Goal: Task Accomplishment & Management: Manage account settings

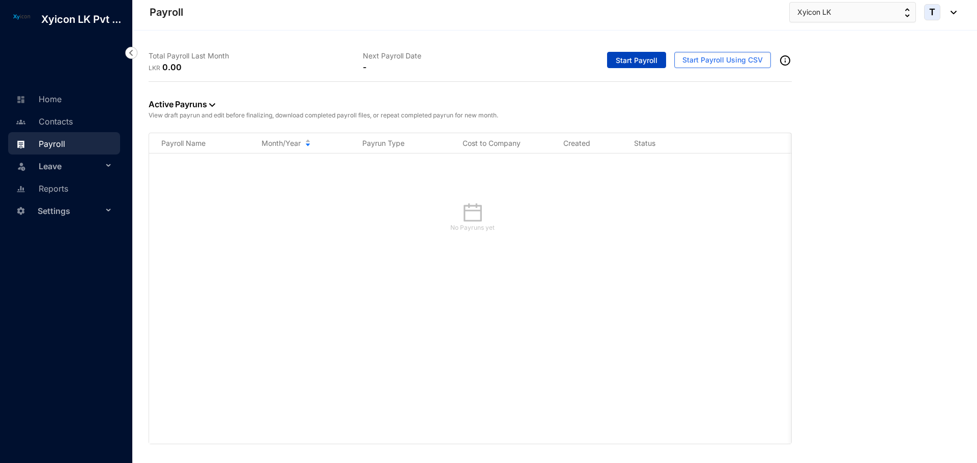
click at [623, 63] on span "Start Payroll" at bounding box center [637, 60] width 42 height 10
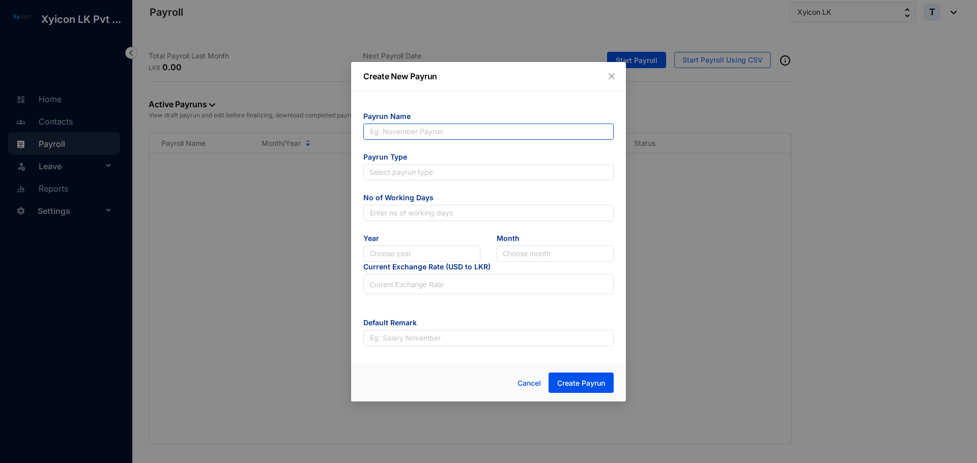
click at [396, 134] on input "text" at bounding box center [488, 132] width 250 height 16
type input "[DATE] Pay Run"
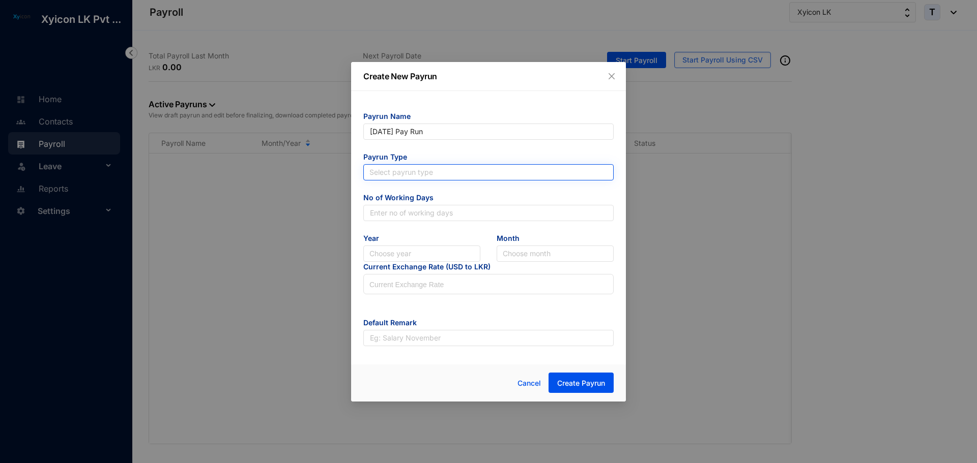
type input "[DATE] Pay Run"
click at [426, 173] on input "search" at bounding box center [488, 172] width 238 height 15
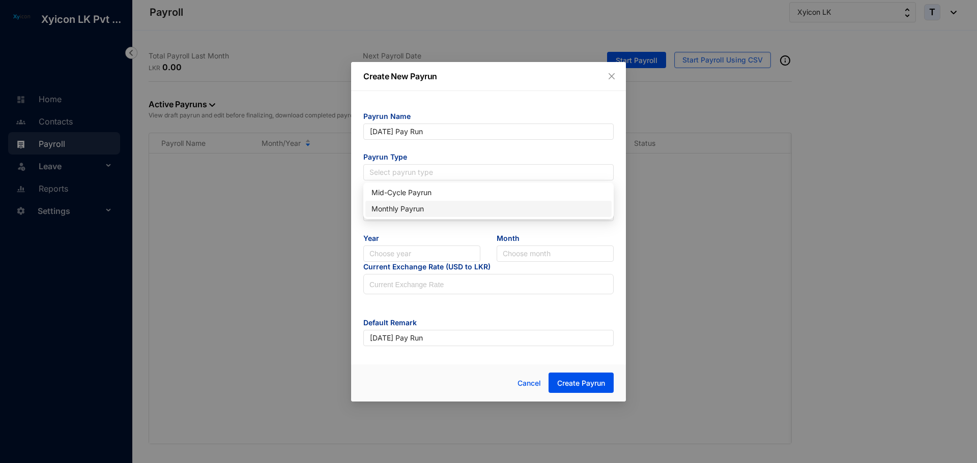
click at [412, 211] on div "Monthly Payrun" at bounding box center [488, 208] width 234 height 11
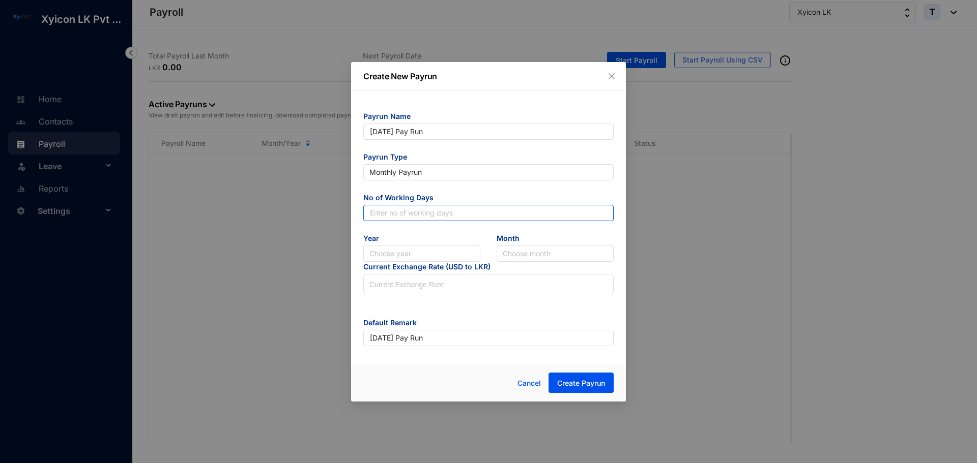
click at [411, 212] on input "text" at bounding box center [488, 213] width 250 height 16
type input "30"
click at [394, 260] on input "search" at bounding box center [421, 253] width 105 height 15
click at [391, 289] on div "2025" at bounding box center [421, 290] width 101 height 11
click at [508, 253] on input "search" at bounding box center [555, 253] width 105 height 15
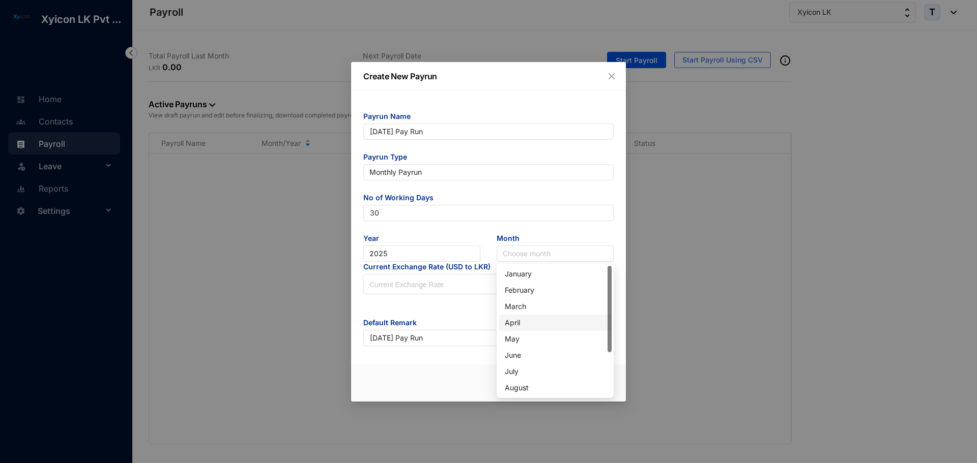
click at [522, 324] on div "April" at bounding box center [555, 322] width 101 height 11
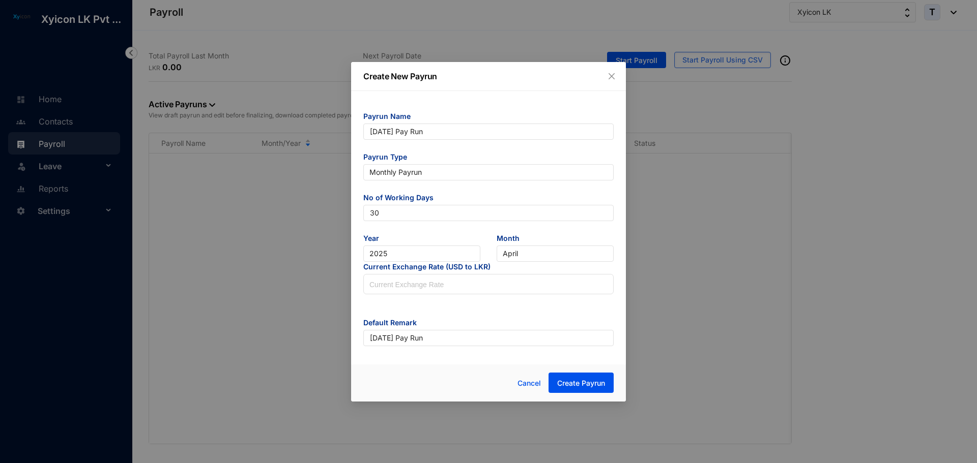
click at [450, 308] on form "Payrun Name April 25 Pay Run Payrun Type Monthly Payrun No of Working Days 30 Y…" at bounding box center [488, 228] width 250 height 235
click at [531, 387] on span "Cancel" at bounding box center [528, 383] width 23 height 11
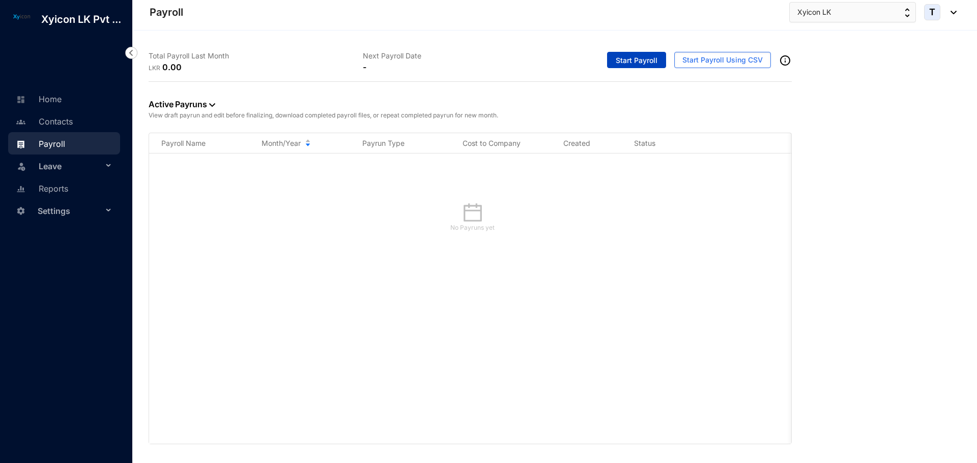
click at [633, 53] on button "Start Payroll" at bounding box center [636, 60] width 59 height 16
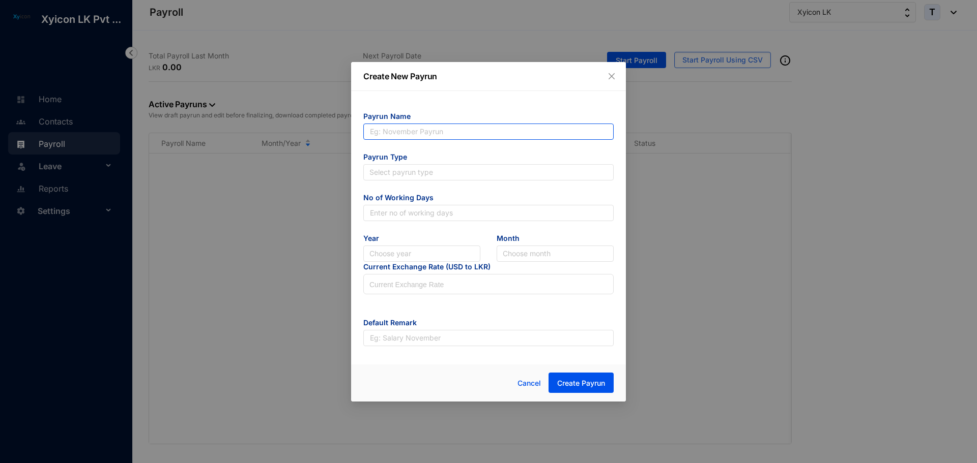
click at [386, 132] on input "text" at bounding box center [488, 132] width 250 height 16
type input "[DATE] Pay Run"
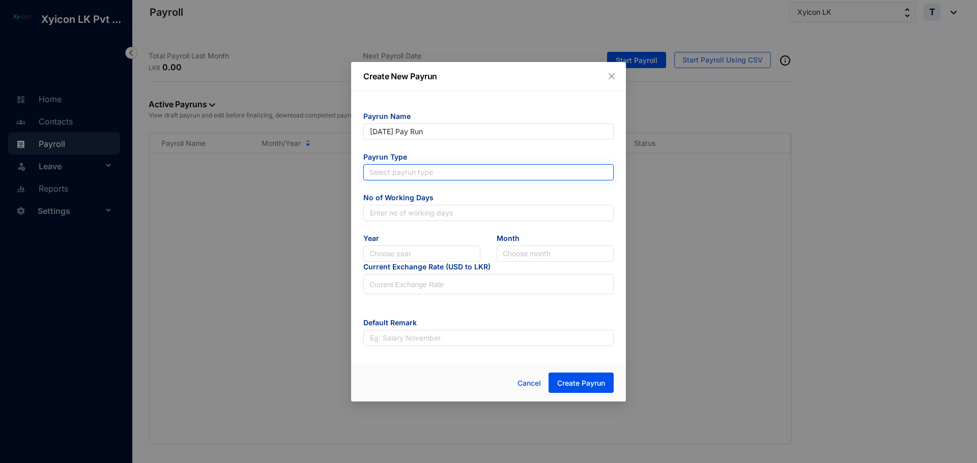
type input "[DATE] Pay Run"
click at [415, 174] on input "search" at bounding box center [488, 172] width 238 height 15
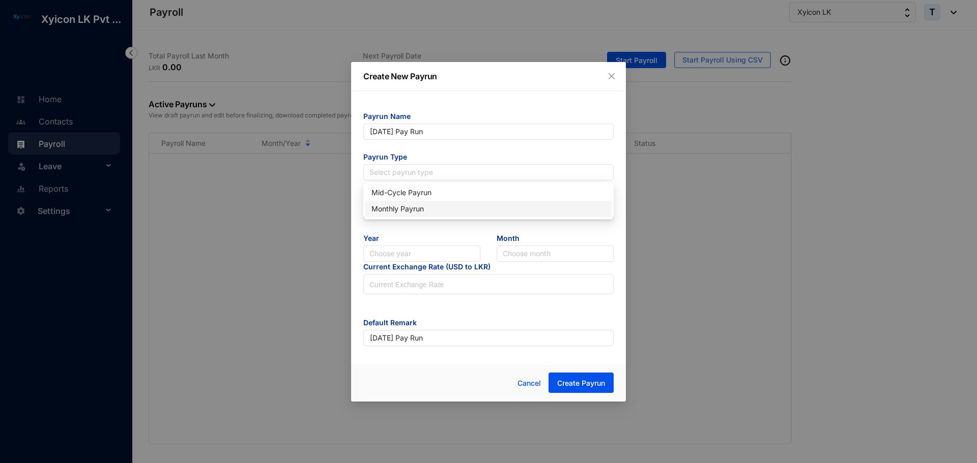
click at [404, 206] on div "Monthly Payrun" at bounding box center [488, 208] width 234 height 11
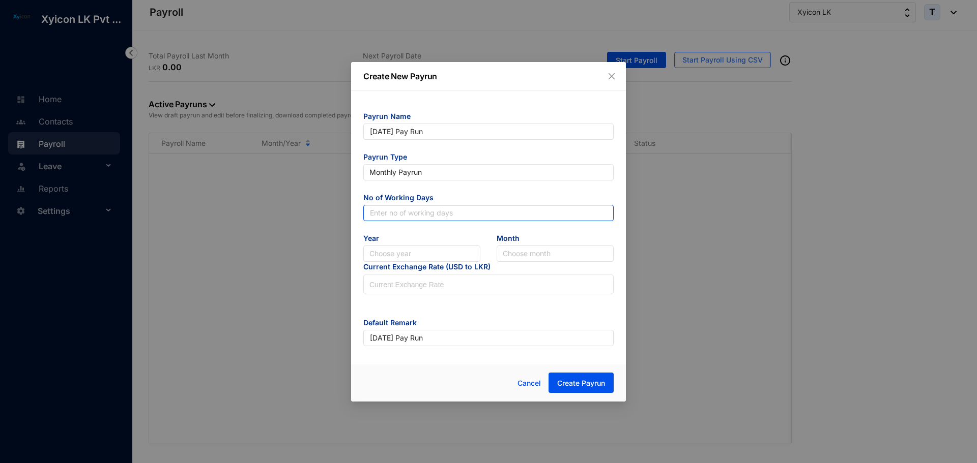
click at [390, 209] on input "text" at bounding box center [488, 213] width 250 height 16
type input "30"
click at [409, 255] on input "search" at bounding box center [421, 253] width 105 height 15
click at [390, 293] on div "2025" at bounding box center [421, 290] width 101 height 11
click at [518, 253] on input "search" at bounding box center [555, 253] width 105 height 15
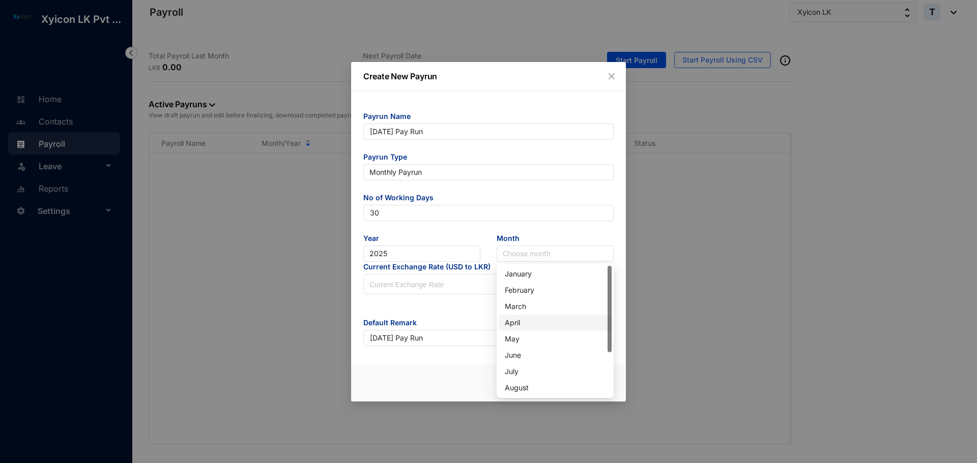
click at [515, 323] on div "April" at bounding box center [555, 322] width 101 height 11
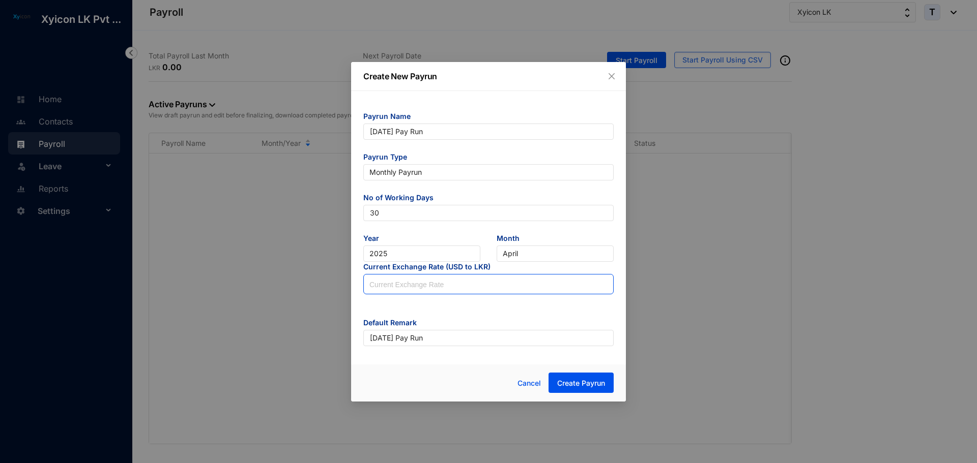
click at [388, 293] on input at bounding box center [488, 285] width 249 height 20
type input "297.5"
click at [575, 389] on button "Create Payrun" at bounding box center [580, 383] width 65 height 20
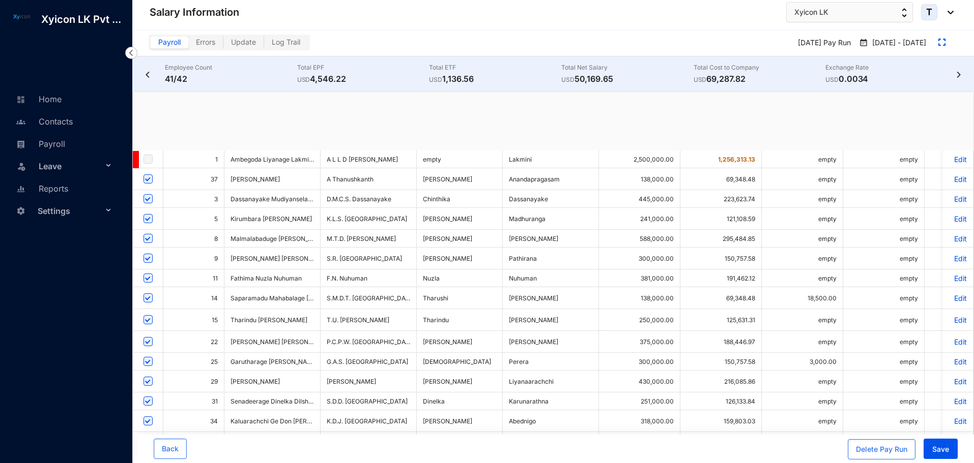
checkbox input "true"
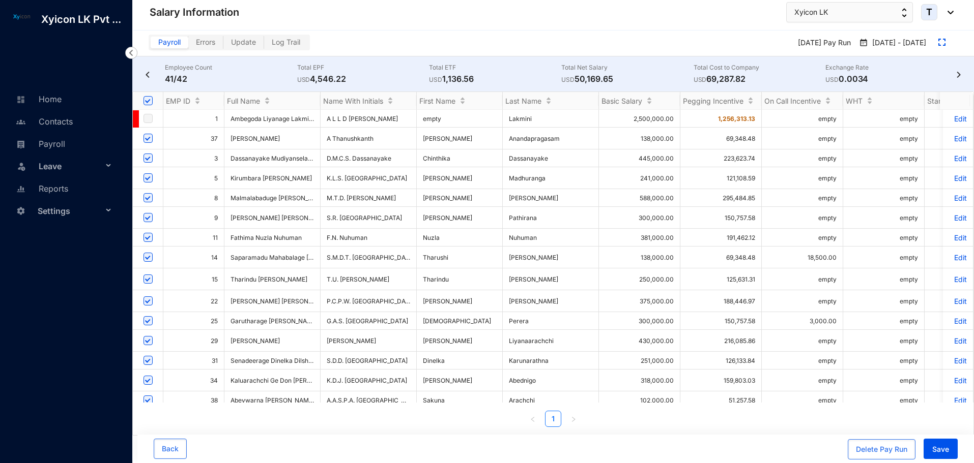
drag, startPoint x: 281, startPoint y: 403, endPoint x: 326, endPoint y: 398, distance: 45.1
click at [326, 398] on div "EMP ID Full Name Name With Initials First Name Last Name Basic Salary Pegging I…" at bounding box center [553, 259] width 840 height 335
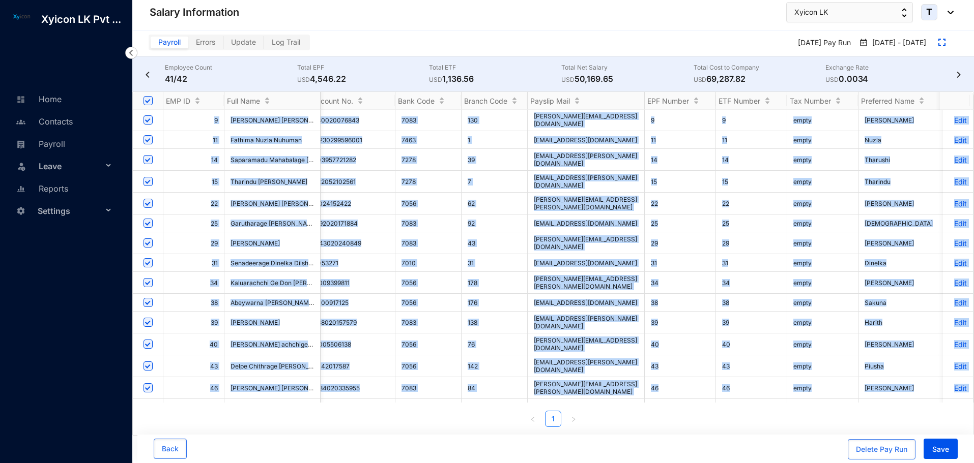
scroll to position [98, 753]
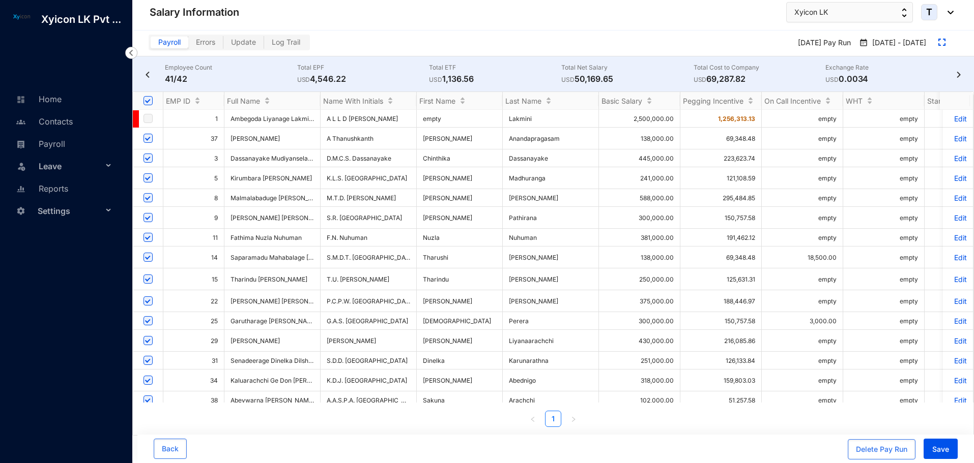
click at [421, 30] on header "Salary Information Xyicon LK T" at bounding box center [553, 15] width 840 height 31
click at [361, 119] on td "A L L D Perera" at bounding box center [368, 119] width 96 height 18
click at [955, 161] on p "Edit" at bounding box center [958, 158] width 18 height 9
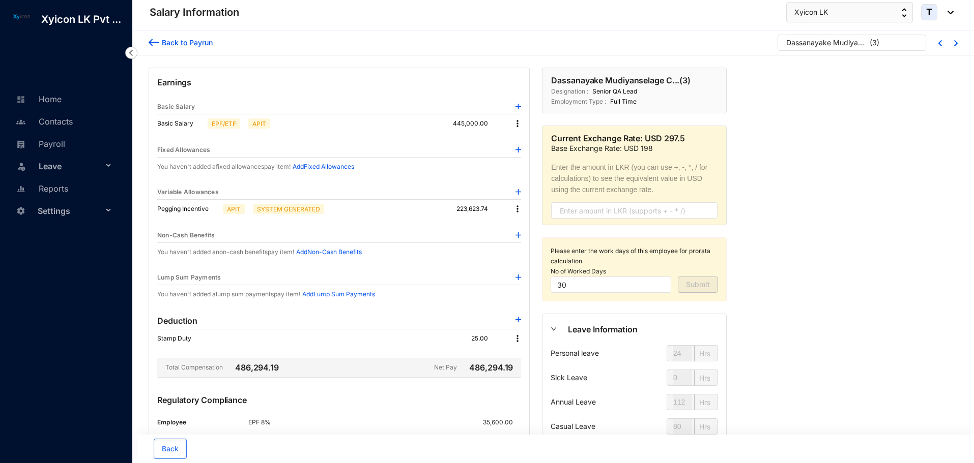
click at [150, 39] on img at bounding box center [154, 42] width 10 height 11
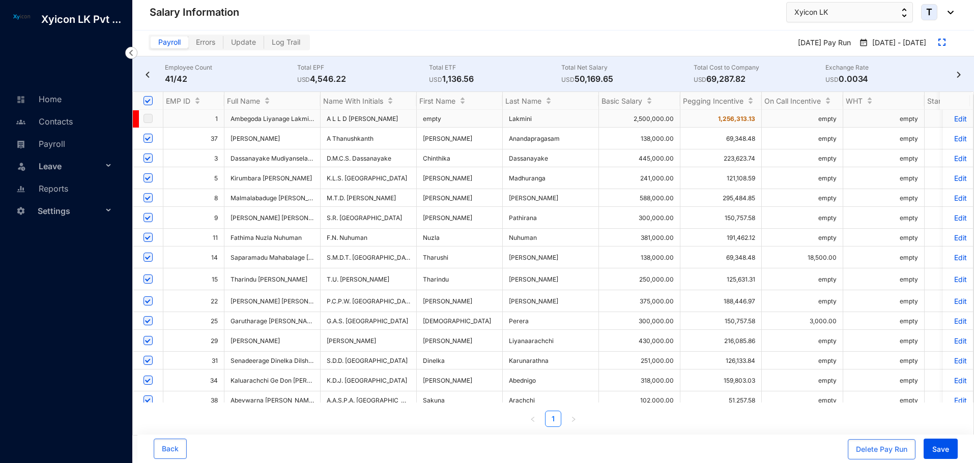
click at [954, 119] on p "Edit" at bounding box center [958, 118] width 18 height 9
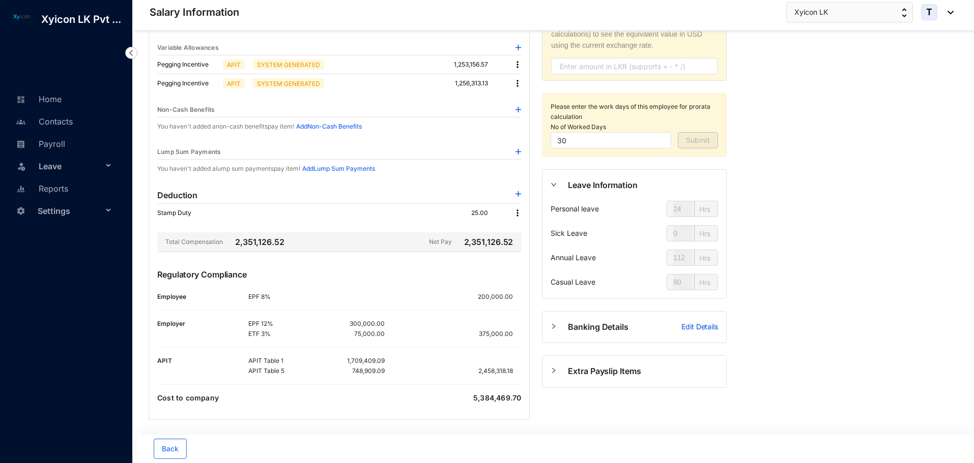
scroll to position [149, 0]
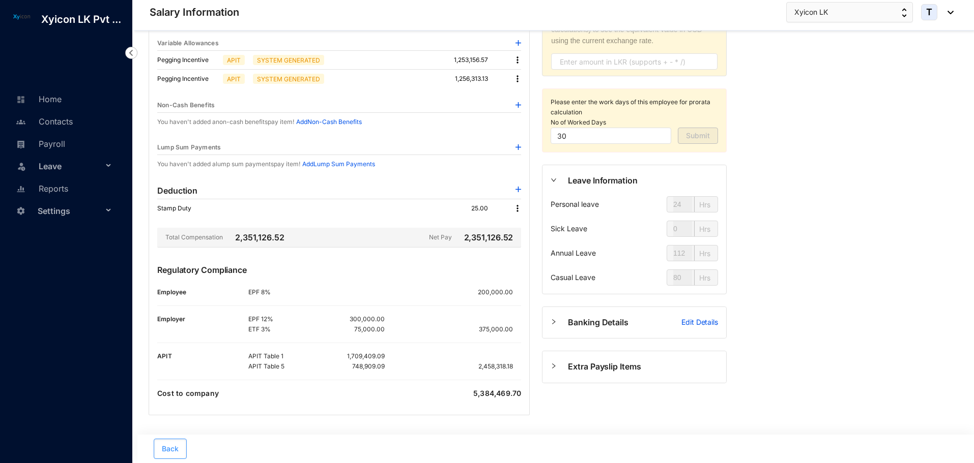
click at [161, 448] on button "Back" at bounding box center [170, 449] width 33 height 20
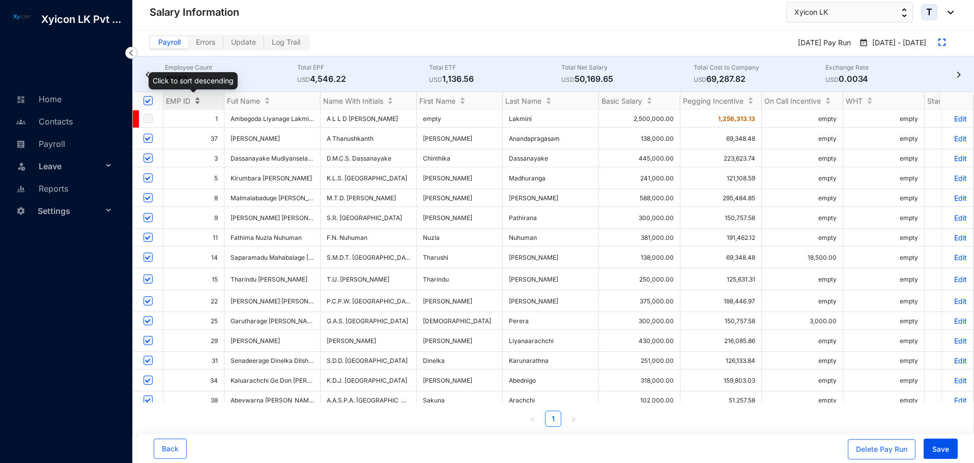
click at [192, 98] on div "EMP ID" at bounding box center [193, 101] width 61 height 10
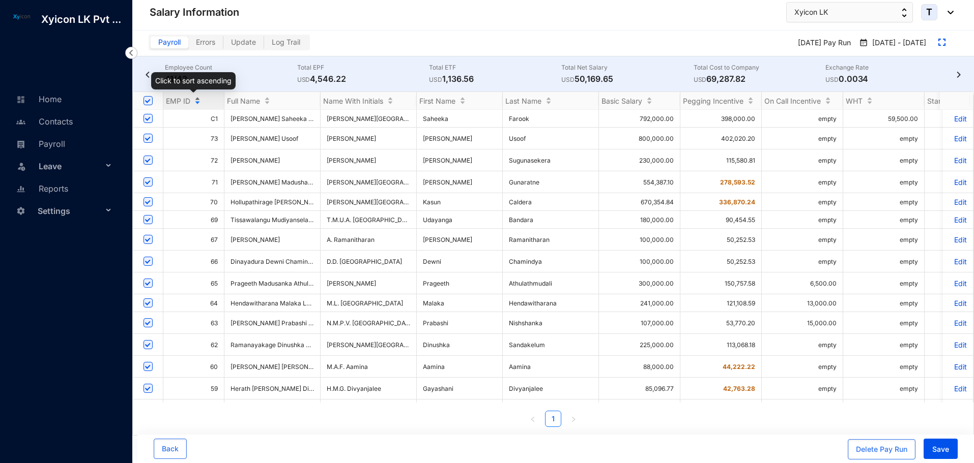
click at [194, 101] on div "EMP ID" at bounding box center [193, 101] width 61 height 10
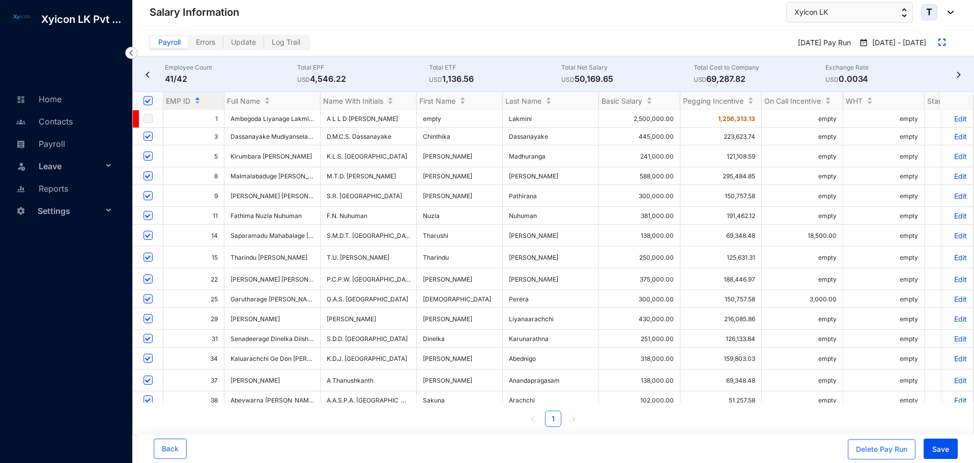
scroll to position [0, 114]
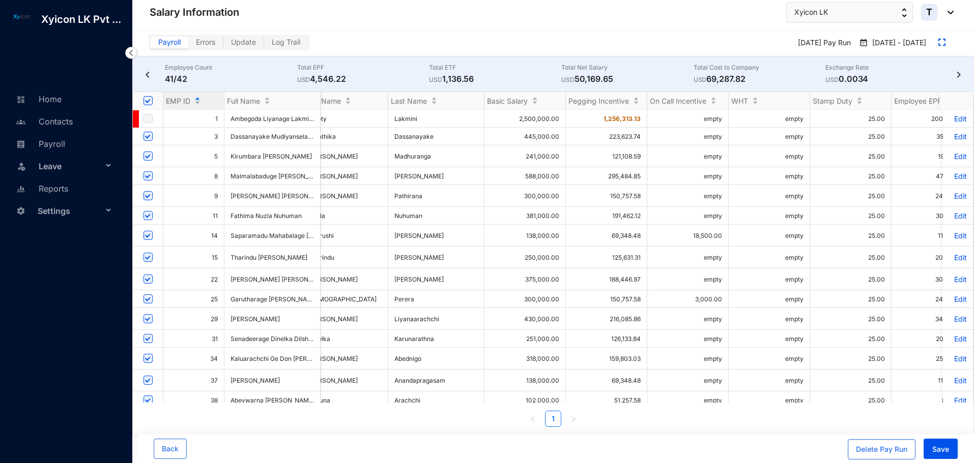
click at [130, 51] on img at bounding box center [131, 53] width 12 height 12
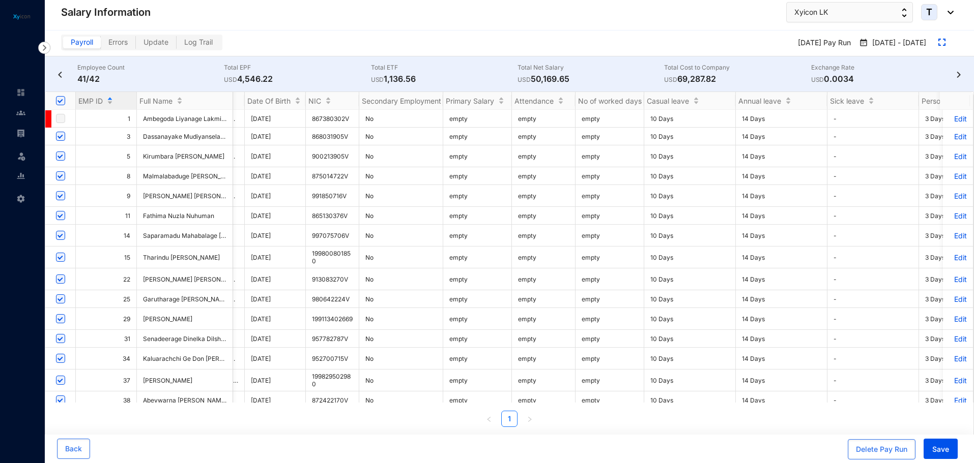
scroll to position [0, 3184]
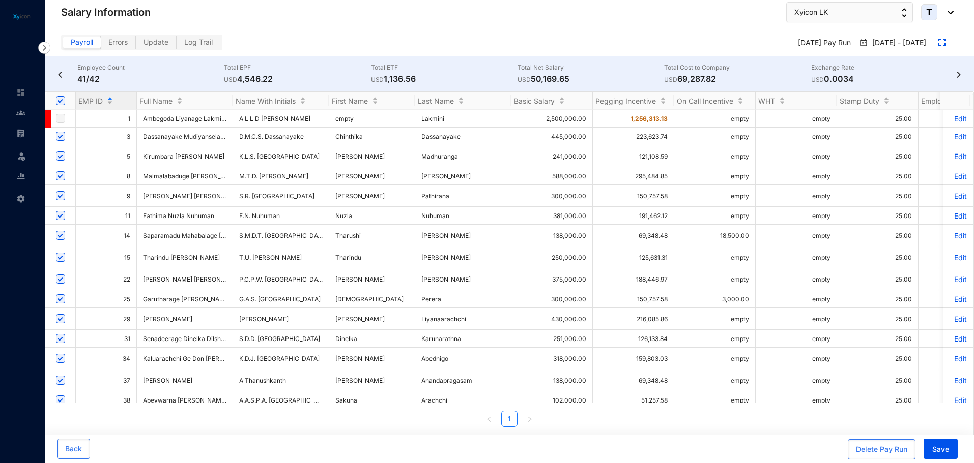
click at [949, 177] on p "Edit" at bounding box center [958, 176] width 18 height 9
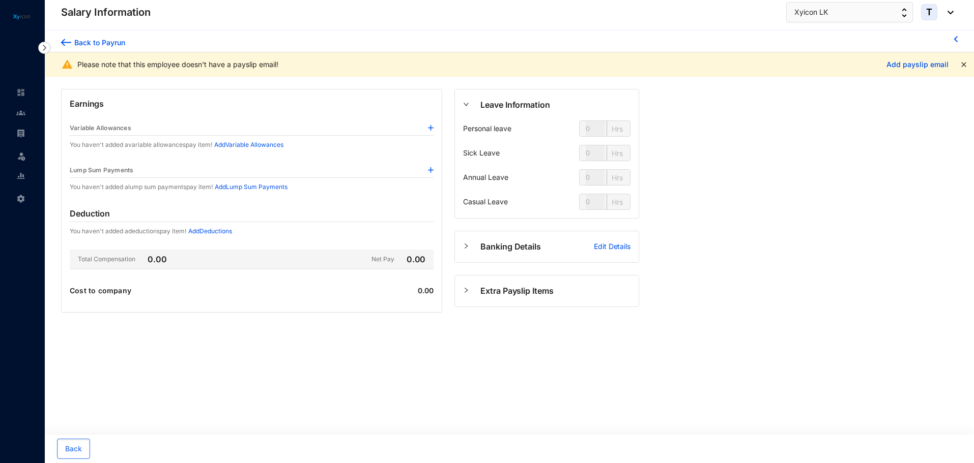
type input "24"
type input "112"
type input "80"
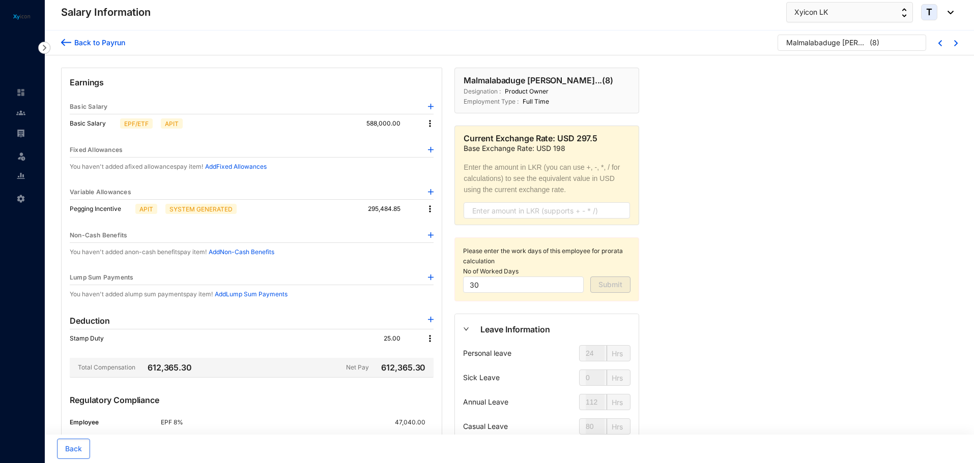
click at [65, 45] on img at bounding box center [66, 42] width 10 height 11
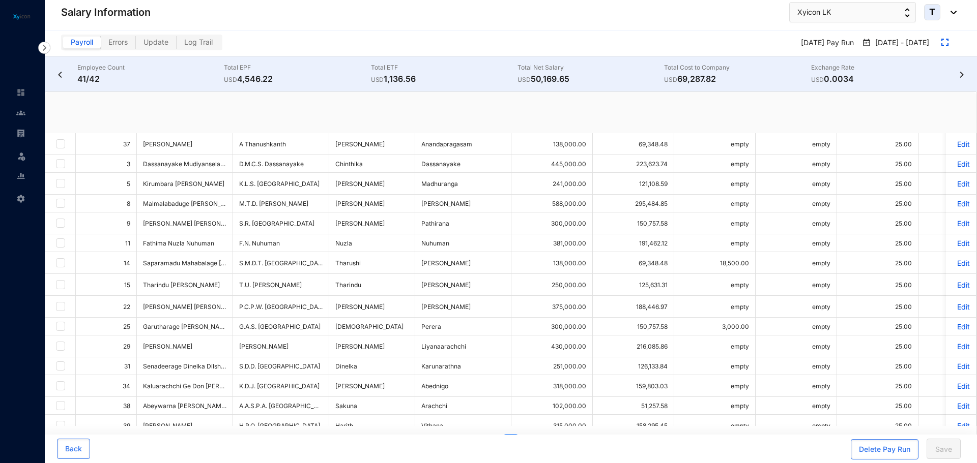
checkbox input "true"
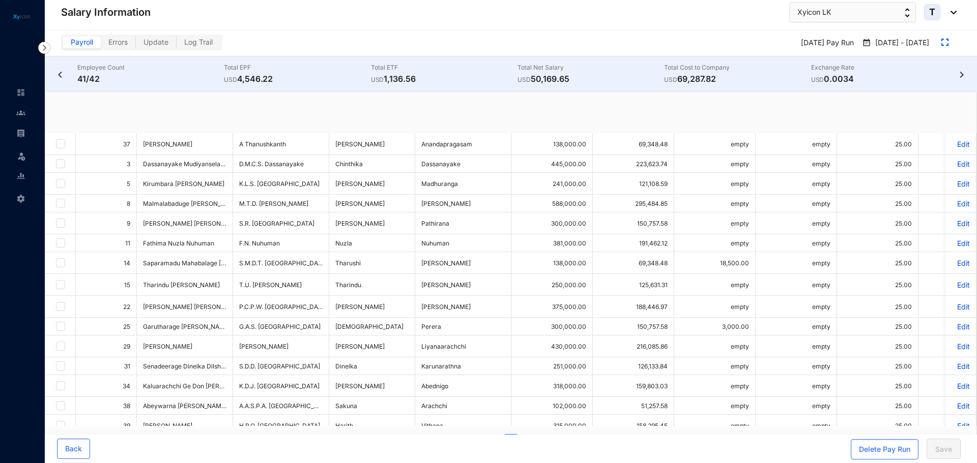
checkbox input "true"
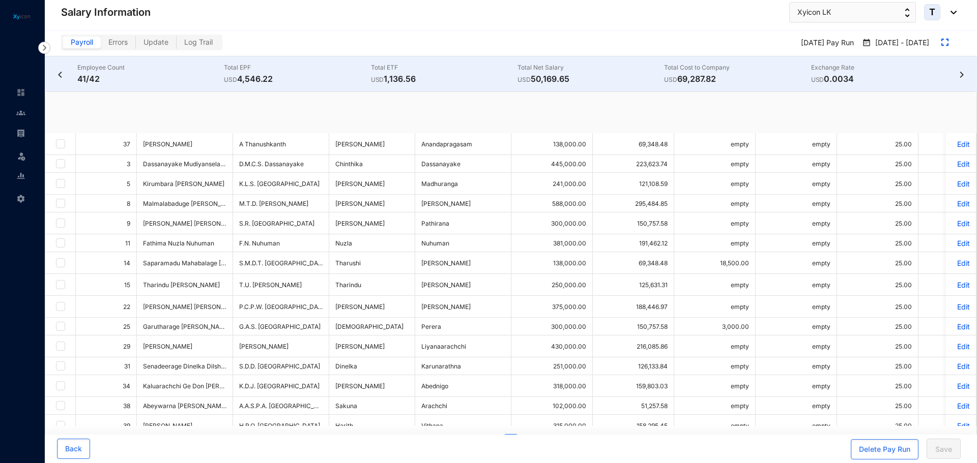
checkbox input "true"
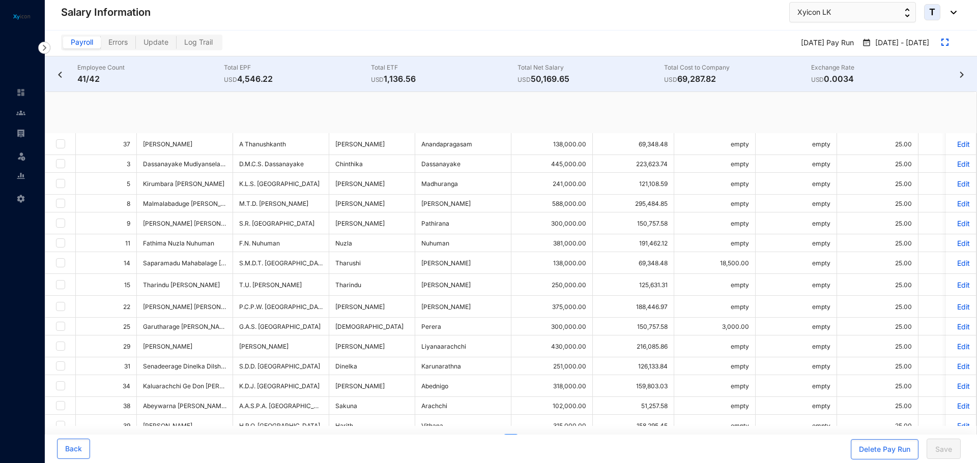
checkbox input "true"
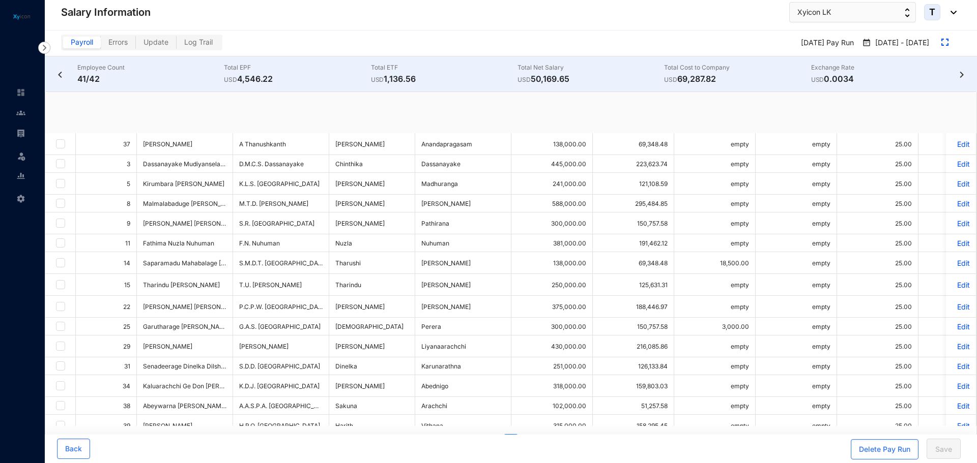
checkbox input "true"
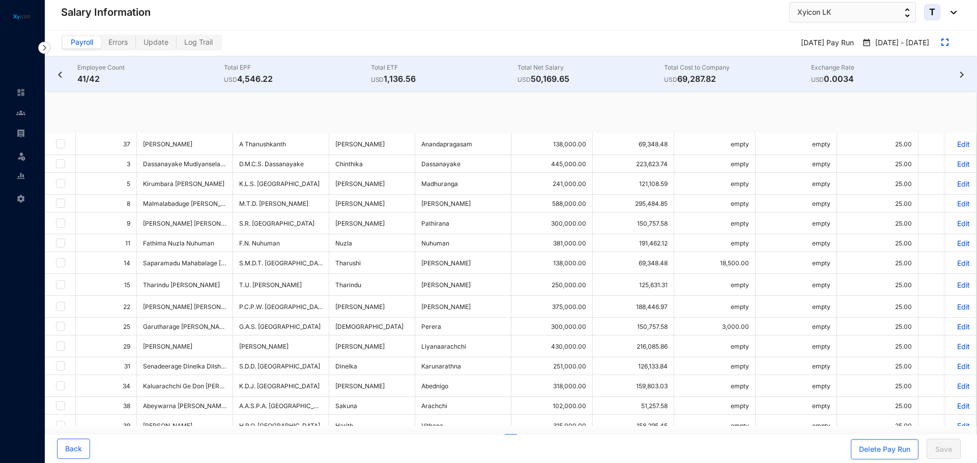
checkbox input "true"
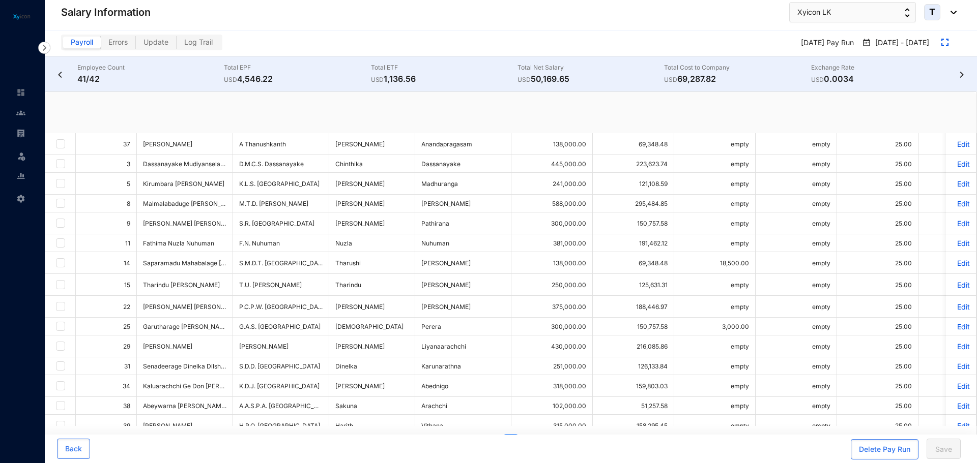
checkbox input "true"
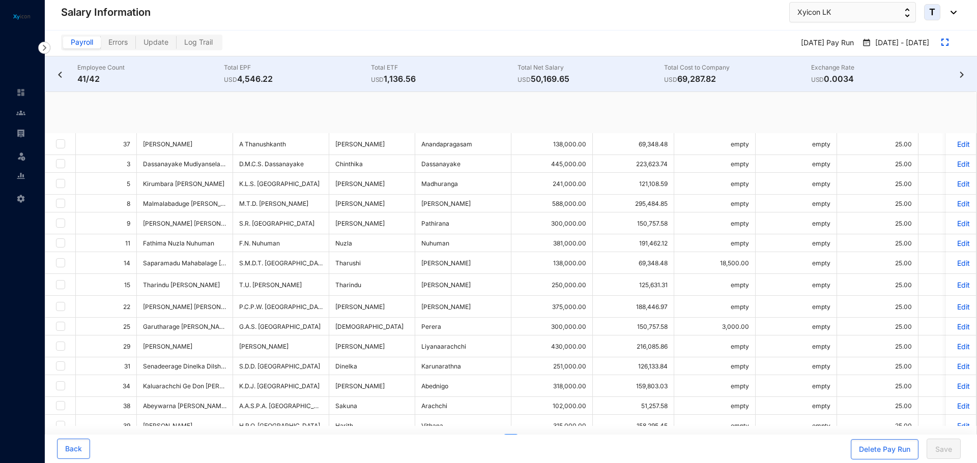
checkbox input "true"
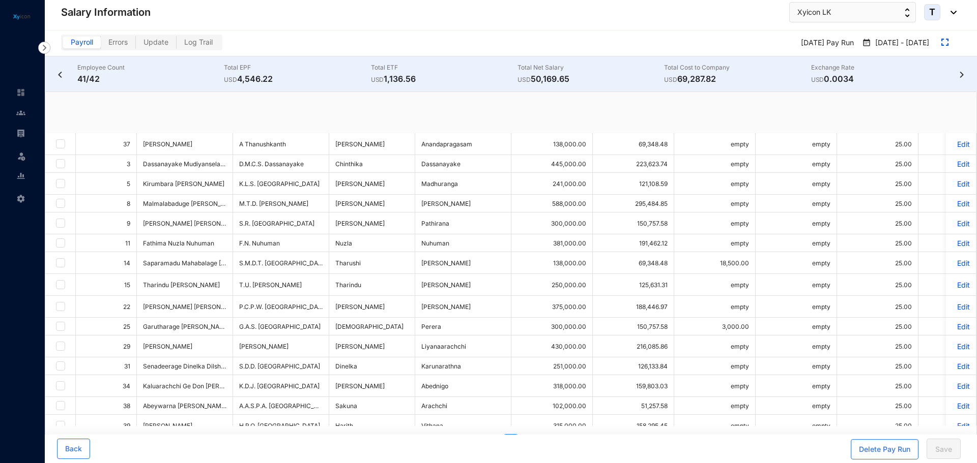
checkbox input "true"
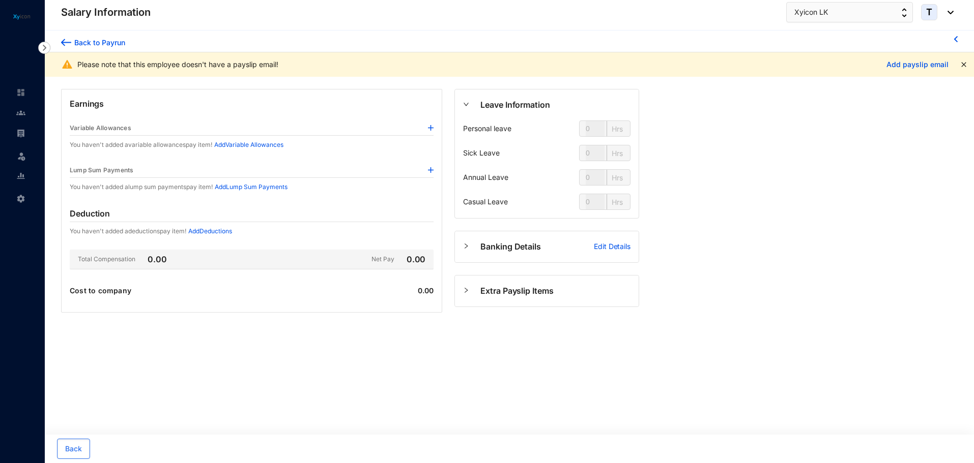
type input "24"
type input "112"
type input "80"
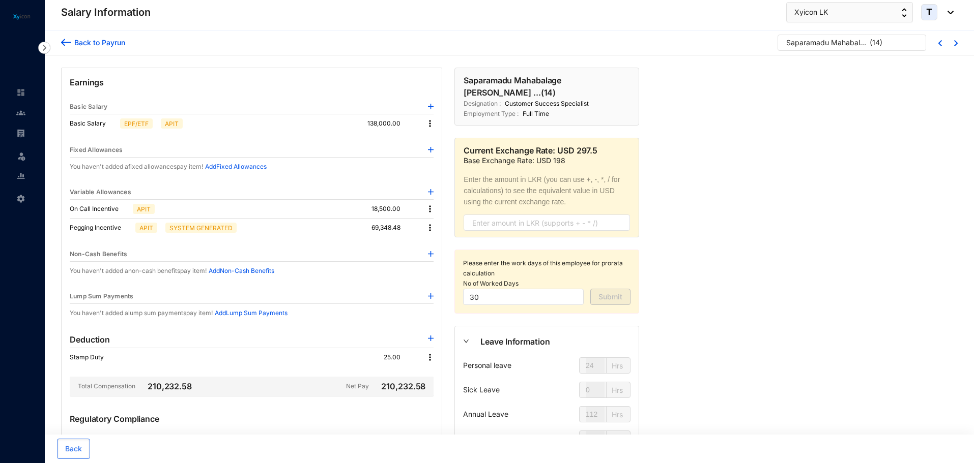
click at [64, 43] on img at bounding box center [66, 42] width 10 height 11
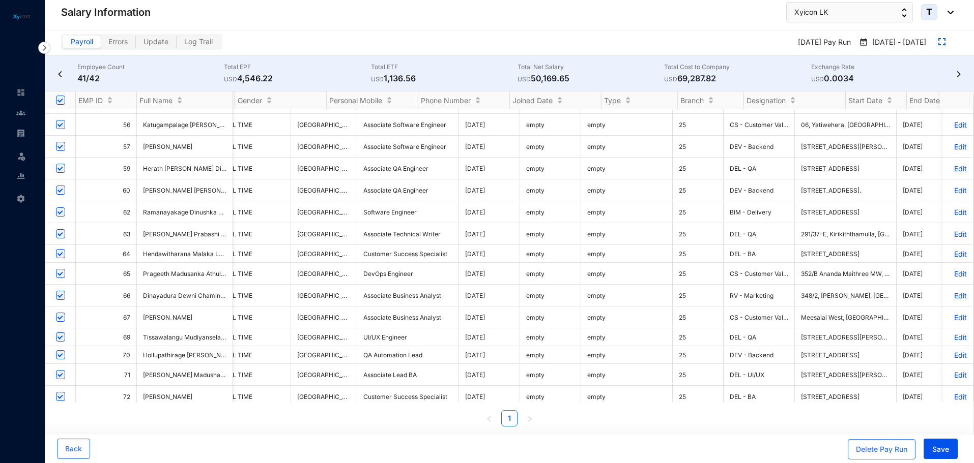
scroll to position [0, 2509]
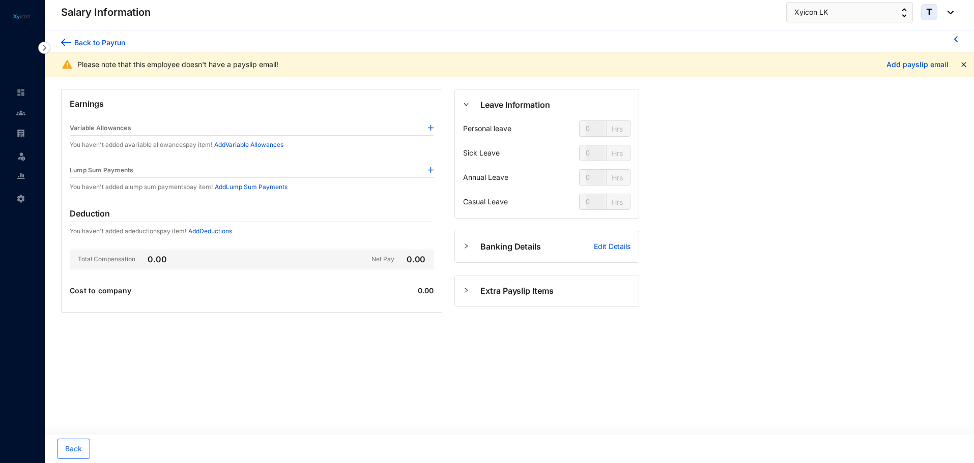
type input "24"
type input "112"
type input "80"
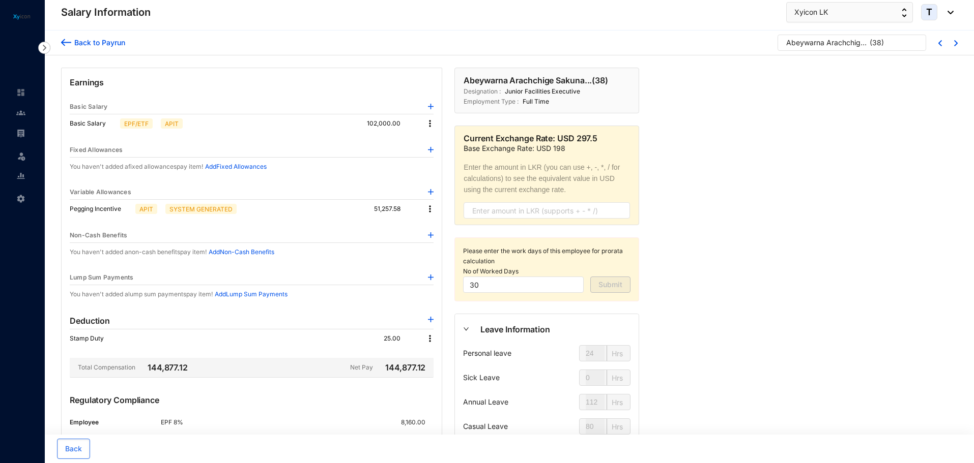
click at [432, 319] on img at bounding box center [431, 320] width 6 height 6
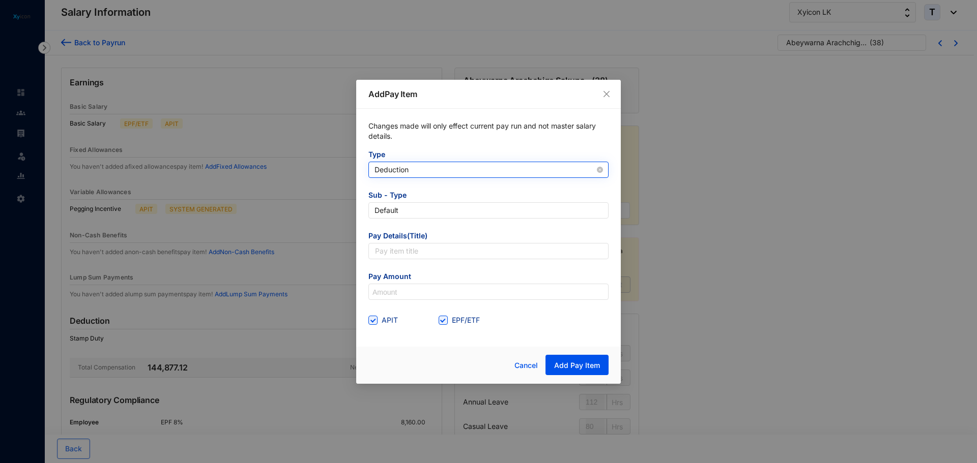
click at [400, 174] on span "Deduction" at bounding box center [488, 169] width 228 height 15
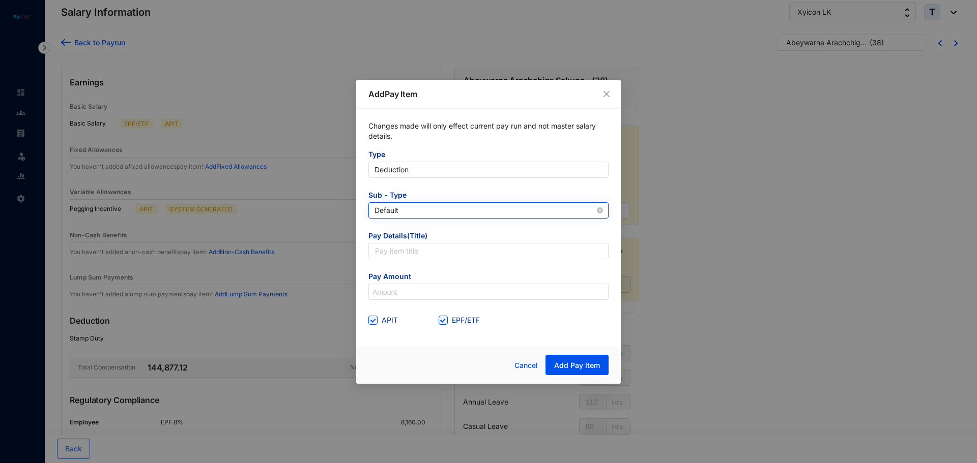
click at [396, 207] on span "Default" at bounding box center [488, 210] width 228 height 15
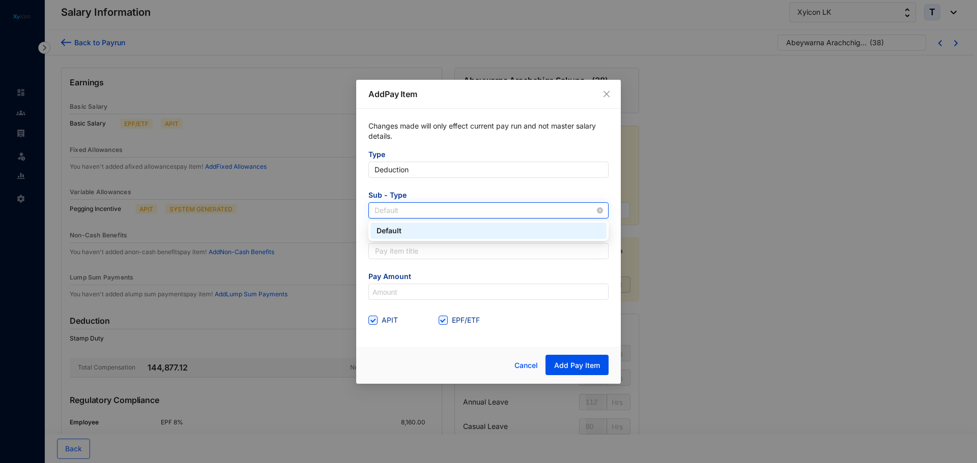
click at [396, 207] on span "Default" at bounding box center [488, 210] width 228 height 15
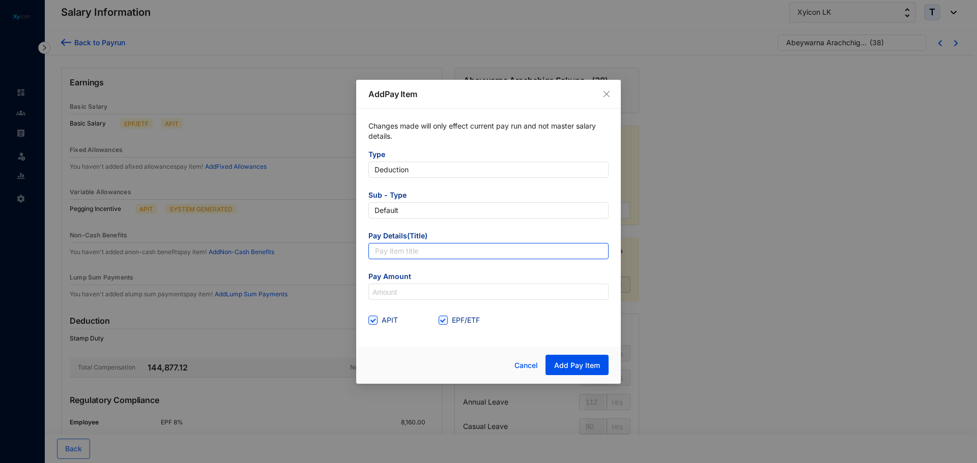
click at [385, 254] on input "text" at bounding box center [488, 251] width 240 height 16
type input "Salary advance"
click at [446, 321] on span at bounding box center [442, 320] width 9 height 9
click at [446, 321] on input "EPF/ETF" at bounding box center [441, 319] width 7 height 7
checkbox input "false"
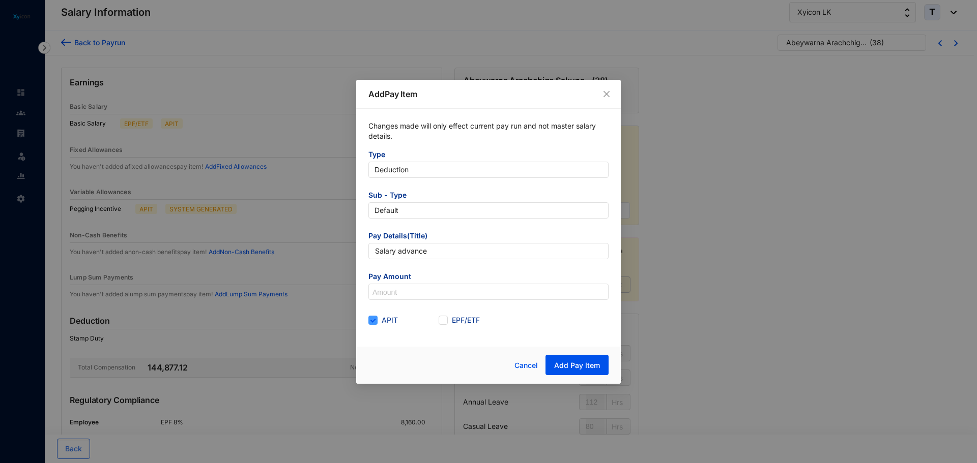
click at [372, 322] on input "APIT" at bounding box center [371, 319] width 7 height 7
checkbox input "false"
click at [562, 358] on button "Add Pay Item" at bounding box center [576, 365] width 63 height 20
click at [389, 290] on input at bounding box center [488, 292] width 239 height 16
type input "50,000"
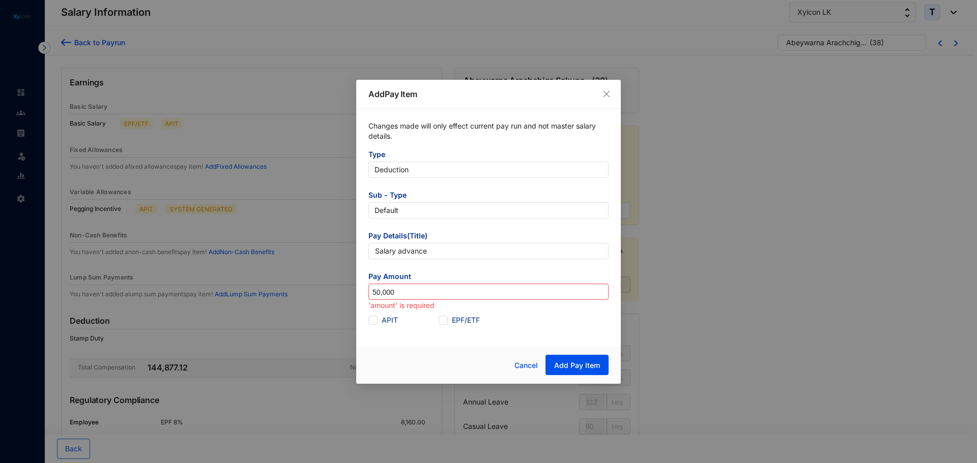
click at [571, 325] on div "APIT EPF/ETF" at bounding box center [488, 320] width 240 height 16
click at [576, 359] on button "Add Pay Item" at bounding box center [576, 365] width 63 height 20
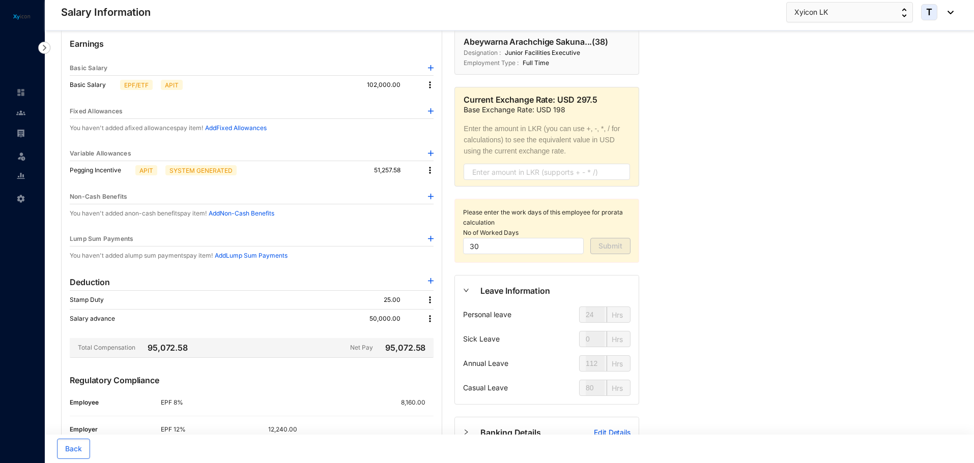
scroll to position [27, 0]
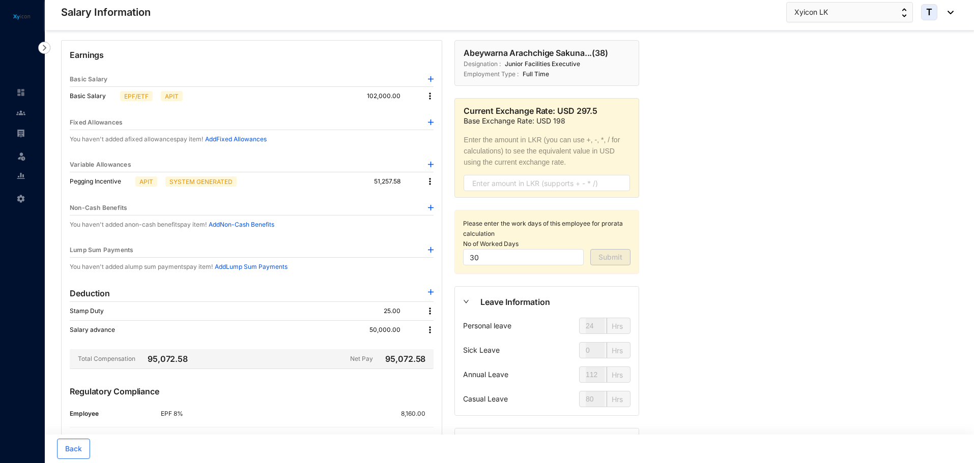
click at [430, 329] on img at bounding box center [430, 330] width 10 height 10
click at [449, 345] on span "Edit" at bounding box center [443, 347] width 21 height 11
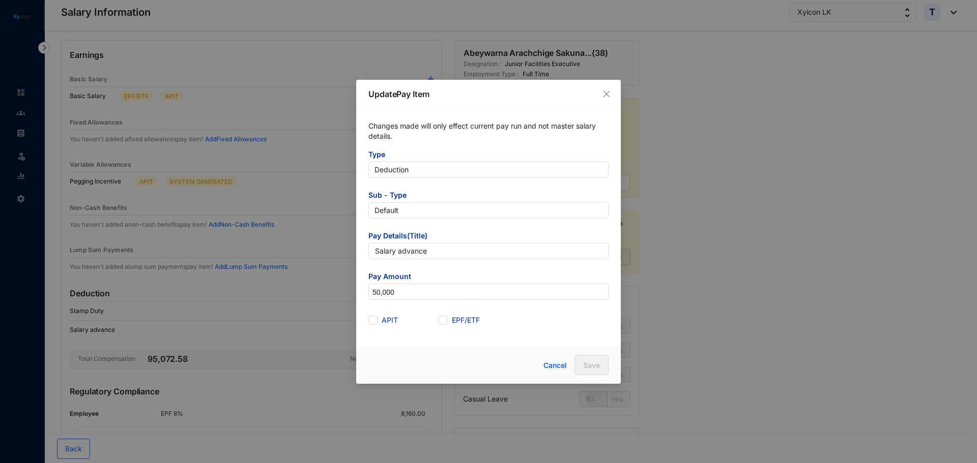
click at [364, 319] on div "Changes made will only effect current pay run and not master salary details. Ty…" at bounding box center [488, 225] width 265 height 232
click at [371, 320] on input "APIT" at bounding box center [371, 319] width 7 height 7
checkbox input "true"
click at [590, 363] on span "Save" at bounding box center [591, 366] width 17 height 10
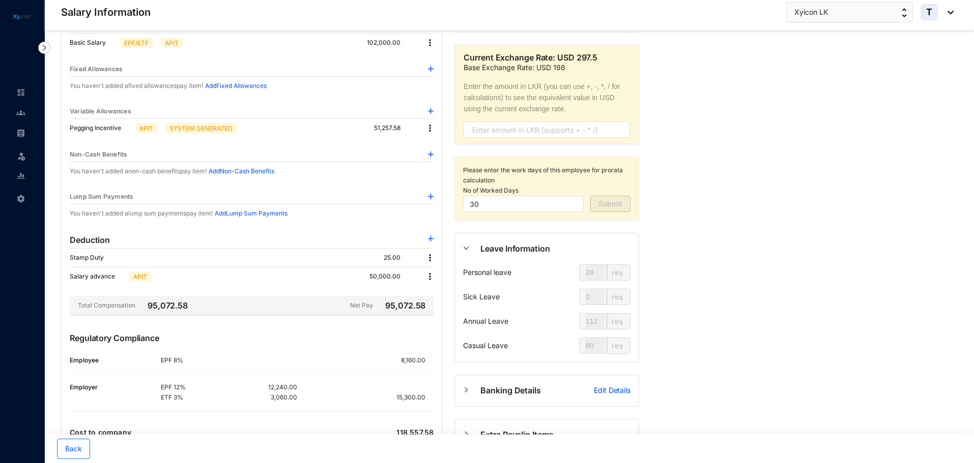
scroll to position [0, 0]
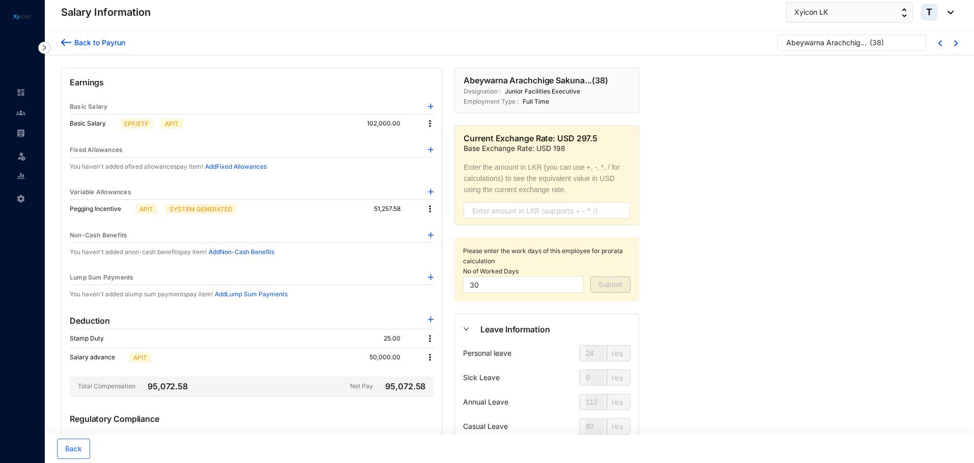
click at [430, 358] on img at bounding box center [430, 358] width 10 height 10
click at [435, 372] on span "Edit" at bounding box center [443, 374] width 21 height 11
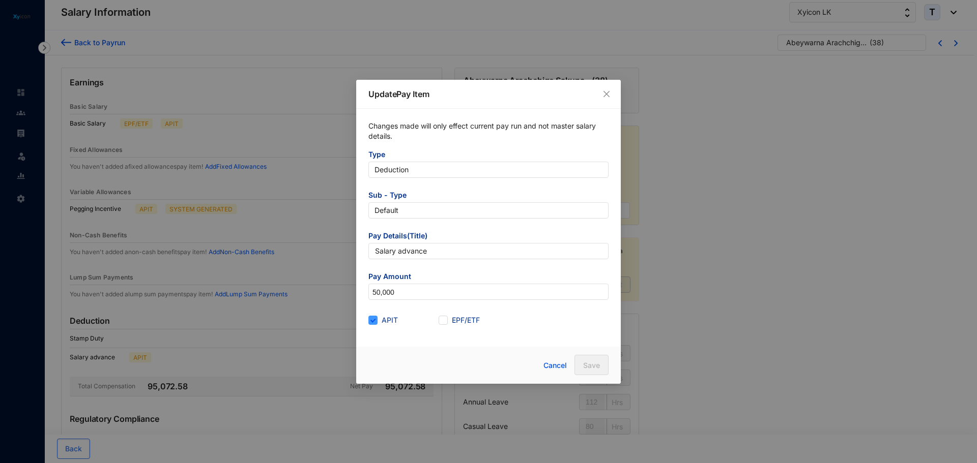
click at [379, 320] on span "APIT" at bounding box center [389, 320] width 24 height 11
click at [375, 320] on input "APIT" at bounding box center [371, 319] width 7 height 7
checkbox input "false"
click at [594, 365] on span "Save" at bounding box center [591, 366] width 17 height 10
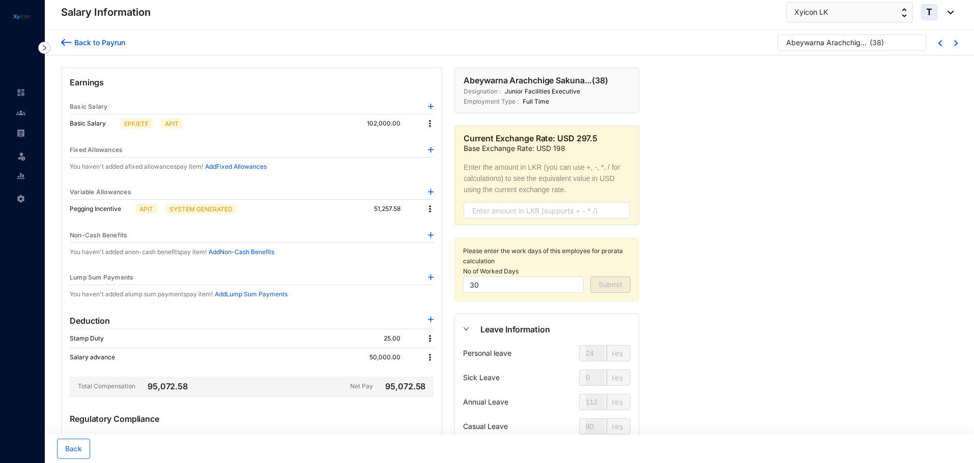
click at [64, 45] on img at bounding box center [66, 42] width 10 height 11
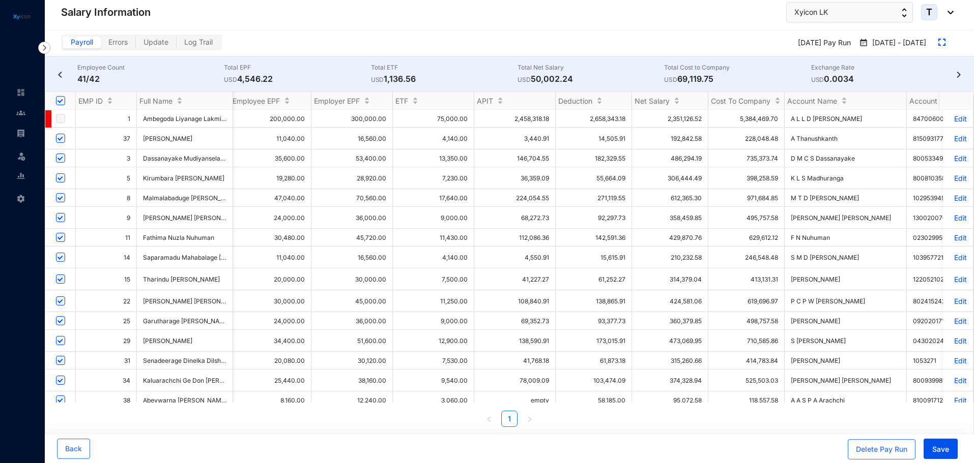
scroll to position [0, 74]
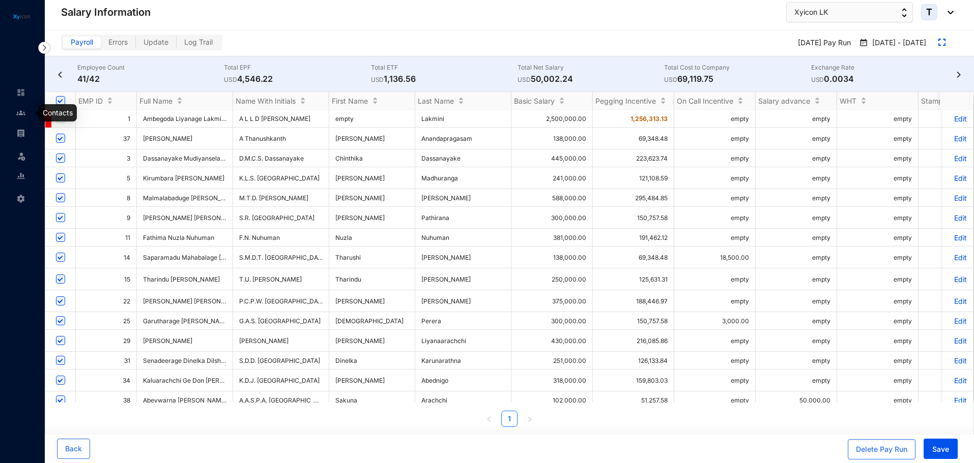
click at [19, 115] on img at bounding box center [20, 112] width 9 height 9
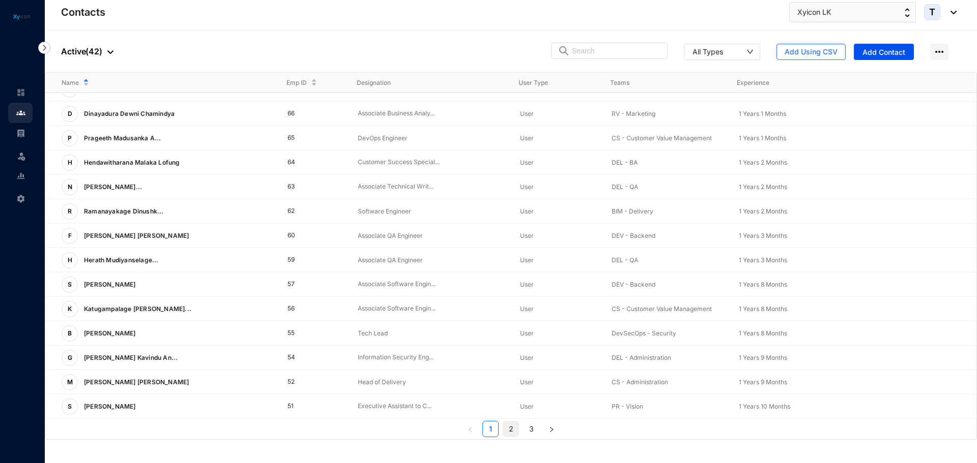
click at [513, 430] on link "2" at bounding box center [510, 429] width 15 height 15
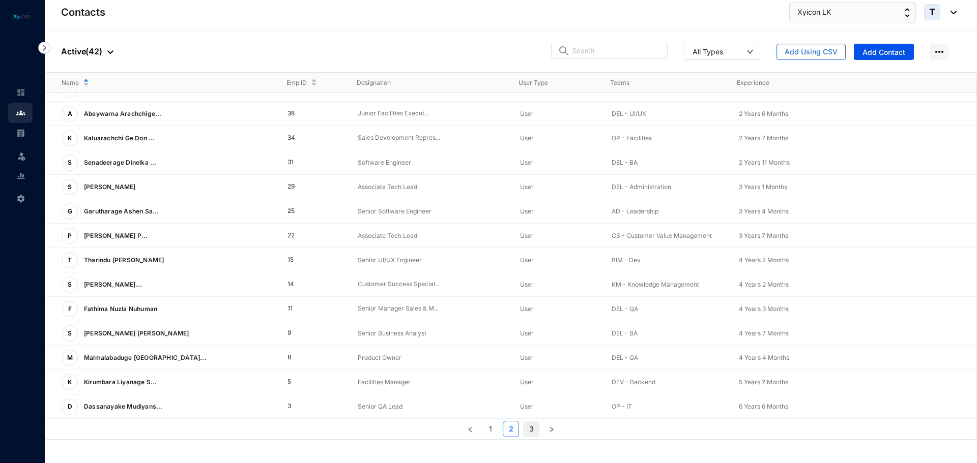
click at [531, 430] on link "3" at bounding box center [530, 429] width 15 height 15
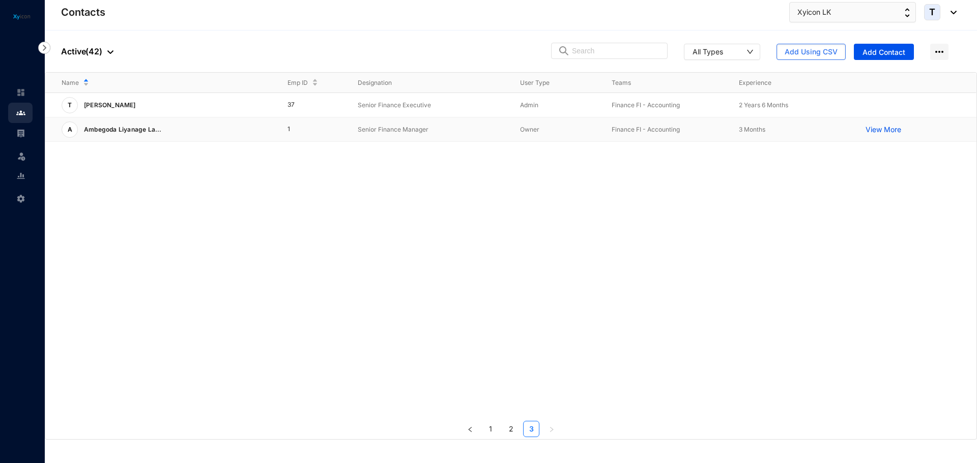
click at [523, 134] on p "Owner" at bounding box center [557, 130] width 75 height 10
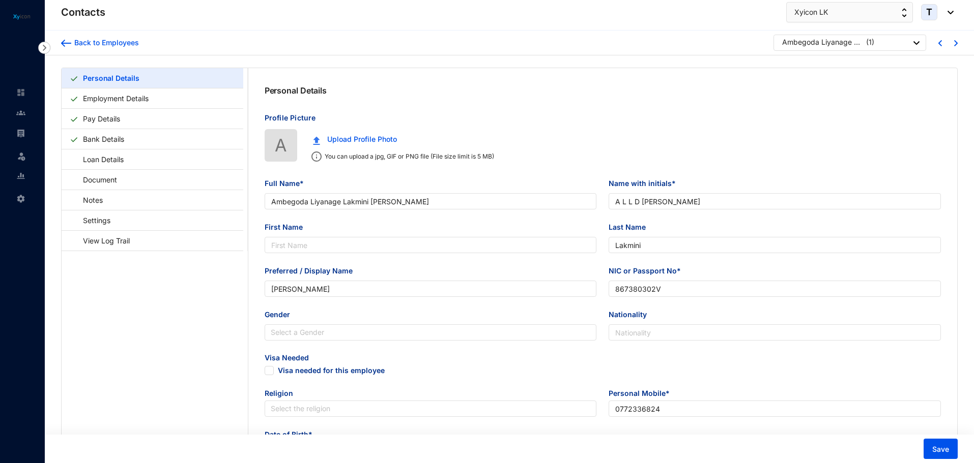
type input "Ambegoda Liyanage Lakmini Dilani Perera"
type input "A L L D Perera"
type input "Lakmini"
type input "Lakmini Perera"
type input "867380302V"
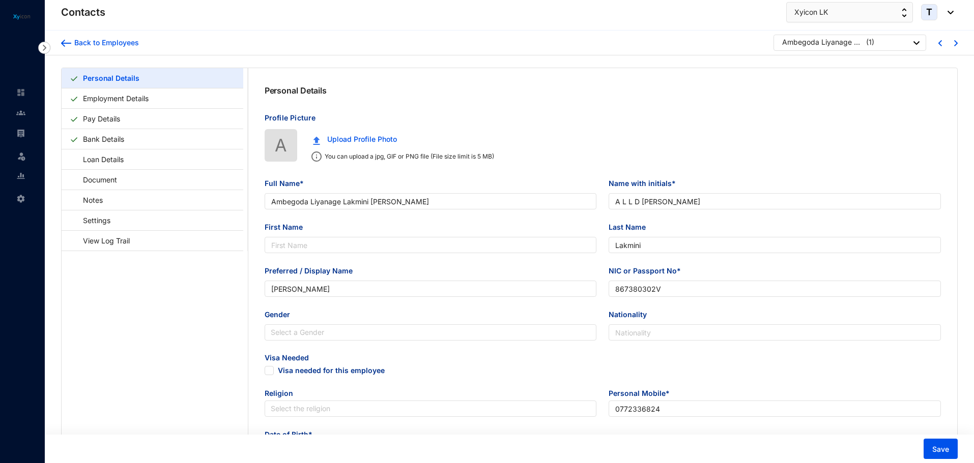
type input "0772336824"
type input "11/3, Turnour Road, Borella"
type input "324/8, 18/1, Park Tower, Havelock City Apartment, Colombo 5"
radio input "true"
type input "1986-08-25"
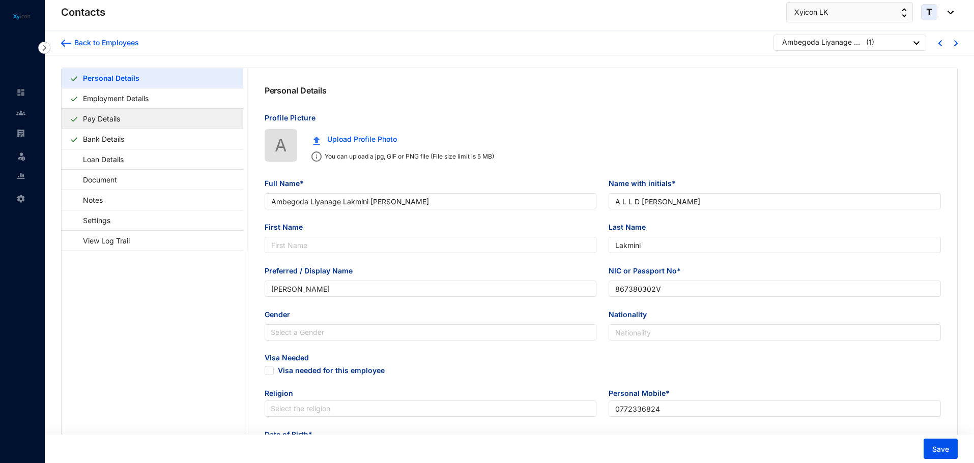
click at [120, 121] on link "Pay Details" at bounding box center [101, 118] width 45 height 21
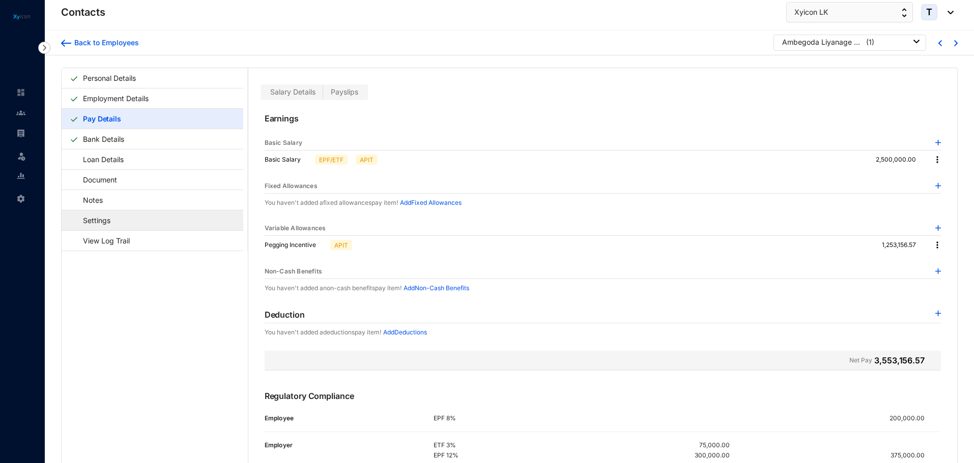
click at [111, 219] on link "Settings" at bounding box center [92, 220] width 44 height 21
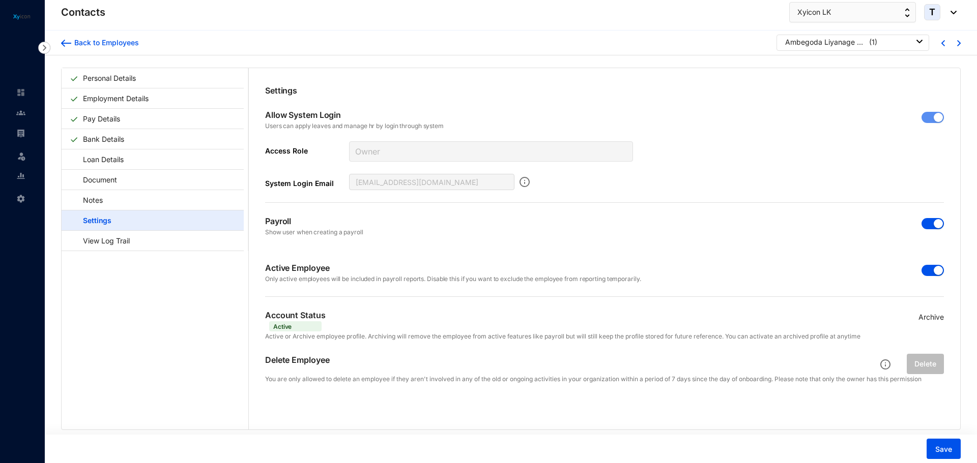
click at [928, 221] on span "button" at bounding box center [932, 223] width 22 height 11
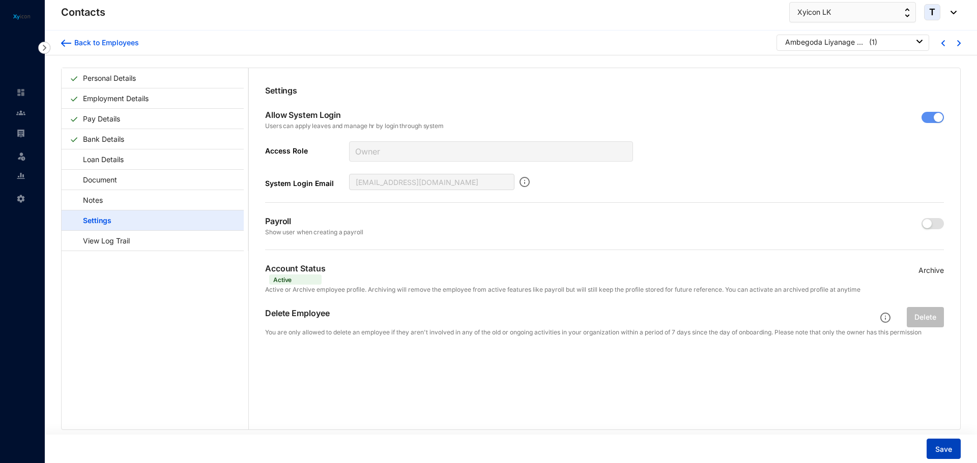
click at [947, 444] on button "Save" at bounding box center [943, 449] width 34 height 20
click at [942, 449] on span "Save" at bounding box center [943, 450] width 17 height 10
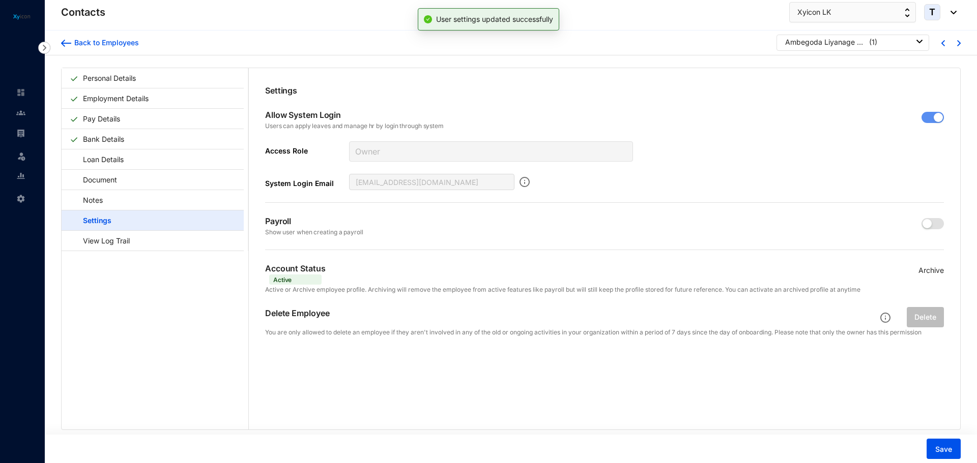
click at [21, 94] on img at bounding box center [20, 92] width 9 height 9
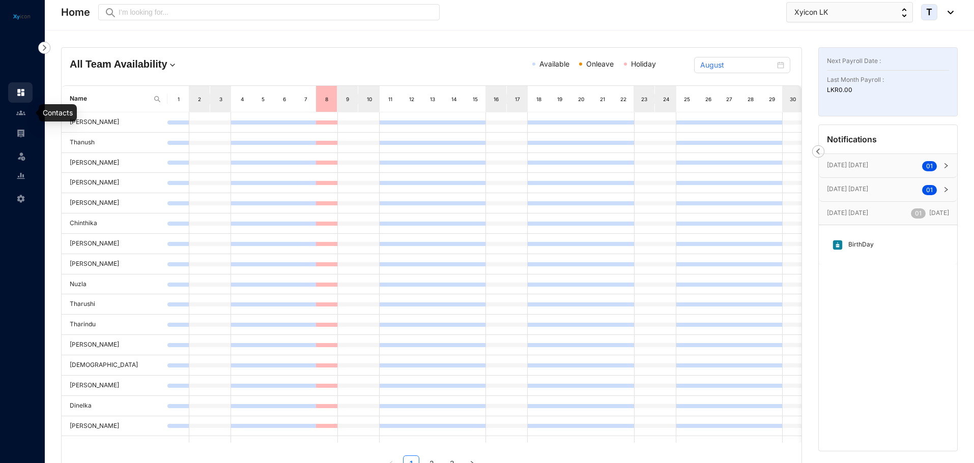
click at [21, 115] on img at bounding box center [20, 112] width 9 height 9
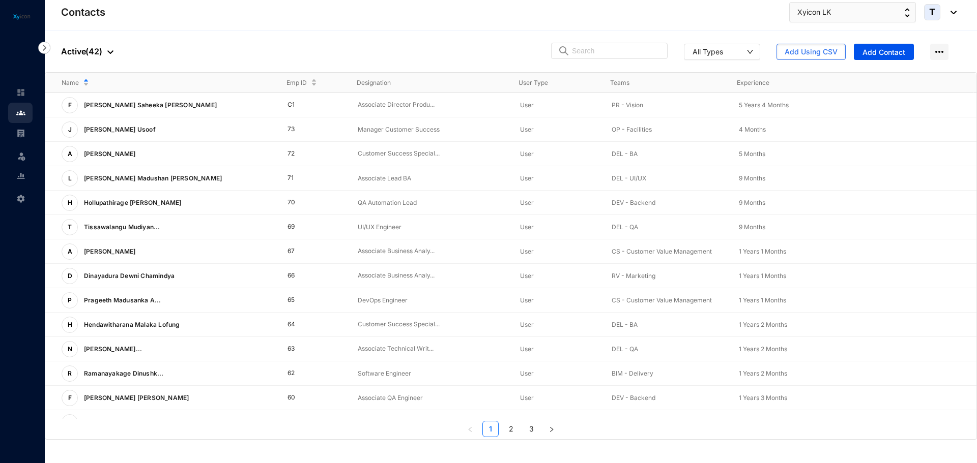
click at [17, 132] on img at bounding box center [20, 133] width 9 height 9
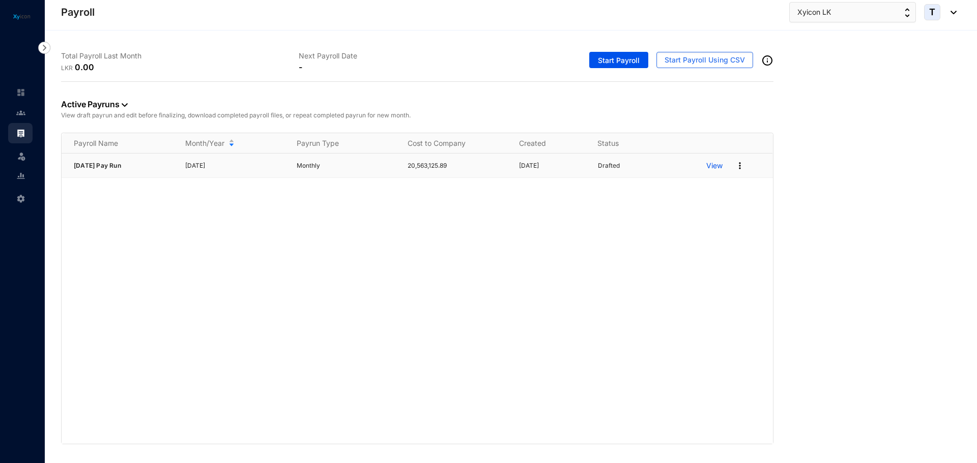
click at [740, 166] on img at bounding box center [740, 166] width 10 height 10
click at [686, 186] on p "Delete" at bounding box center [701, 186] width 72 height 17
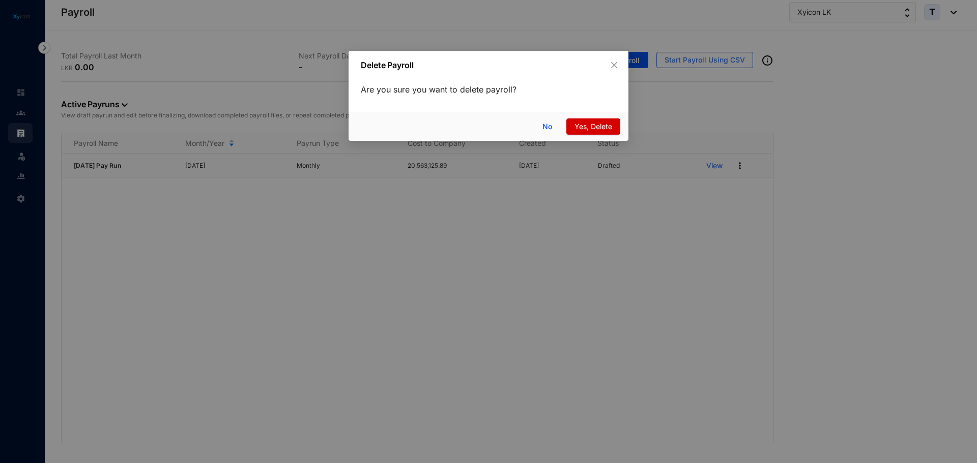
click at [584, 121] on span "Yes, Delete" at bounding box center [593, 126] width 38 height 11
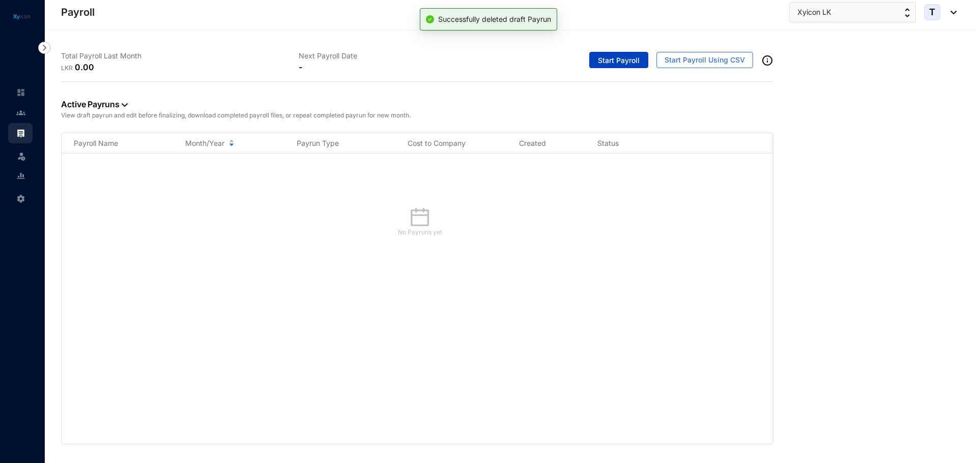
click at [623, 61] on span "Start Payroll" at bounding box center [619, 60] width 42 height 10
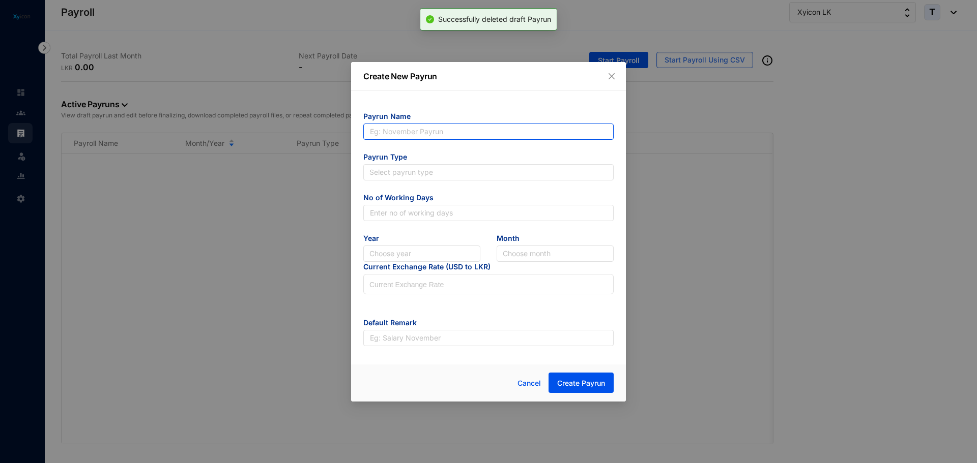
click at [411, 132] on input "text" at bounding box center [488, 132] width 250 height 16
type input "[DATE] Pay Run"
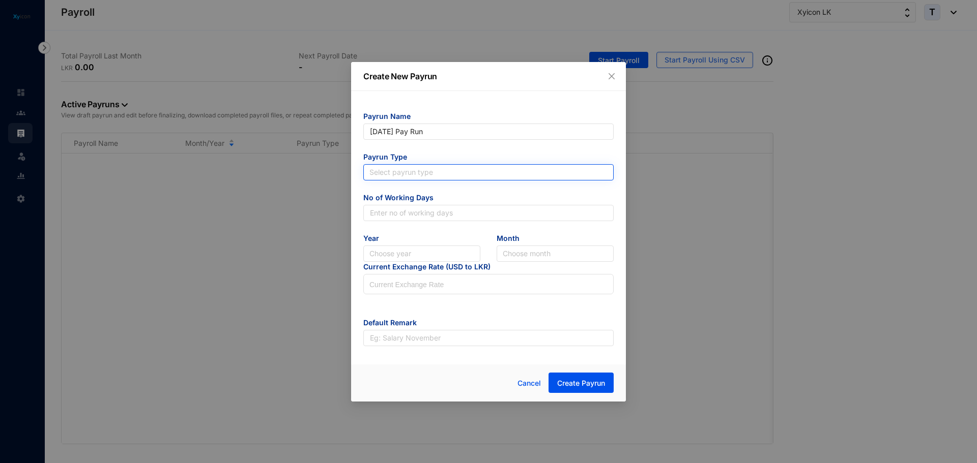
type input "[DATE] Pay Run"
click at [393, 173] on input "search" at bounding box center [488, 172] width 238 height 15
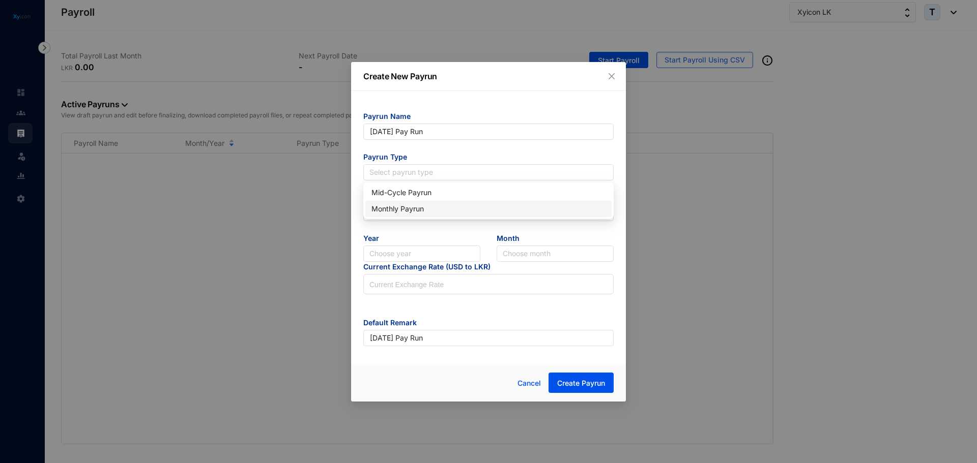
click at [395, 206] on div "Monthly Payrun" at bounding box center [488, 208] width 234 height 11
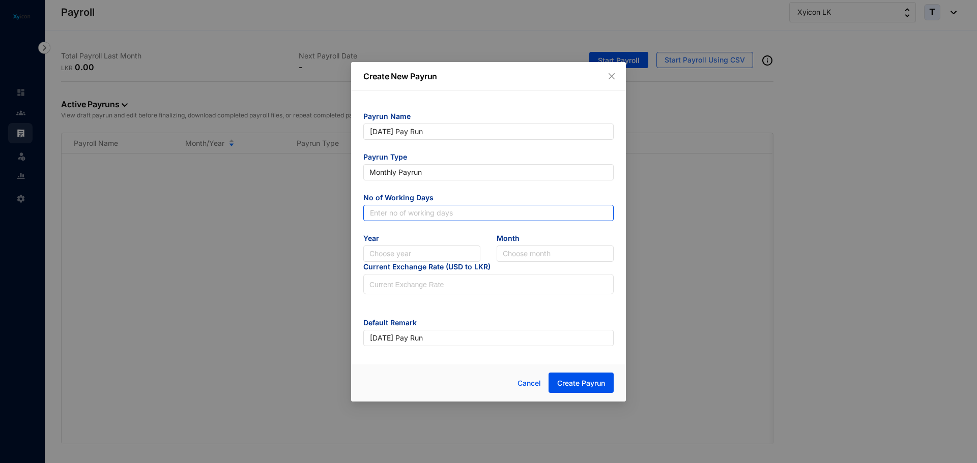
click at [383, 217] on input "text" at bounding box center [488, 213] width 250 height 16
type input "30"
click at [398, 251] on input "search" at bounding box center [421, 253] width 105 height 15
drag, startPoint x: 390, startPoint y: 285, endPoint x: 486, endPoint y: 252, distance: 101.8
click at [390, 286] on div "2025" at bounding box center [421, 290] width 101 height 11
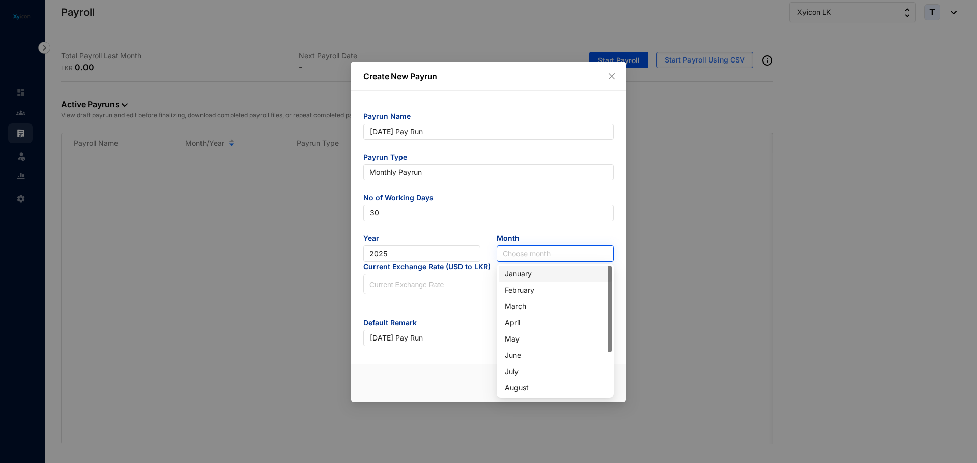
click at [515, 251] on input "search" at bounding box center [555, 253] width 105 height 15
click at [514, 323] on div "April" at bounding box center [555, 322] width 101 height 11
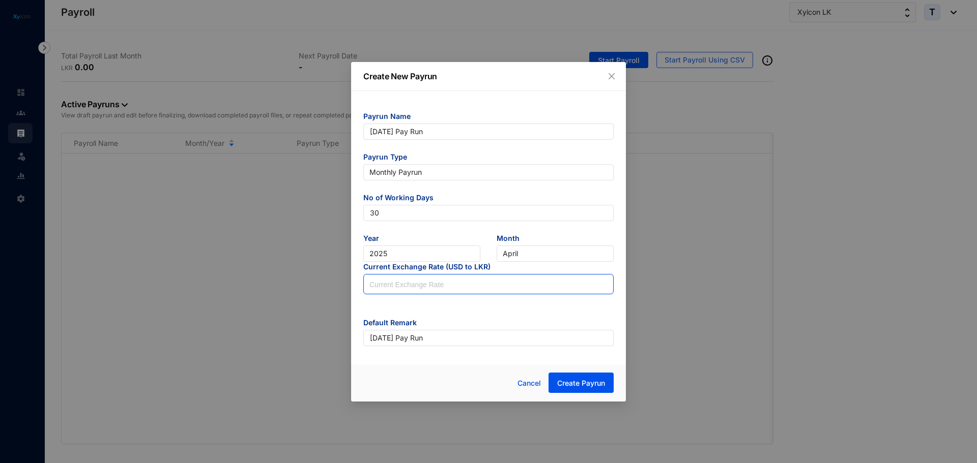
click at [404, 283] on input at bounding box center [488, 285] width 249 height 20
type input "297.5"
click at [592, 381] on span "Create Payrun" at bounding box center [581, 383] width 48 height 10
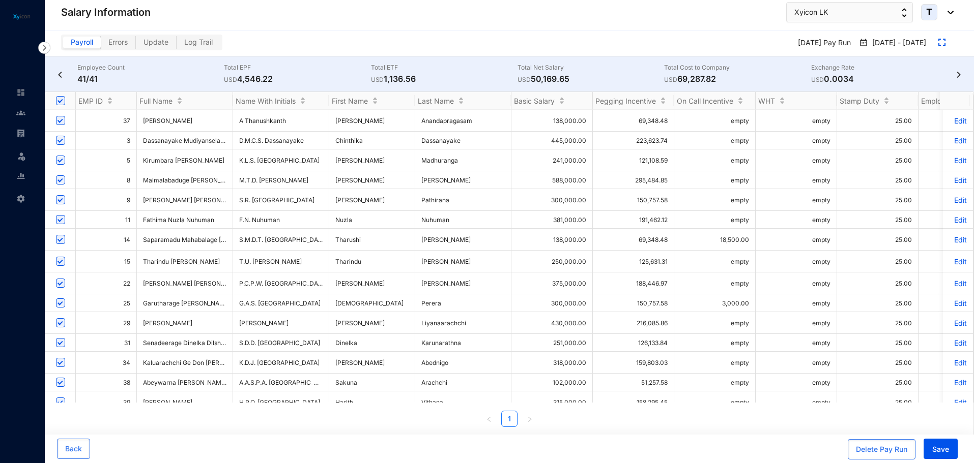
click at [60, 101] on input "Select all" at bounding box center [60, 100] width 9 height 9
checkbox input "false"
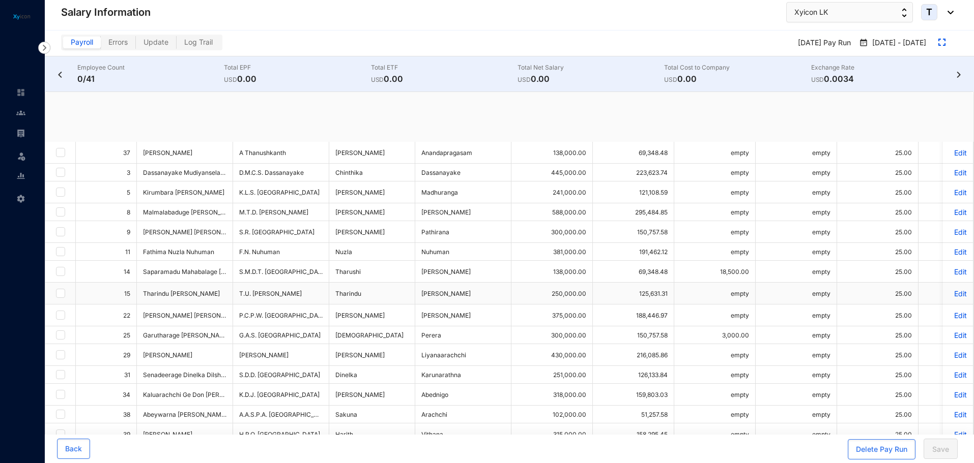
checkbox input "false"
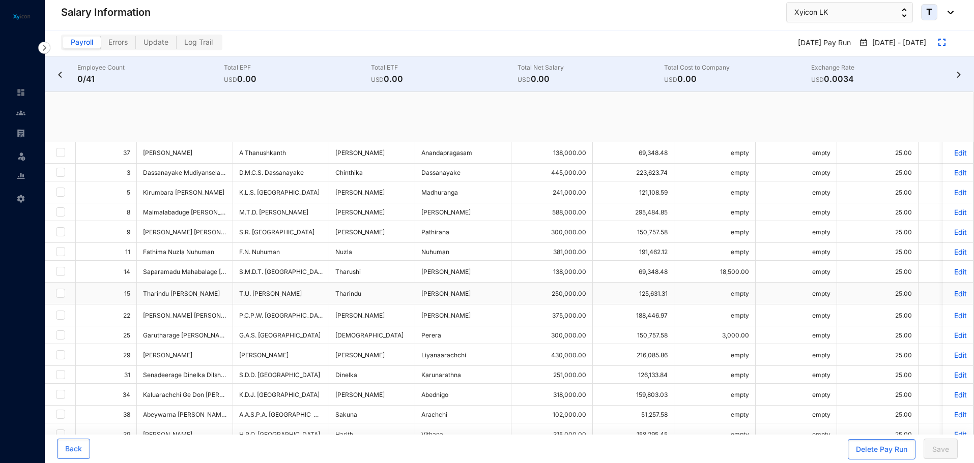
checkbox input "false"
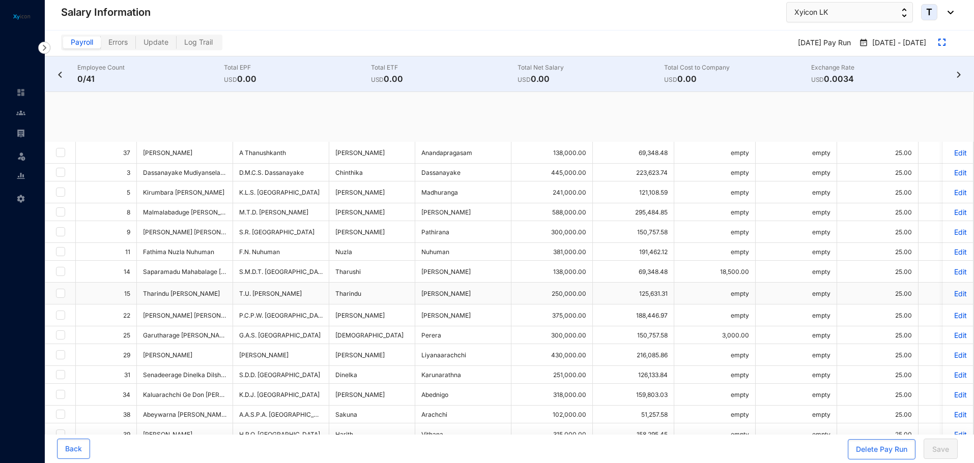
checkbox input "false"
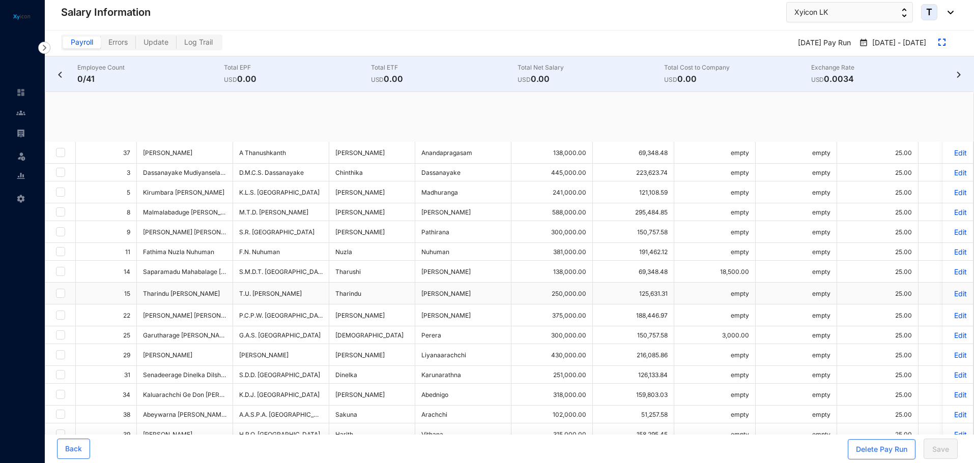
checkbox input "false"
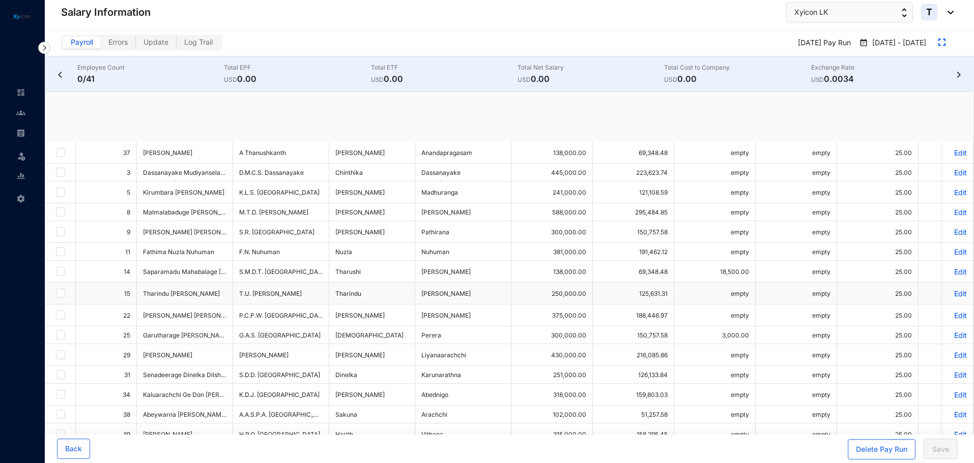
checkbox input "false"
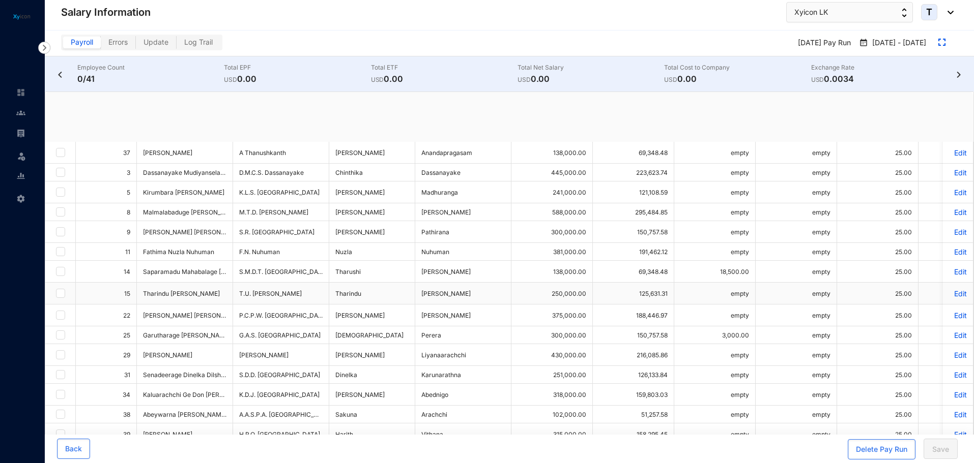
checkbox input "false"
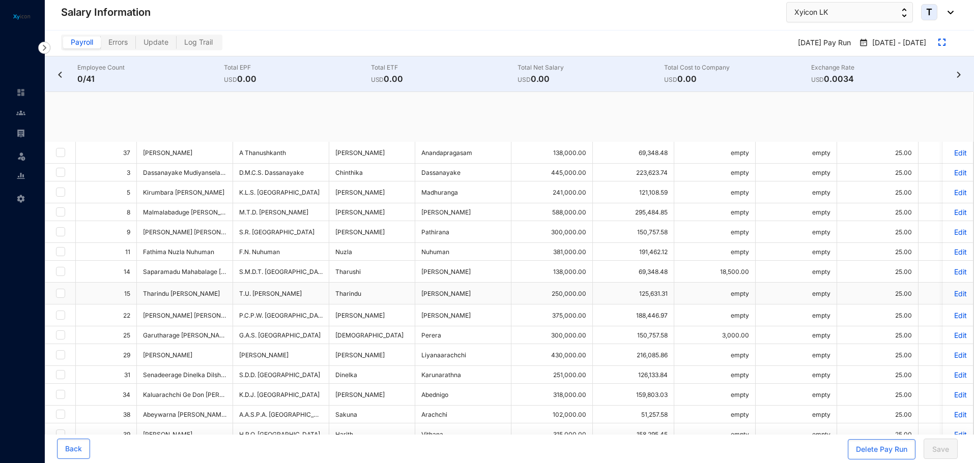
checkbox input "false"
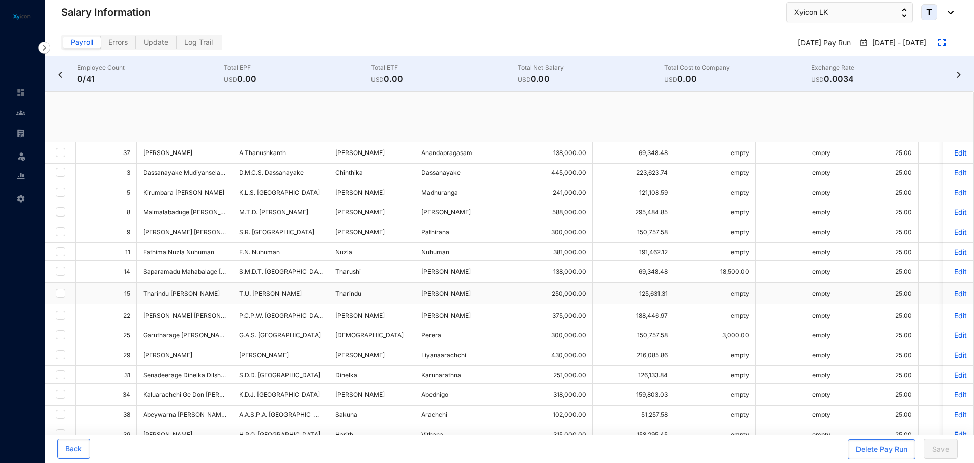
checkbox input "false"
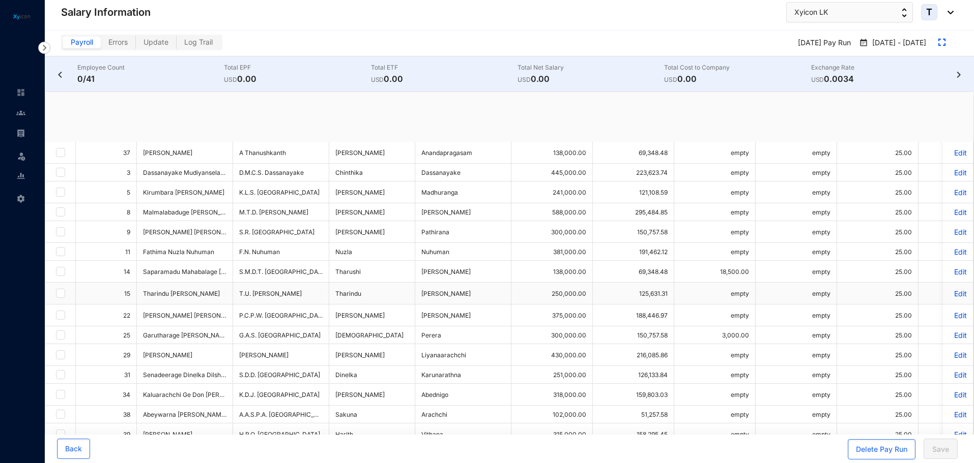
checkbox input "false"
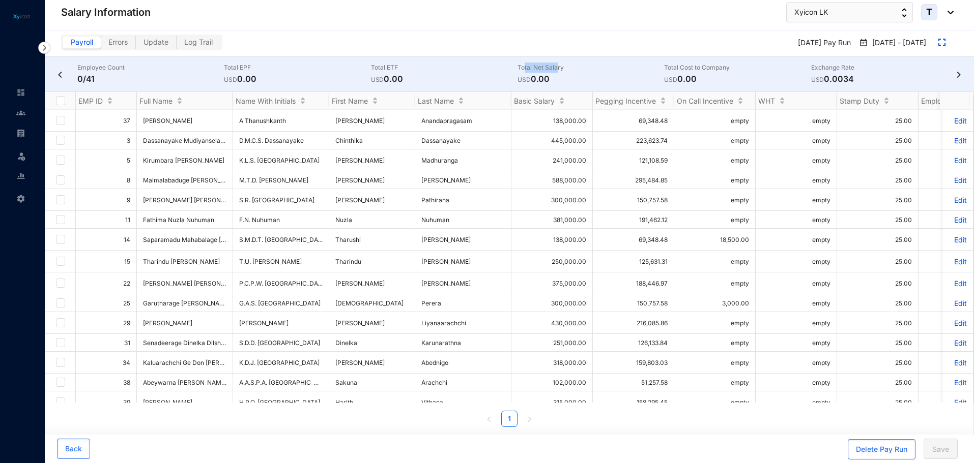
drag, startPoint x: 523, startPoint y: 68, endPoint x: 557, endPoint y: 69, distance: 34.1
click at [557, 69] on p "Total Net Salary" at bounding box center [590, 68] width 147 height 10
drag, startPoint x: 318, startPoint y: 79, endPoint x: 247, endPoint y: 80, distance: 70.7
click at [318, 79] on p "USD 0.00" at bounding box center [297, 79] width 147 height 12
drag, startPoint x: 238, startPoint y: 78, endPoint x: 279, endPoint y: 82, distance: 41.4
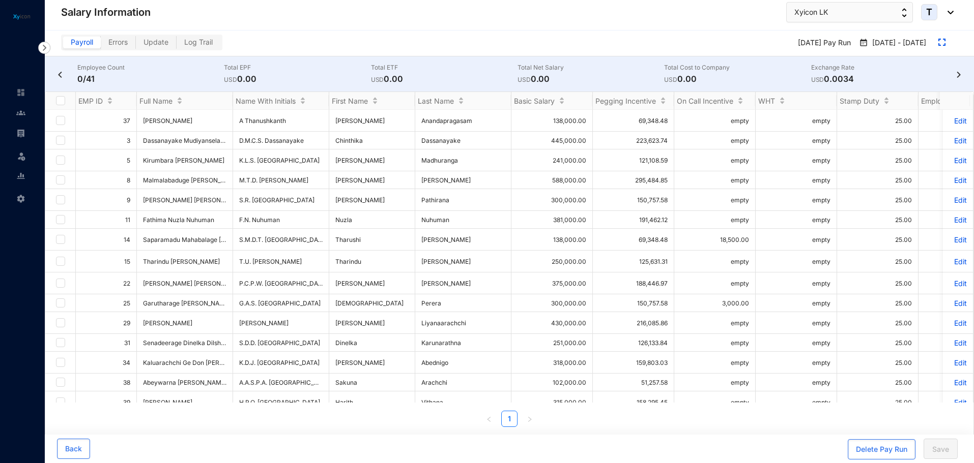
click at [279, 82] on p "USD 0.00" at bounding box center [297, 79] width 147 height 12
click at [357, 71] on p "Total EPF" at bounding box center [297, 68] width 147 height 10
drag, startPoint x: 385, startPoint y: 80, endPoint x: 412, endPoint y: 77, distance: 26.6
click at [412, 77] on p "USD 0.00" at bounding box center [444, 79] width 147 height 12
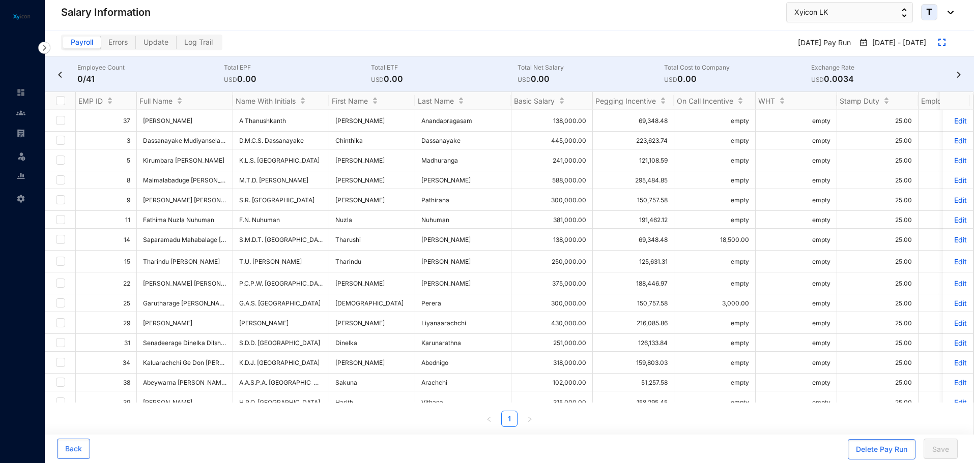
drag, startPoint x: 241, startPoint y: 79, endPoint x: 272, endPoint y: 79, distance: 31.5
click at [272, 79] on p "USD 0.00" at bounding box center [297, 79] width 147 height 12
drag, startPoint x: 58, startPoint y: 96, endPoint x: 58, endPoint y: 104, distance: 8.1
click at [58, 97] on input "Select all" at bounding box center [60, 100] width 9 height 9
checkbox input "true"
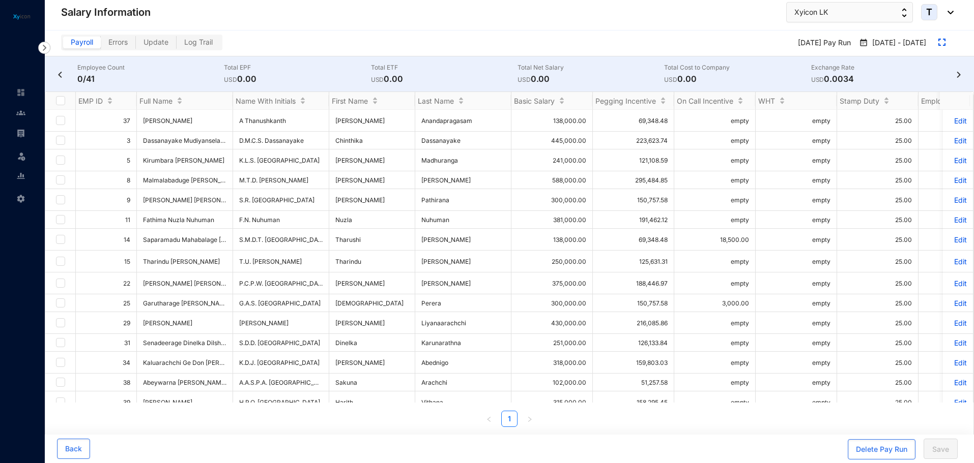
checkbox input "true"
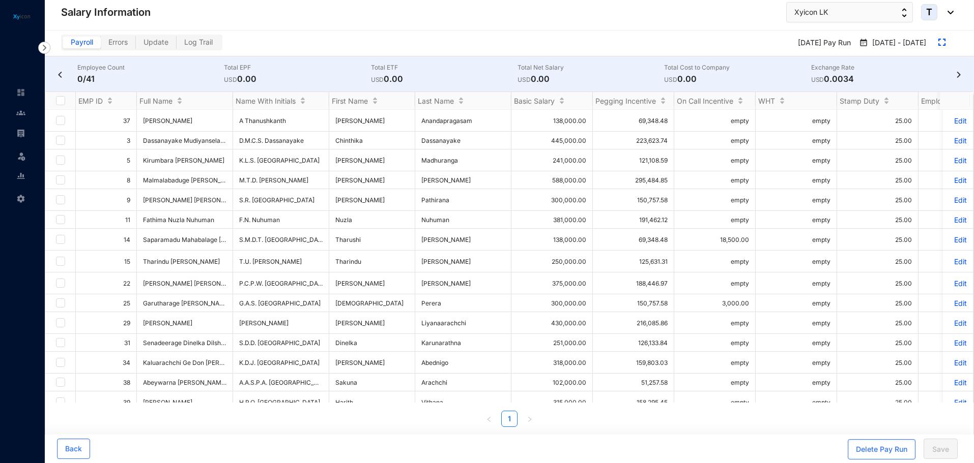
checkbox input "true"
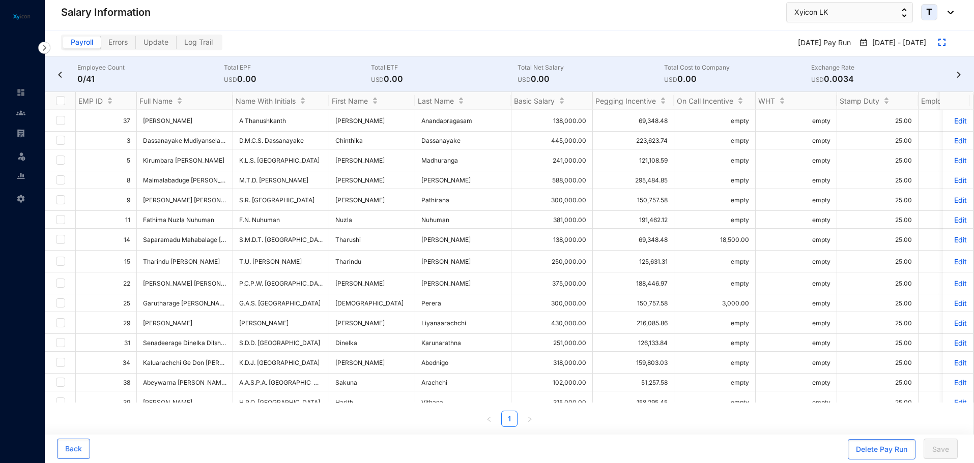
checkbox input "true"
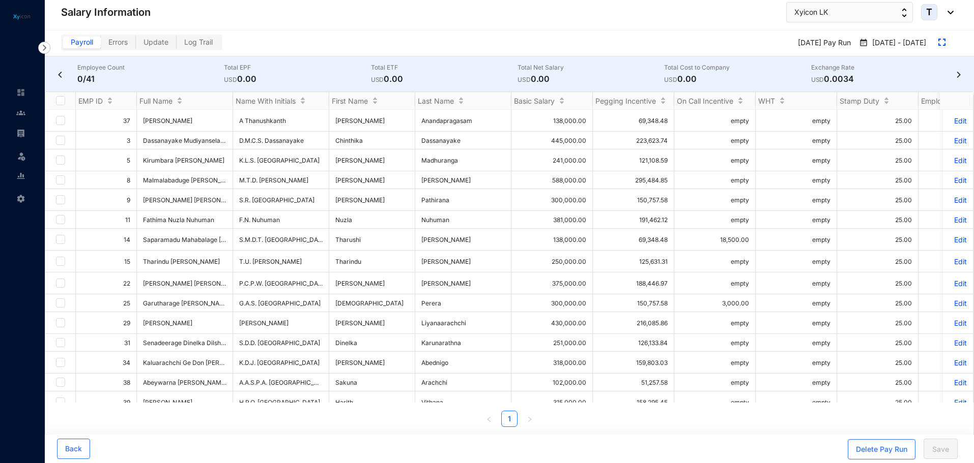
checkbox input "true"
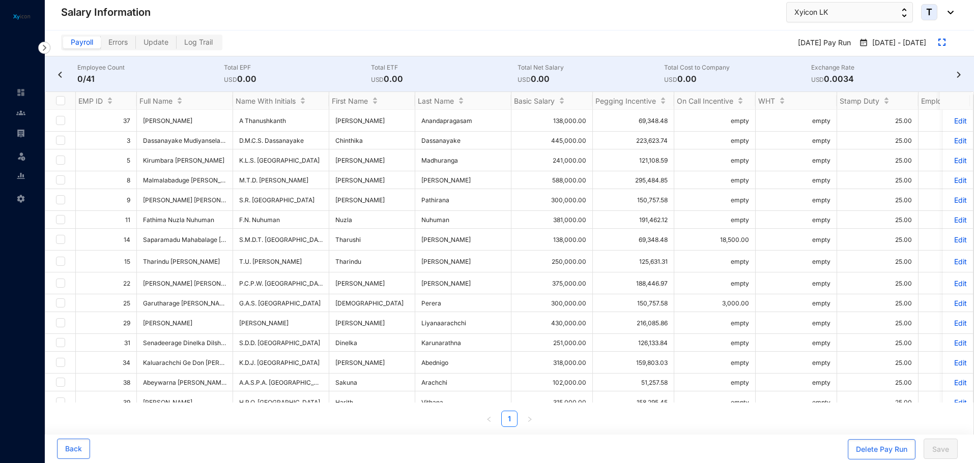
checkbox input "true"
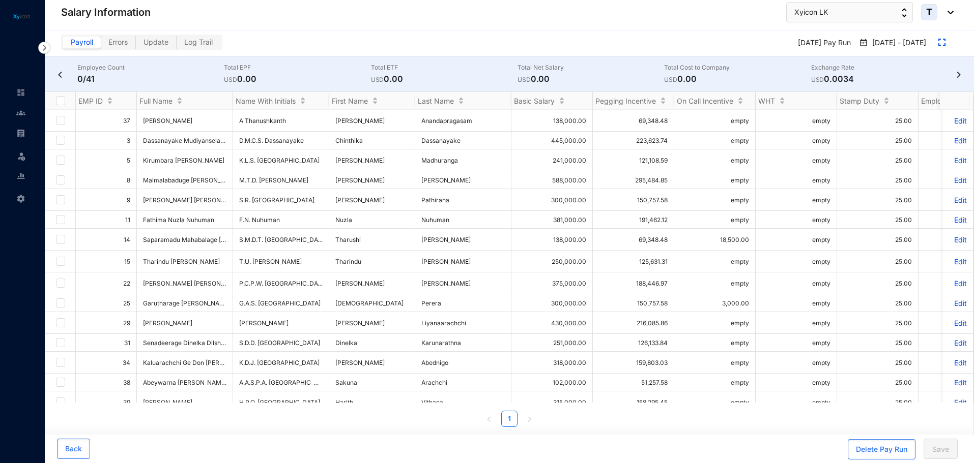
checkbox input "true"
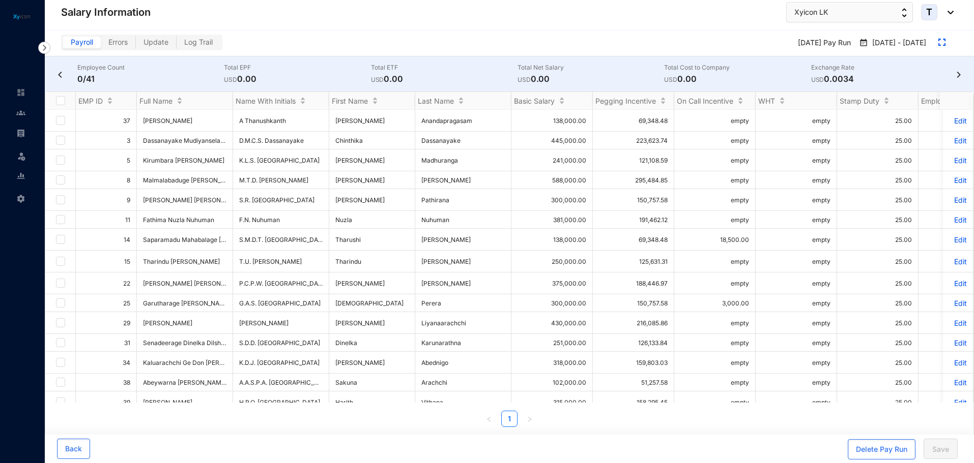
checkbox input "true"
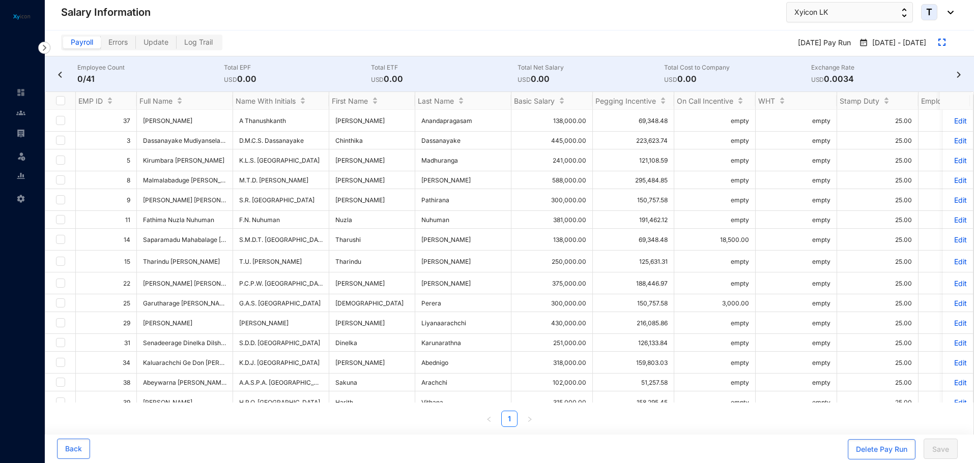
checkbox input "true"
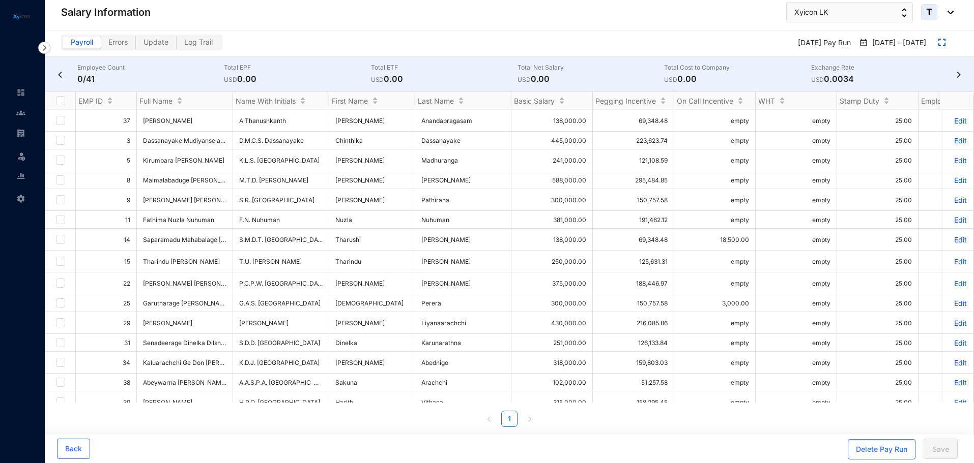
checkbox input "true"
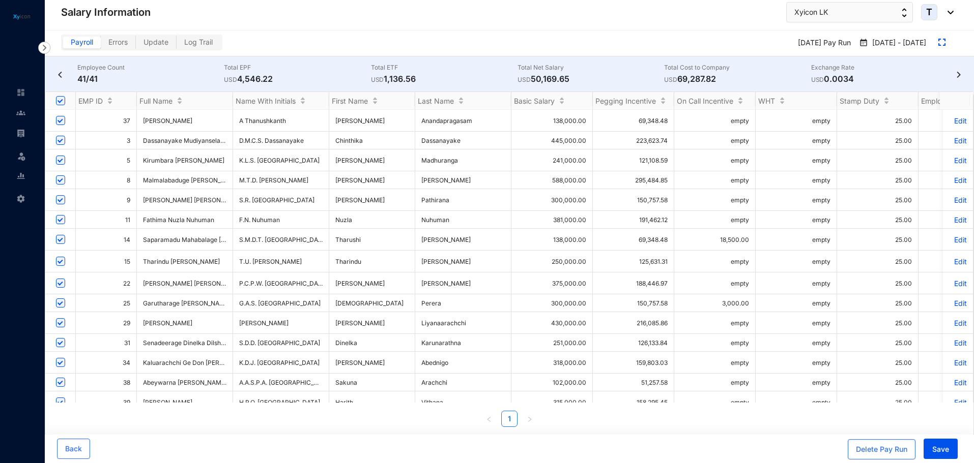
drag, startPoint x: 239, startPoint y: 78, endPoint x: 296, endPoint y: 79, distance: 57.0
click at [296, 79] on p "USD 4,546.22" at bounding box center [297, 79] width 147 height 12
click at [296, 76] on p "USD 4,546.22" at bounding box center [297, 79] width 147 height 12
click at [282, 70] on p "Total EPF" at bounding box center [297, 68] width 147 height 10
click at [47, 50] on img at bounding box center [44, 48] width 12 height 12
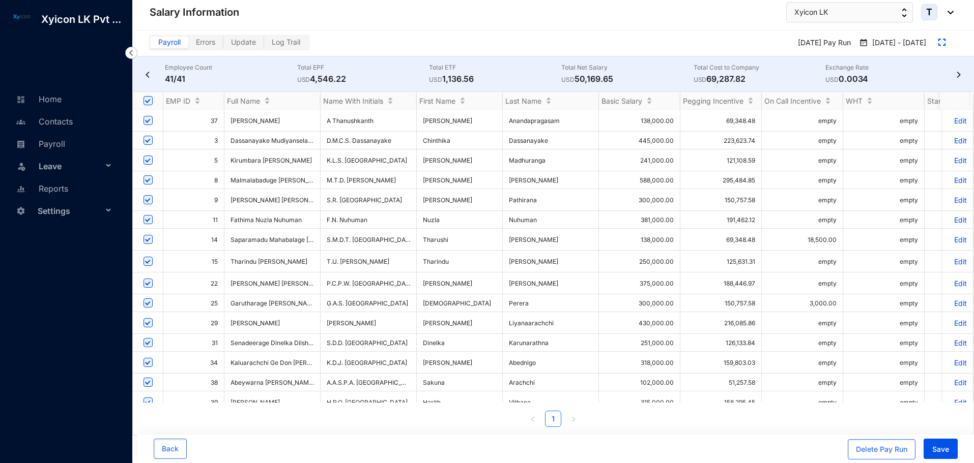
click at [61, 211] on span "Settings" at bounding box center [70, 211] width 65 height 20
click at [68, 239] on link "Company settings" at bounding box center [66, 235] width 72 height 9
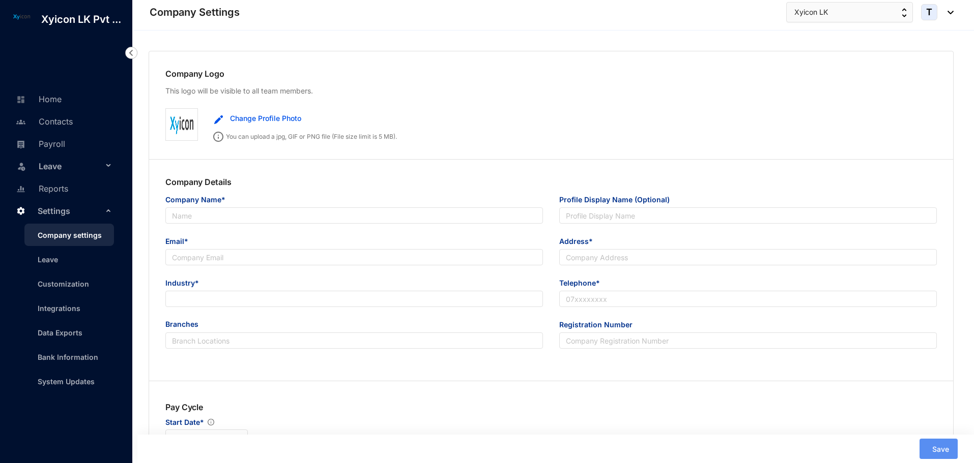
type input "Xyicon LK Pvt Ltd"
type input "Xyicon LK"
type input "[EMAIL_ADDRESS][DOMAIN_NAME]"
type input "No 17, Siripa Lane, Colombo 05"
type input "0772336824"
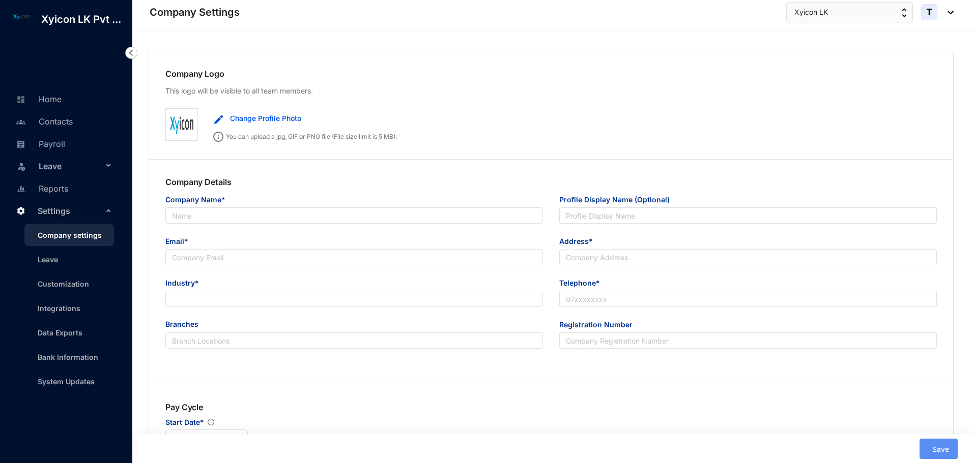
type input "PV00216445"
type input "B"
type input "50081"
type input "8"
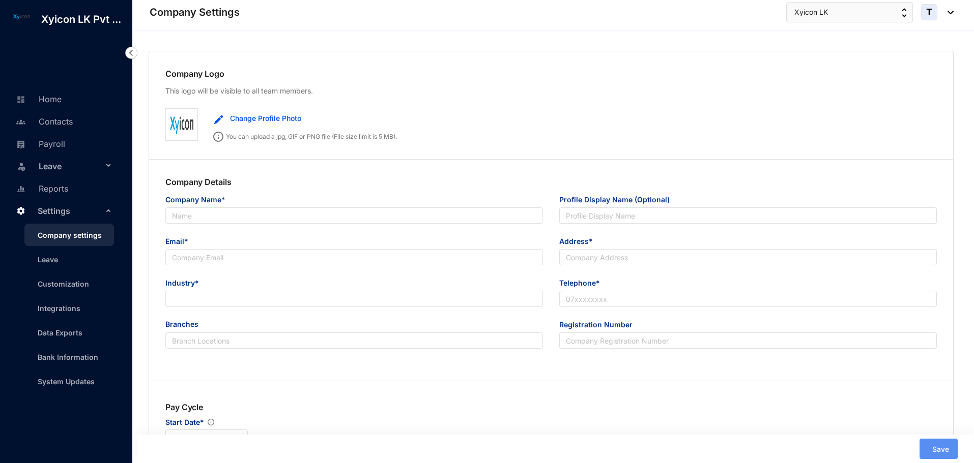
radio input "true"
checkbox input "true"
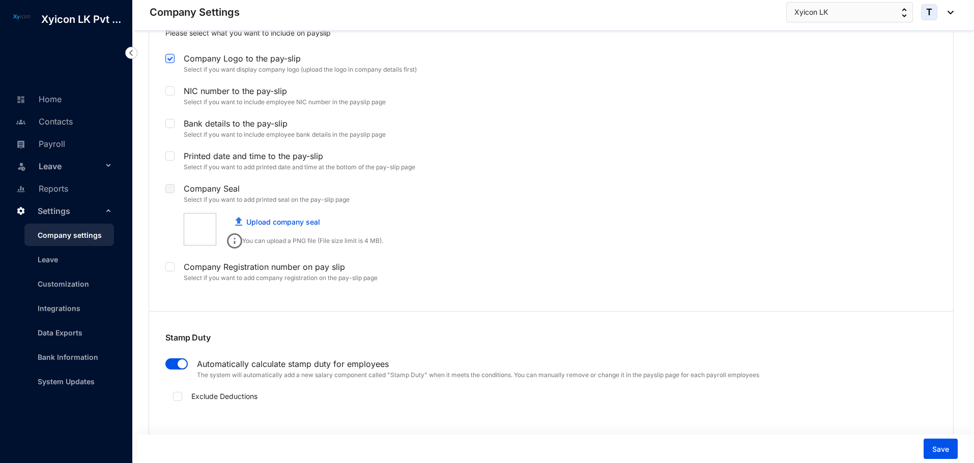
scroll to position [2340, 0]
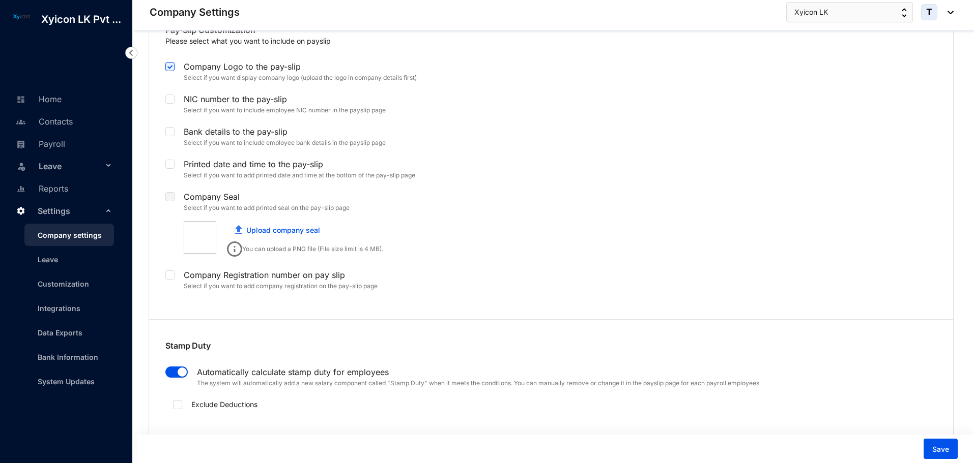
click at [66, 235] on link "Company settings" at bounding box center [66, 235] width 72 height 9
click at [53, 146] on link "Payroll" at bounding box center [39, 144] width 52 height 10
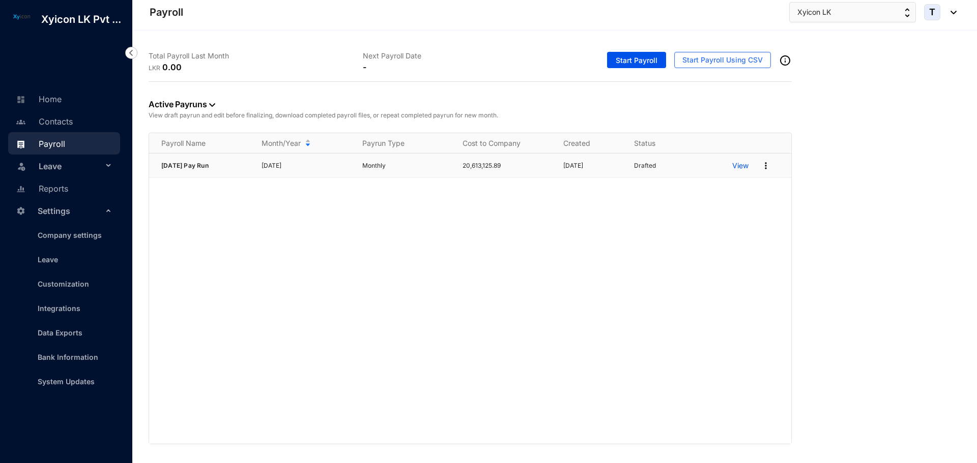
click at [737, 163] on p "View" at bounding box center [740, 166] width 16 height 10
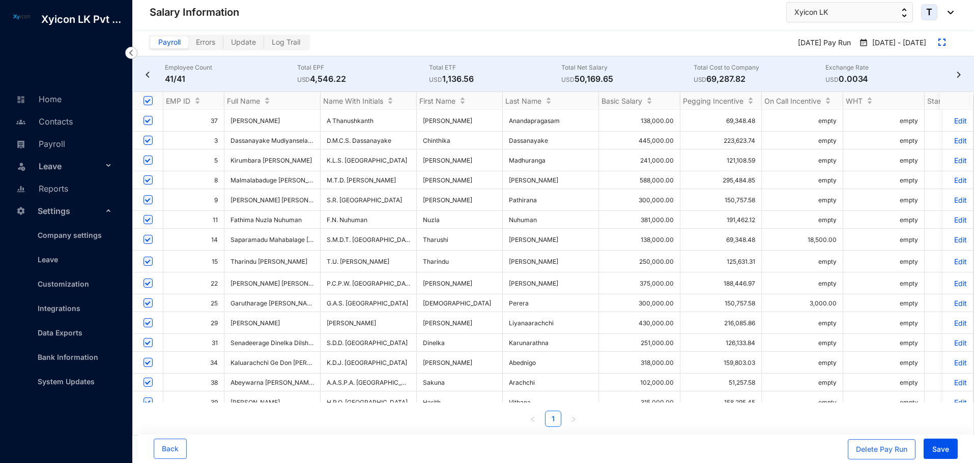
click at [958, 79] on div "Employee Count 41/41 Total EPF USD 4,546.22 Total ETF USD 1,136.56 Total Net Sa…" at bounding box center [552, 73] width 841 height 35
click at [958, 76] on img at bounding box center [958, 75] width 10 height 6
click at [145, 75] on img at bounding box center [147, 75] width 10 height 6
click at [958, 75] on img at bounding box center [958, 75] width 10 height 6
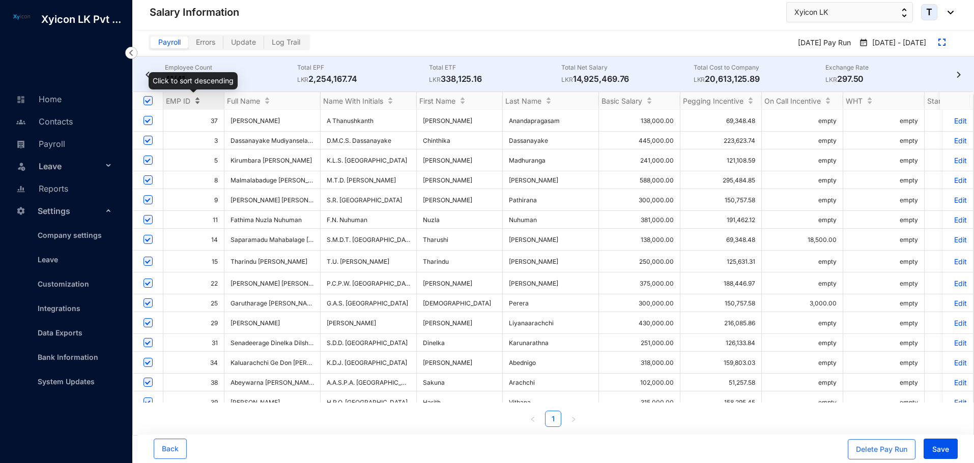
click at [192, 100] on div "EMP ID" at bounding box center [193, 101] width 61 height 10
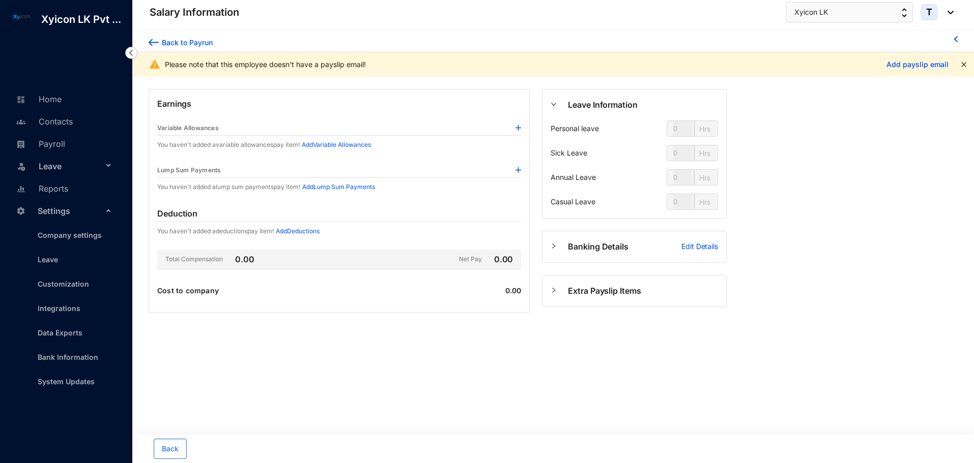
type input "24"
type input "112"
type input "80"
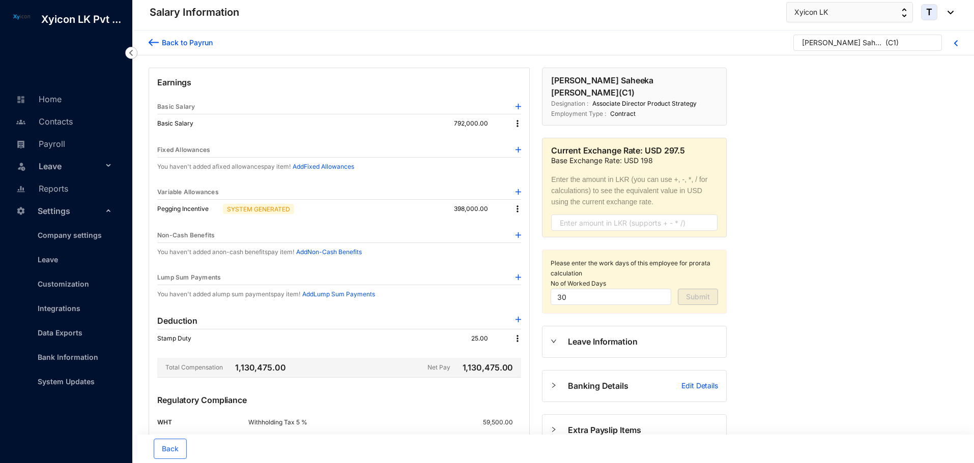
click at [516, 119] on img at bounding box center [517, 124] width 10 height 10
click at [528, 141] on span "Edit" at bounding box center [526, 140] width 13 height 11
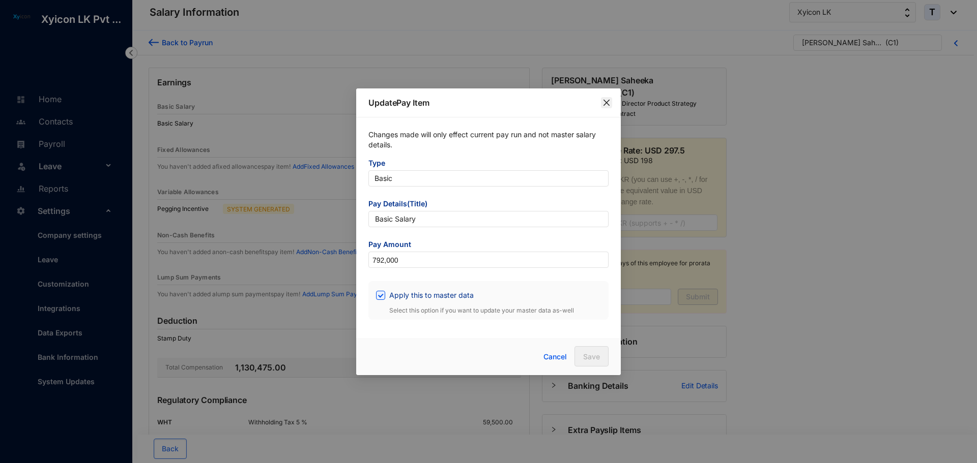
click at [604, 106] on icon "close" at bounding box center [606, 103] width 8 height 8
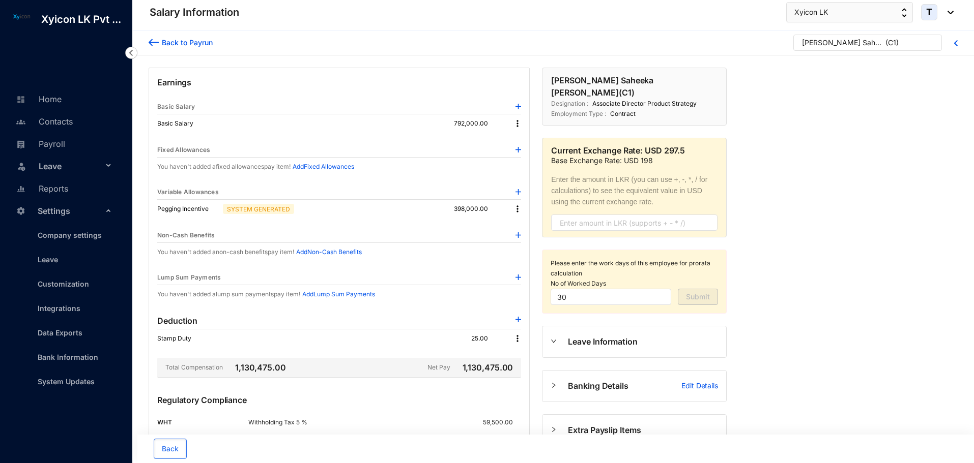
click at [155, 41] on img at bounding box center [154, 42] width 10 height 11
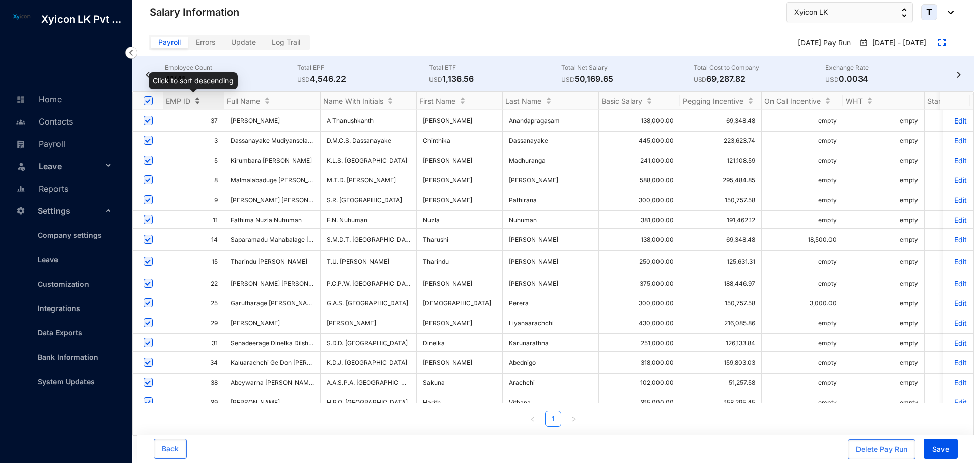
click at [190, 98] on span "EMP ID" at bounding box center [178, 101] width 24 height 9
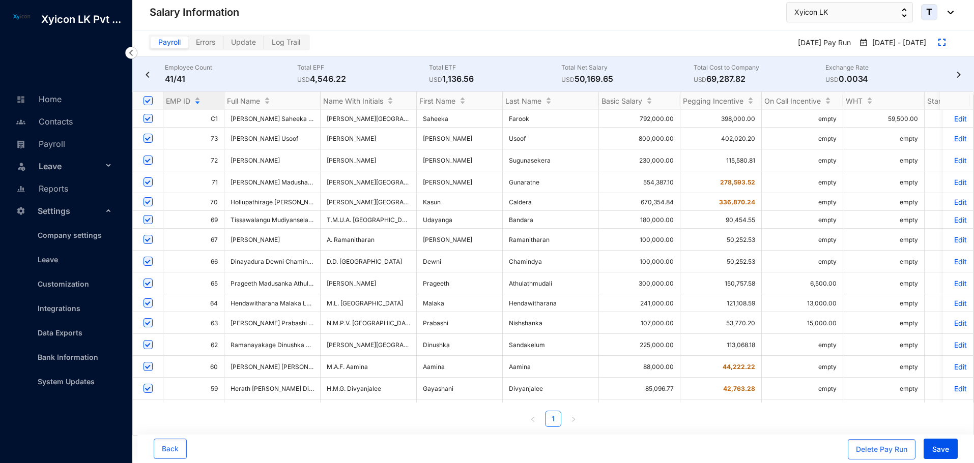
click at [150, 116] on input "checkbox" at bounding box center [147, 118] width 9 height 9
checkbox input "false"
click at [184, 104] on span "EMP ID" at bounding box center [178, 101] width 24 height 9
click at [197, 100] on div "EMP ID" at bounding box center [193, 101] width 61 height 10
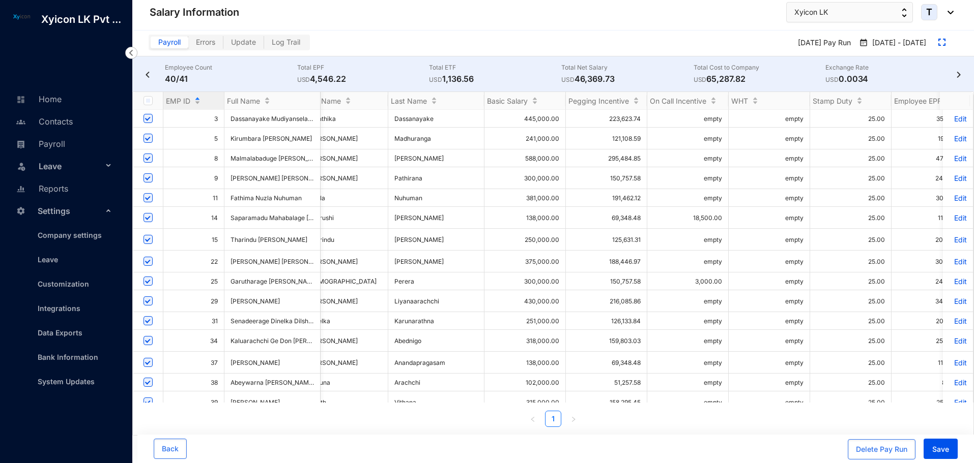
scroll to position [0, 231]
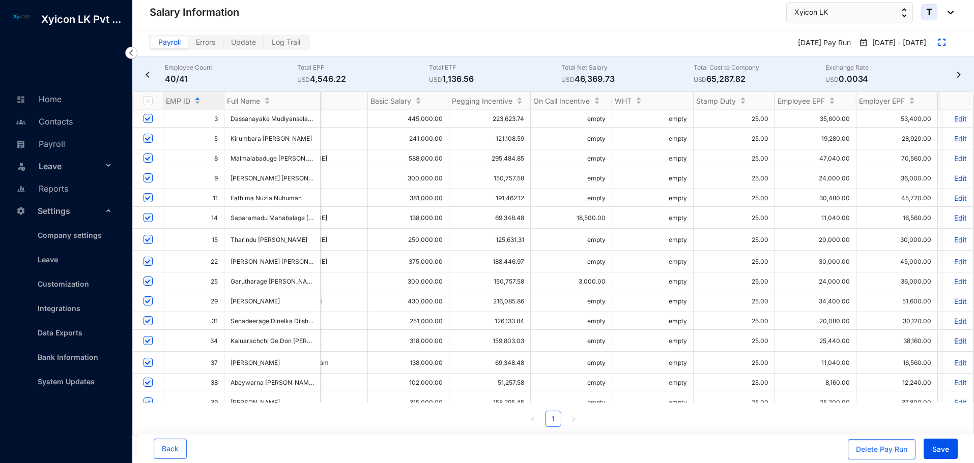
click at [957, 74] on img at bounding box center [958, 75] width 10 height 6
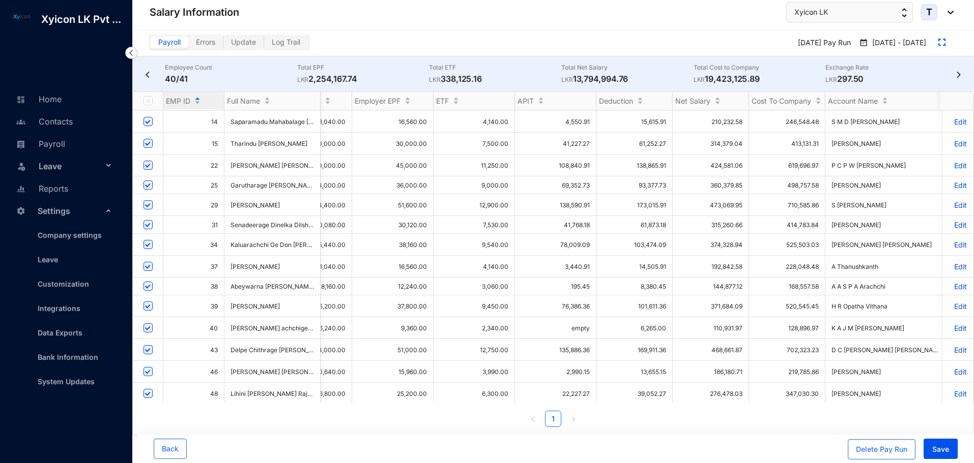
scroll to position [102, 735]
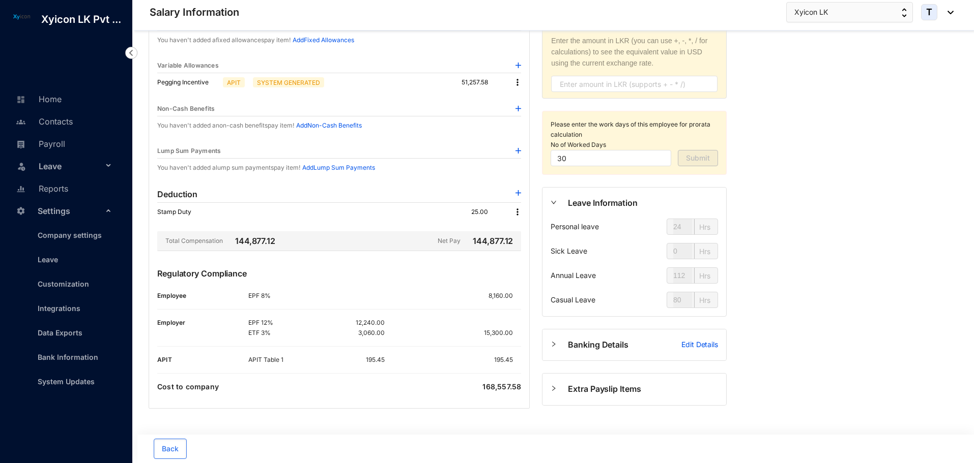
scroll to position [129, 0]
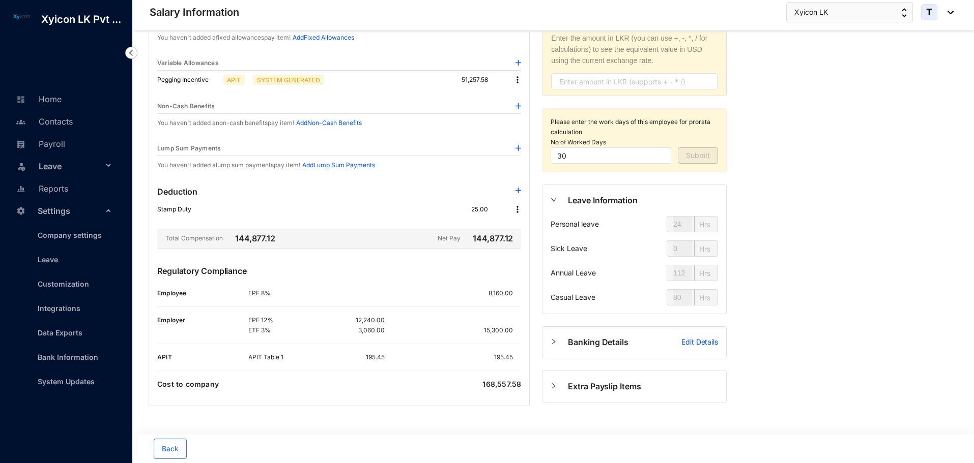
click at [518, 193] on img at bounding box center [518, 191] width 6 height 6
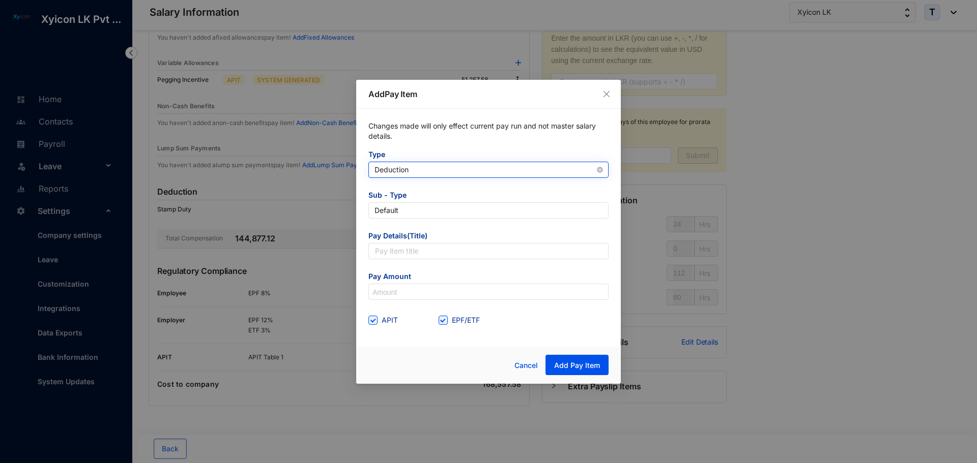
click at [407, 173] on span "Deduction" at bounding box center [488, 169] width 228 height 15
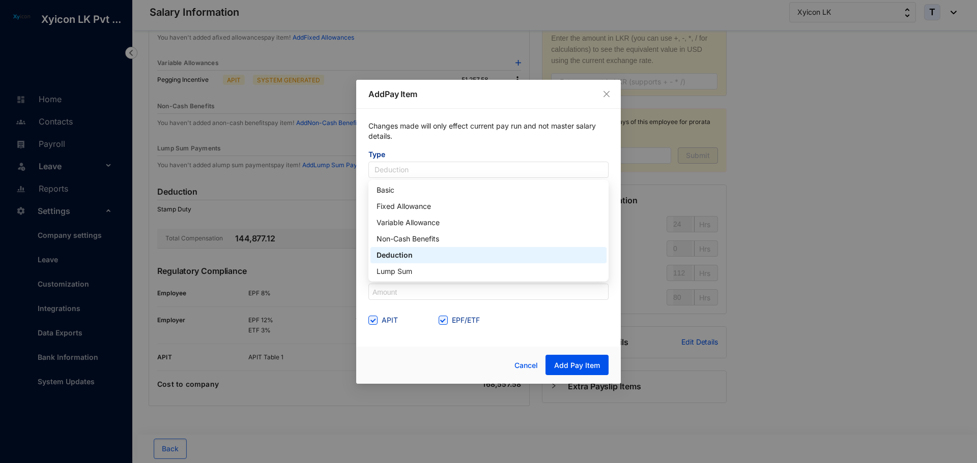
click at [397, 255] on div "Deduction" at bounding box center [488, 255] width 224 height 11
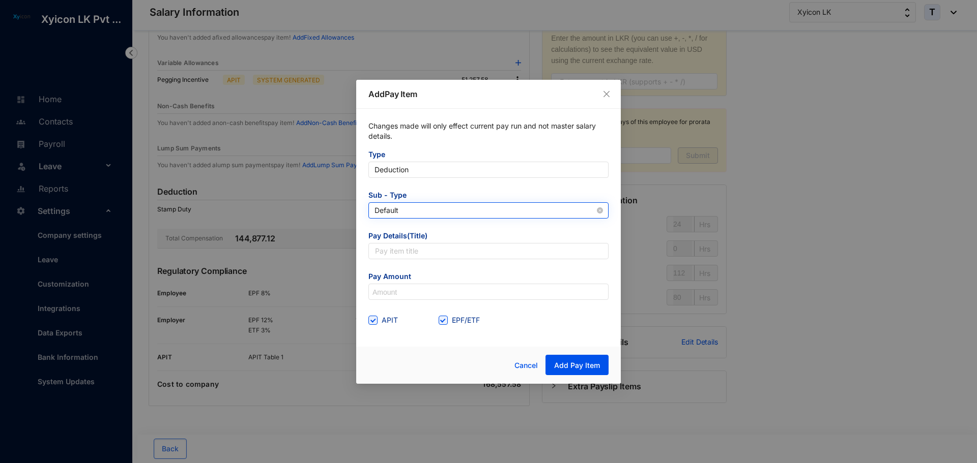
click at [397, 205] on span "Default" at bounding box center [488, 210] width 228 height 15
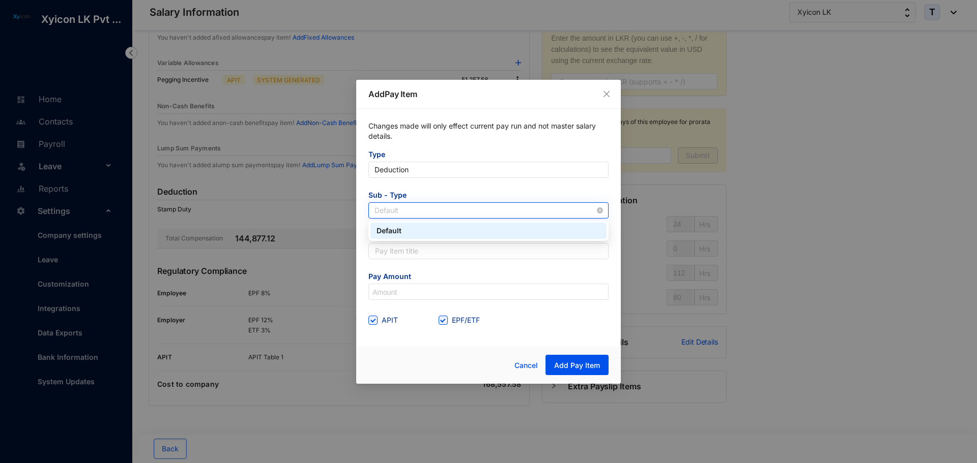
click at [397, 205] on span "Default" at bounding box center [488, 210] width 228 height 15
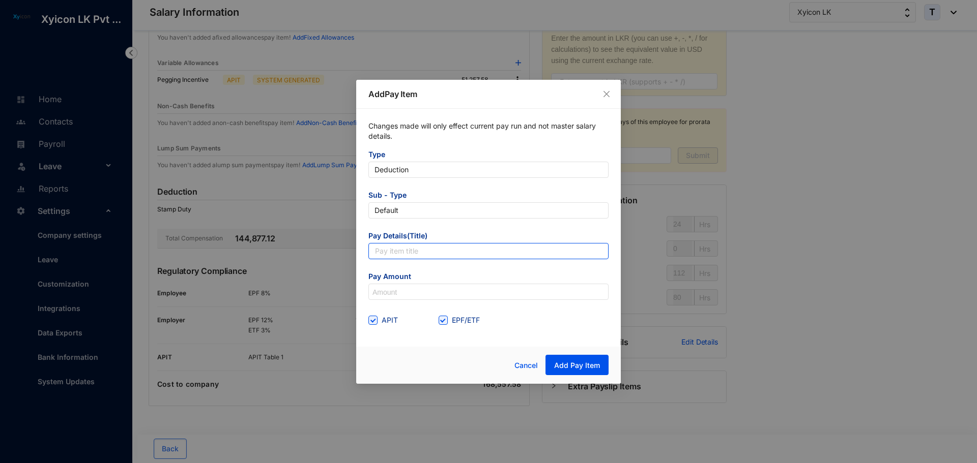
click at [400, 249] on input "text" at bounding box center [488, 251] width 240 height 16
type input "Salary advance"
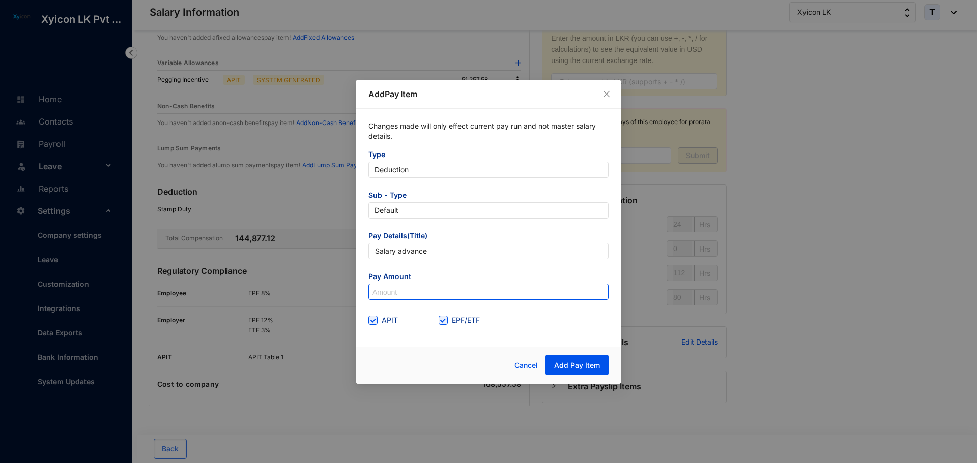
click at [411, 291] on input at bounding box center [488, 292] width 239 height 16
type input "50,000"
click at [370, 325] on label "APIT" at bounding box center [385, 320] width 34 height 11
click at [370, 323] on input "APIT" at bounding box center [371, 319] width 7 height 7
checkbox input "false"
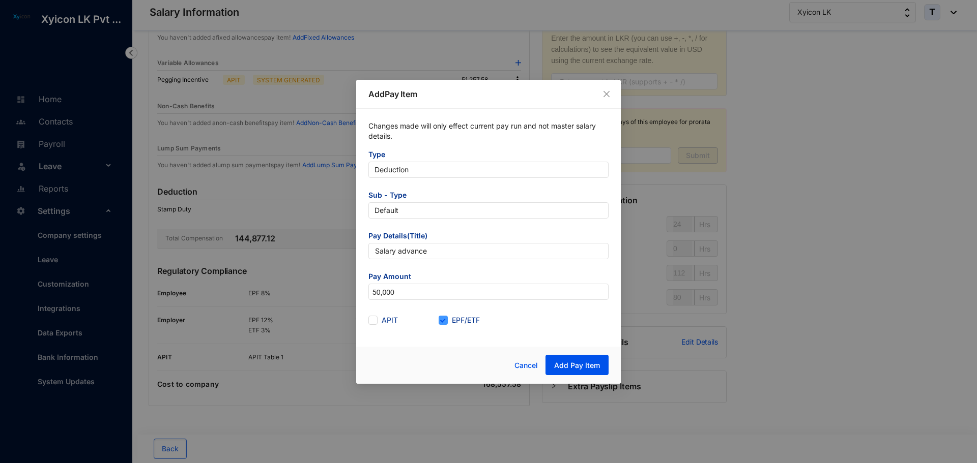
click at [448, 319] on span "EPF/ETF" at bounding box center [466, 320] width 36 height 11
click at [446, 319] on input "EPF/ETF" at bounding box center [441, 319] width 7 height 7
checkbox input "false"
click at [450, 350] on div "Cancel Add Pay Item" at bounding box center [488, 365] width 265 height 37
click at [564, 361] on span "Add Pay Item" at bounding box center [577, 366] width 46 height 10
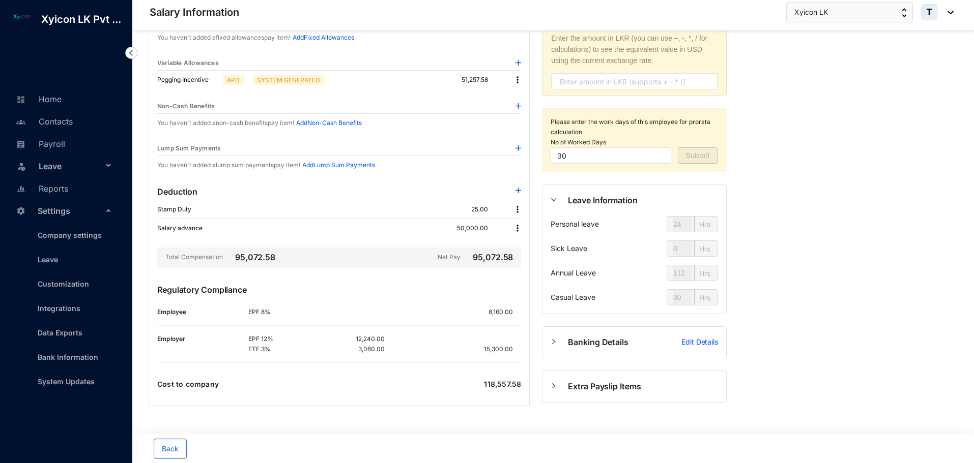
click at [820, 242] on div "Back to Payrun Abeywarna Arachchige Sakuna... ( 38 ) Earnings Basic Salary Basi…" at bounding box center [552, 182] width 841 height 562
click at [561, 349] on div "Banking Details Edit Details" at bounding box center [634, 342] width 184 height 31
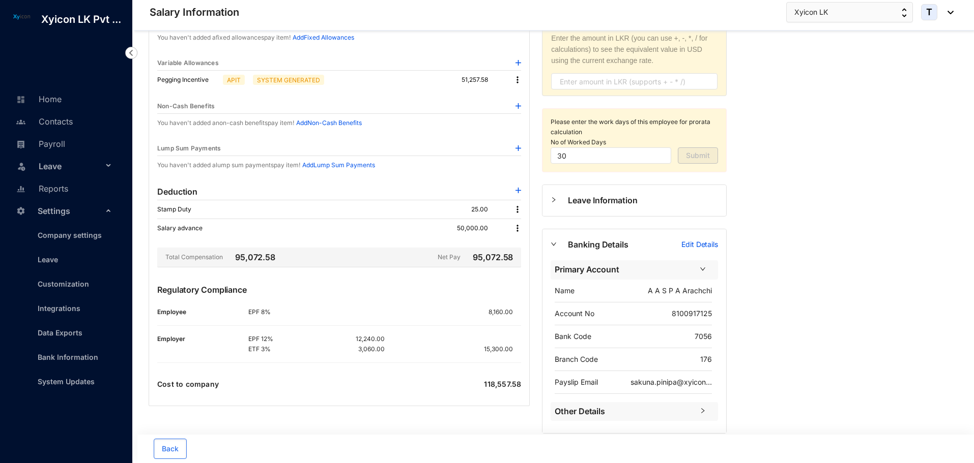
click at [558, 246] on div at bounding box center [558, 244] width 17 height 11
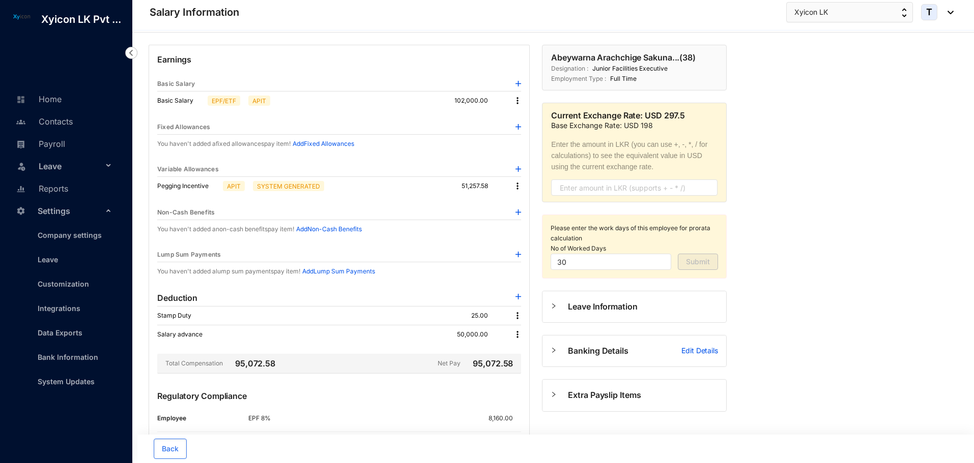
scroll to position [0, 0]
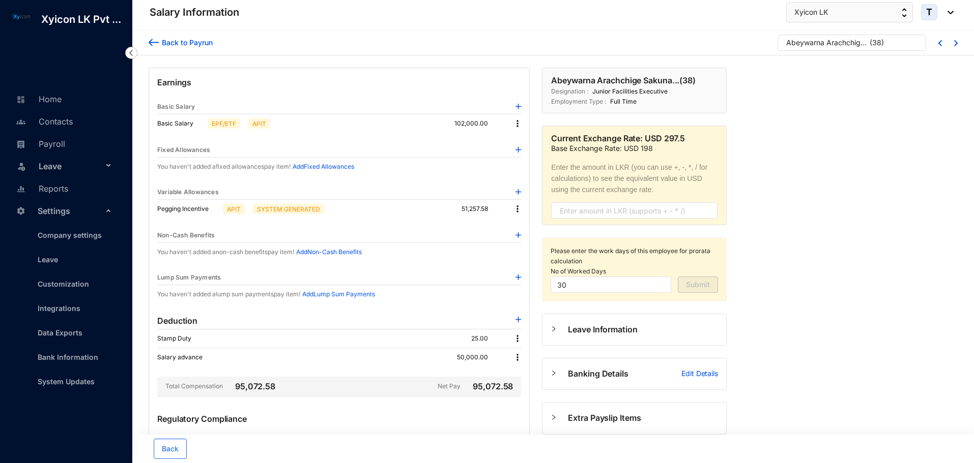
click at [512, 361] on img at bounding box center [517, 358] width 10 height 10
click at [527, 372] on span "Edit" at bounding box center [530, 374] width 21 height 11
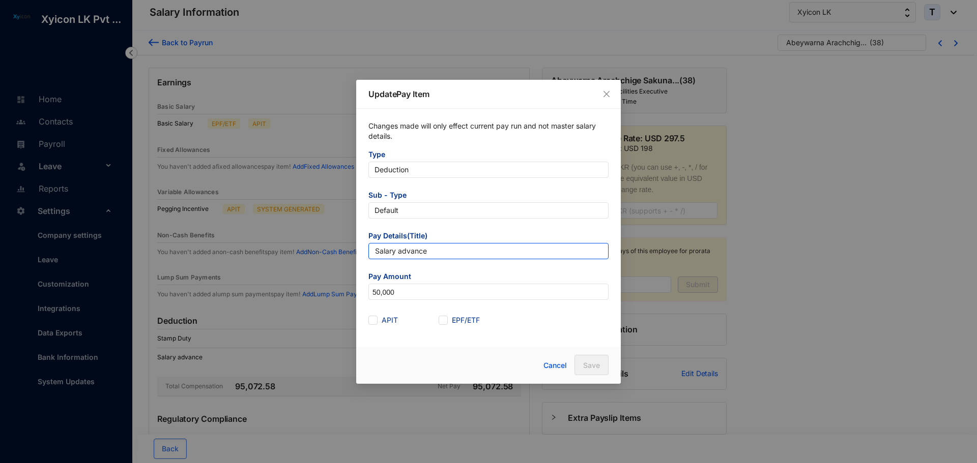
click at [435, 248] on input "Salary advance" at bounding box center [488, 251] width 240 height 16
type input "Staff Loan"
click at [591, 366] on span "Save" at bounding box center [591, 366] width 17 height 10
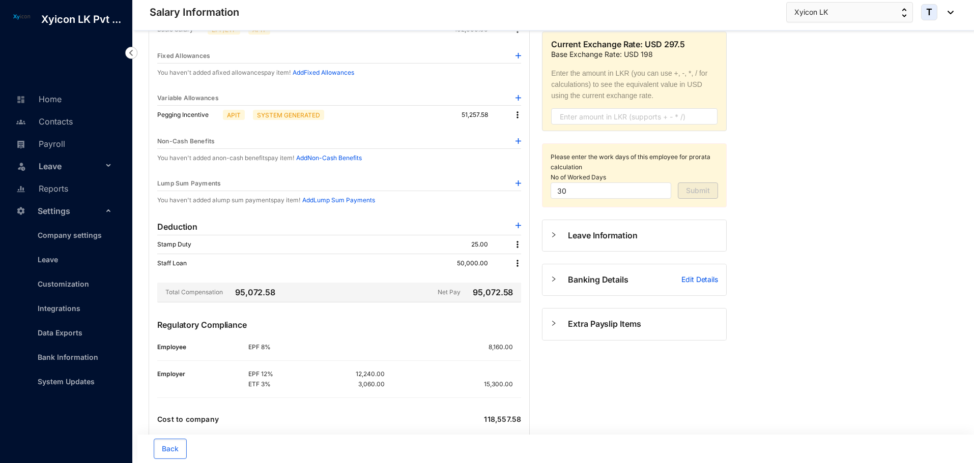
scroll to position [69, 0]
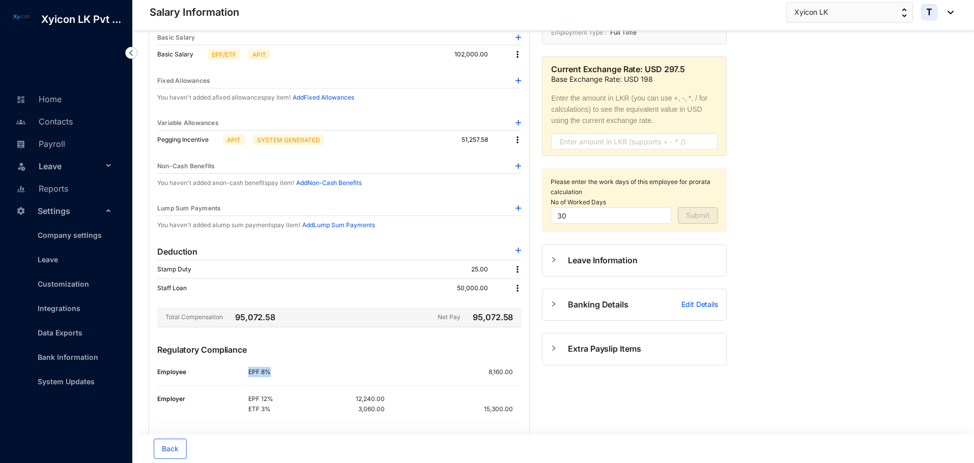
drag, startPoint x: 249, startPoint y: 371, endPoint x: 282, endPoint y: 372, distance: 33.1
click at [282, 372] on p "EPF 8%" at bounding box center [282, 372] width 68 height 10
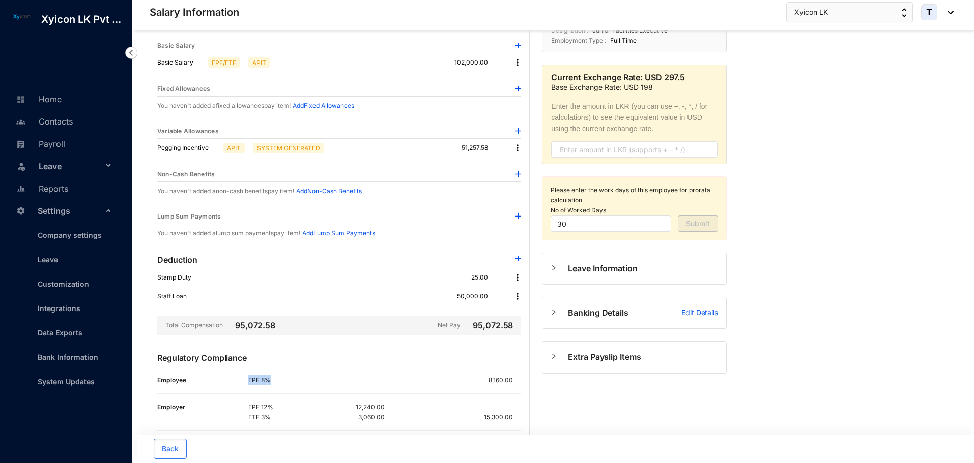
scroll to position [0, 0]
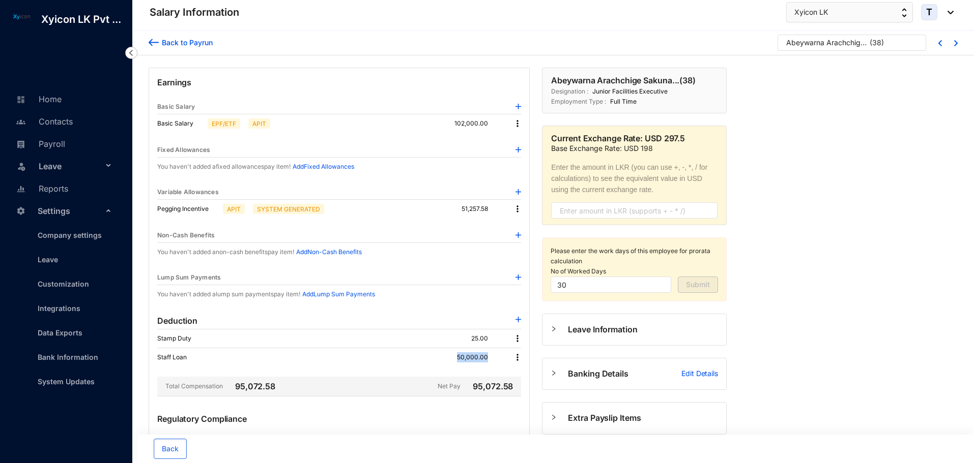
drag, startPoint x: 459, startPoint y: 358, endPoint x: 490, endPoint y: 353, distance: 31.4
click at [490, 353] on p "50,000.00" at bounding box center [480, 358] width 47 height 10
click at [812, 322] on div "Back to Payrun Abeywarna Arachchige Sakuna... ( 38 ) Earnings Basic Salary Basi…" at bounding box center [552, 307] width 841 height 553
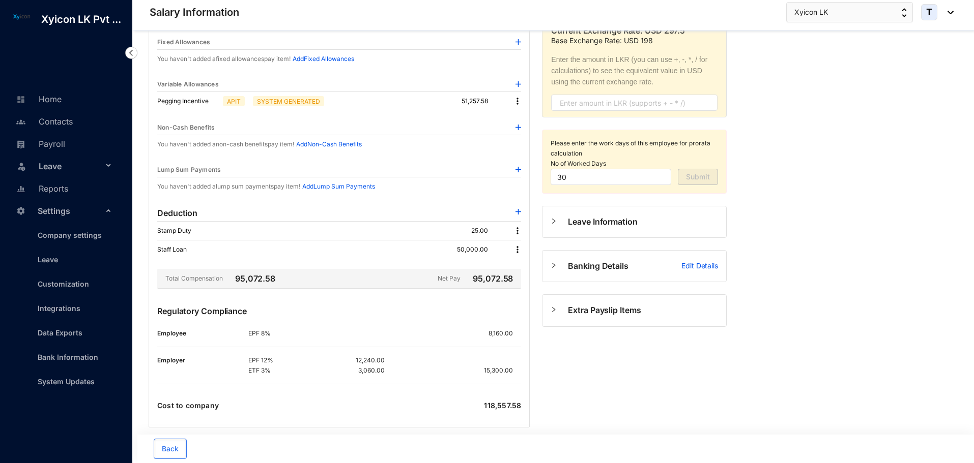
scroll to position [120, 0]
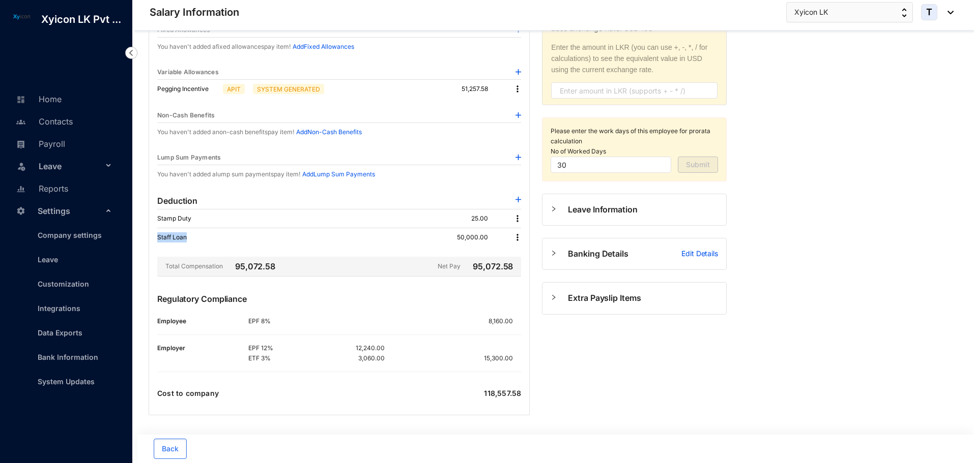
drag, startPoint x: 157, startPoint y: 237, endPoint x: 195, endPoint y: 237, distance: 38.2
click at [195, 237] on p "Staff Loan" at bounding box center [177, 237] width 40 height 10
click at [335, 281] on div "Earnings Basic Salary Basic Salary EPF/ETF APIT 102,000.00 Fixed Allowances You…" at bounding box center [339, 182] width 381 height 468
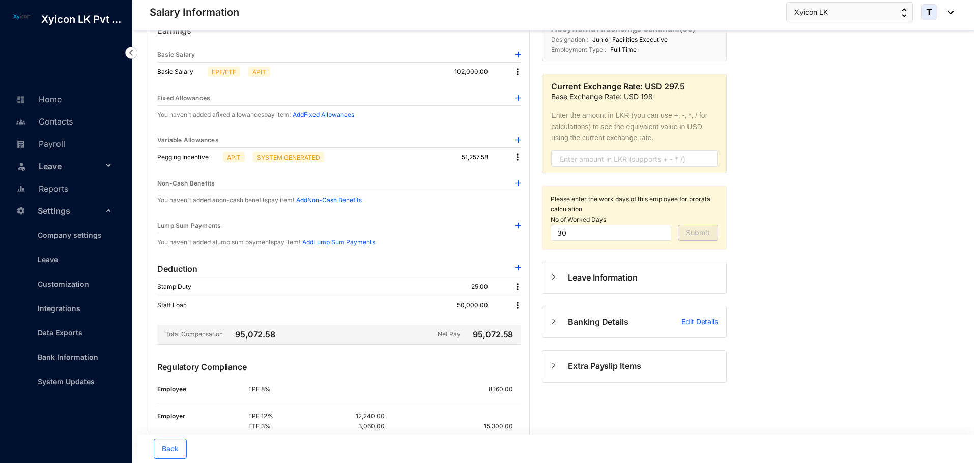
scroll to position [0, 0]
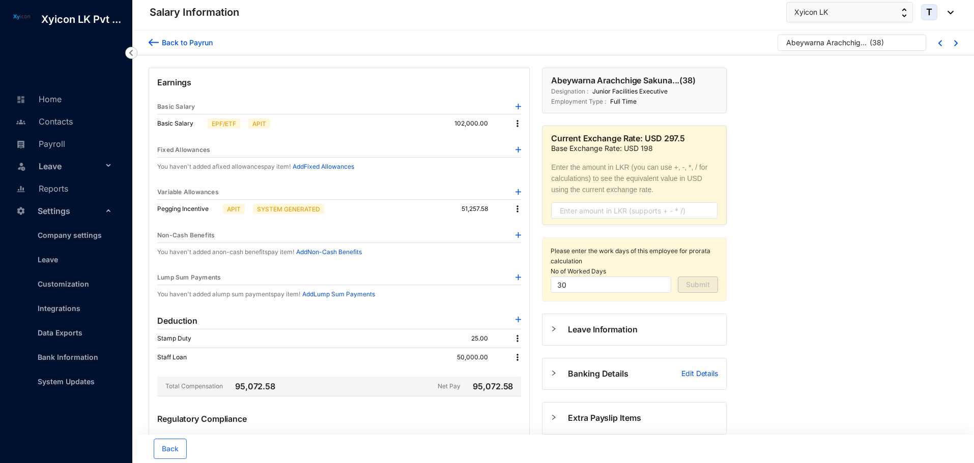
click at [151, 43] on img at bounding box center [154, 42] width 10 height 11
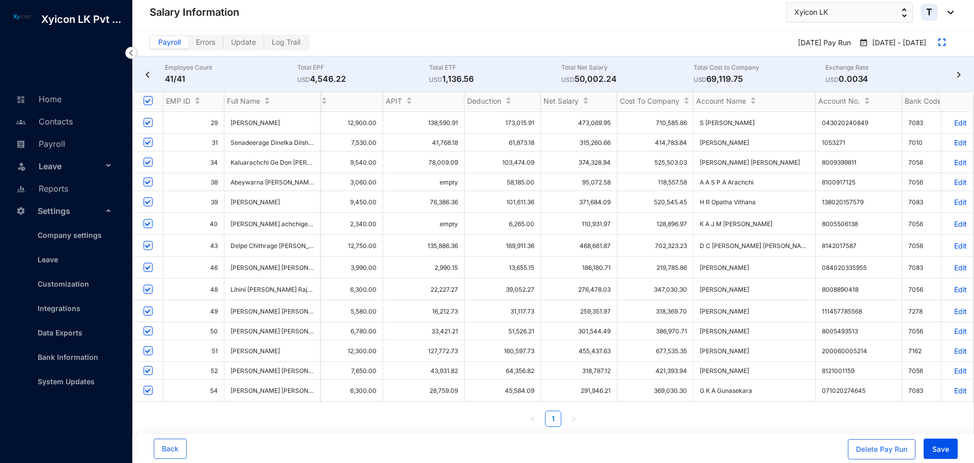
scroll to position [150, 948]
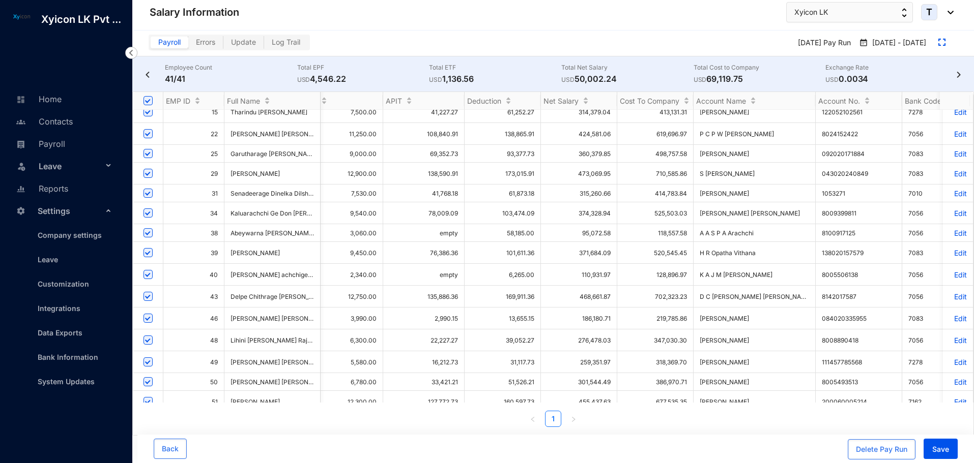
click at [956, 76] on img at bounding box center [958, 75] width 10 height 6
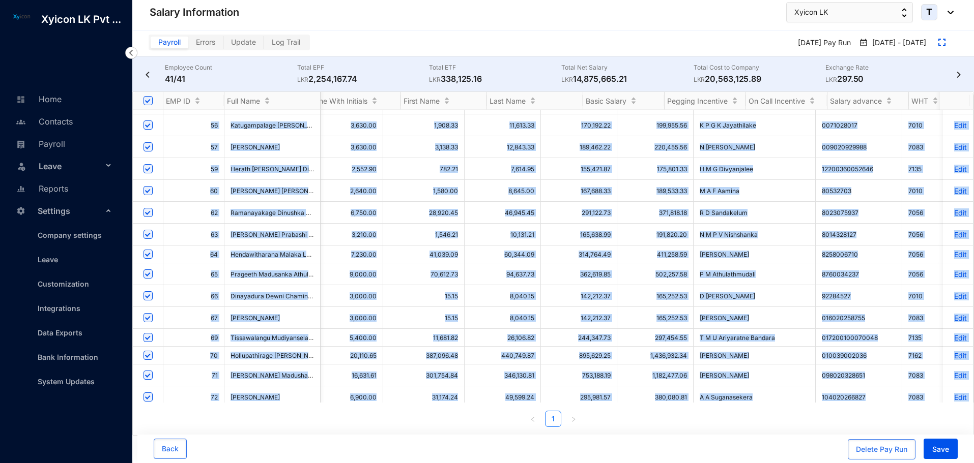
scroll to position [1, 0]
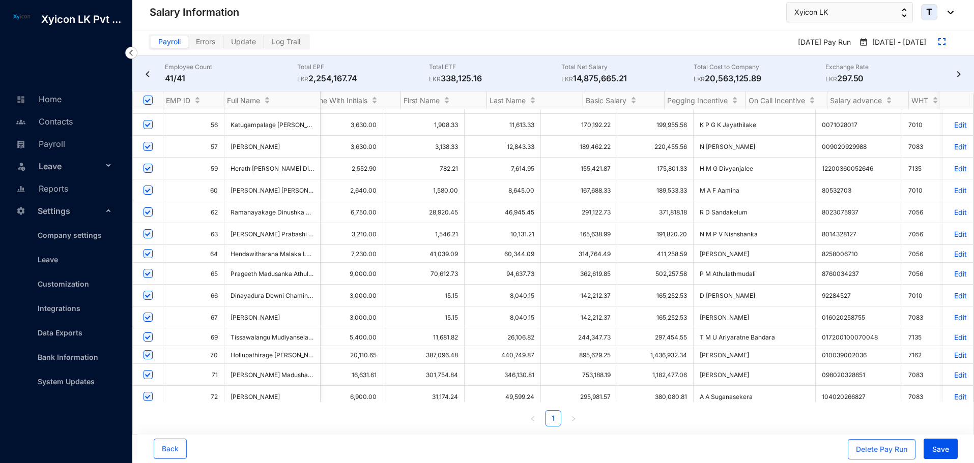
drag, startPoint x: 375, startPoint y: 431, endPoint x: 369, endPoint y: 426, distance: 7.9
click at [375, 432] on div "EMP ID Full Name Name With Initials First Name Last Name Basic Salary Pegging I…" at bounding box center [552, 263] width 841 height 344
click at [149, 434] on input "checkbox" at bounding box center [147, 438] width 9 height 9
checkbox input "false"
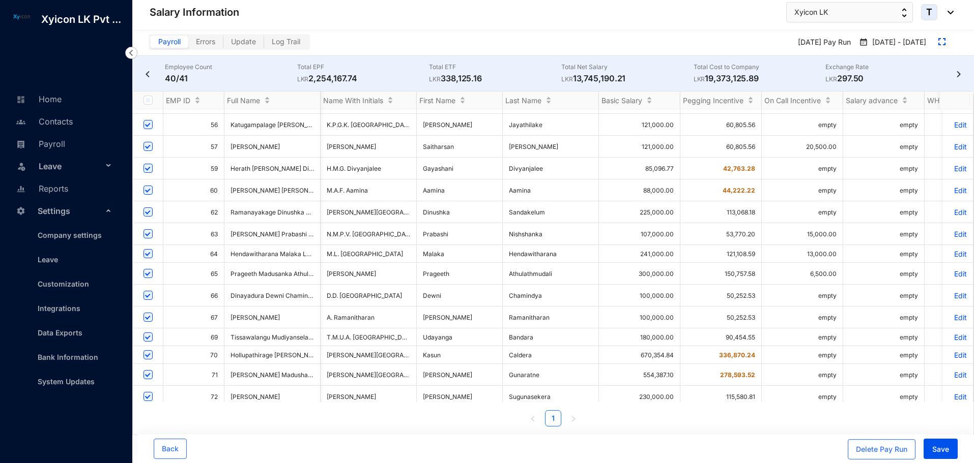
scroll to position [0, 0]
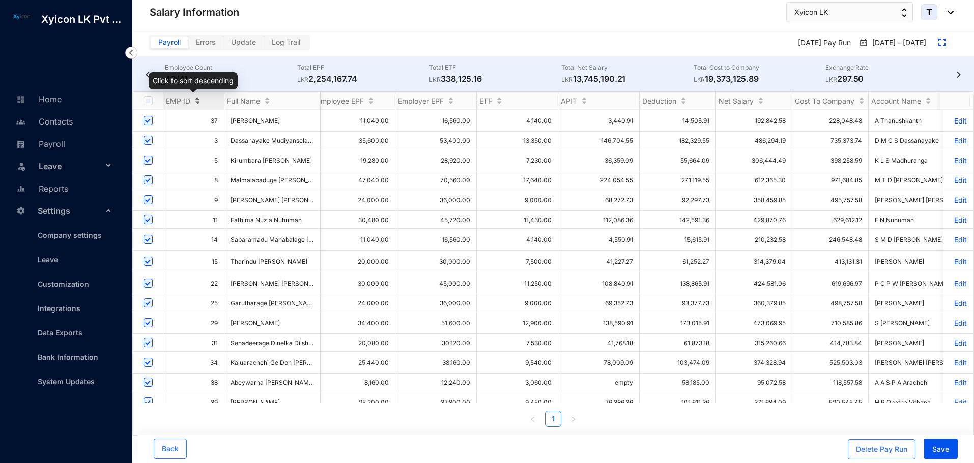
click at [189, 97] on span "EMP ID" at bounding box center [178, 101] width 24 height 9
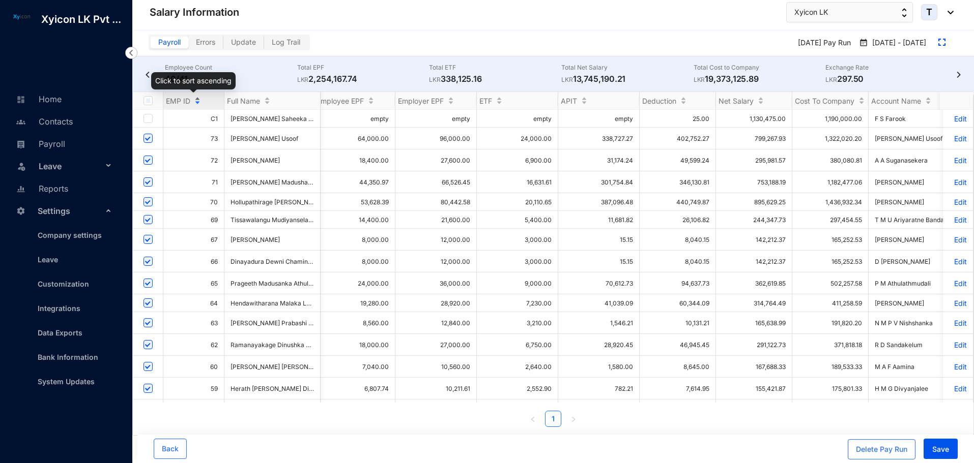
click at [193, 103] on div "EMP ID" at bounding box center [193, 101] width 61 height 10
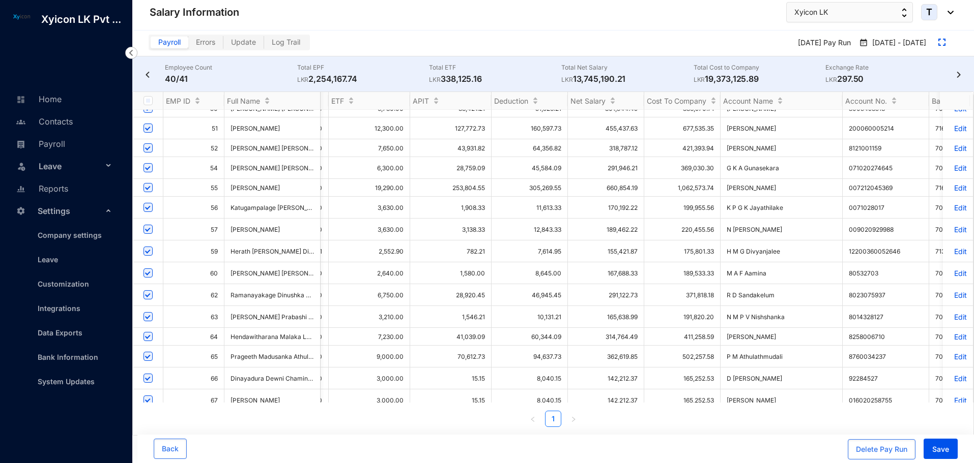
scroll to position [407, 921]
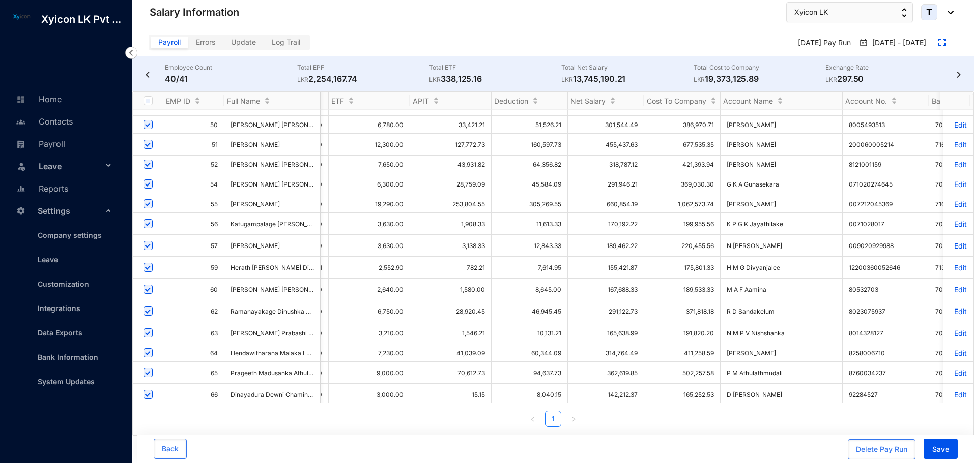
click at [954, 264] on p "Edit" at bounding box center [958, 268] width 18 height 9
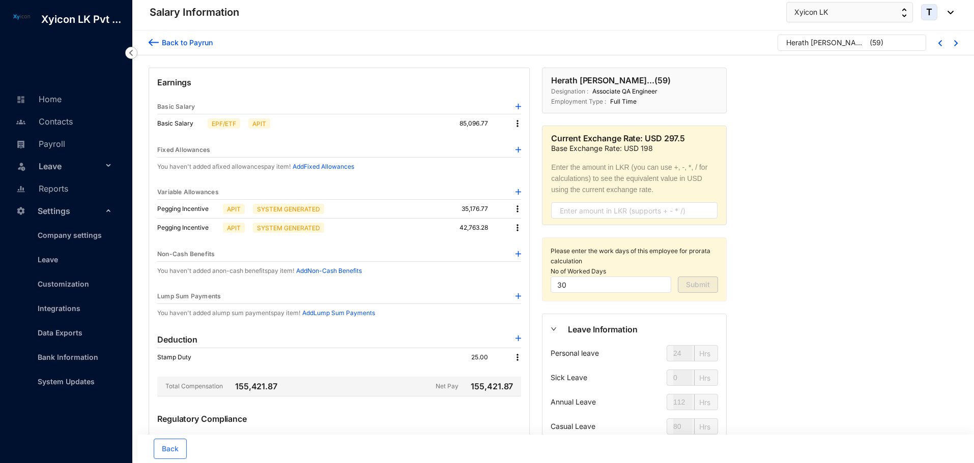
click at [515, 123] on img at bounding box center [517, 124] width 10 height 10
click at [528, 142] on span "Edit" at bounding box center [526, 140] width 13 height 11
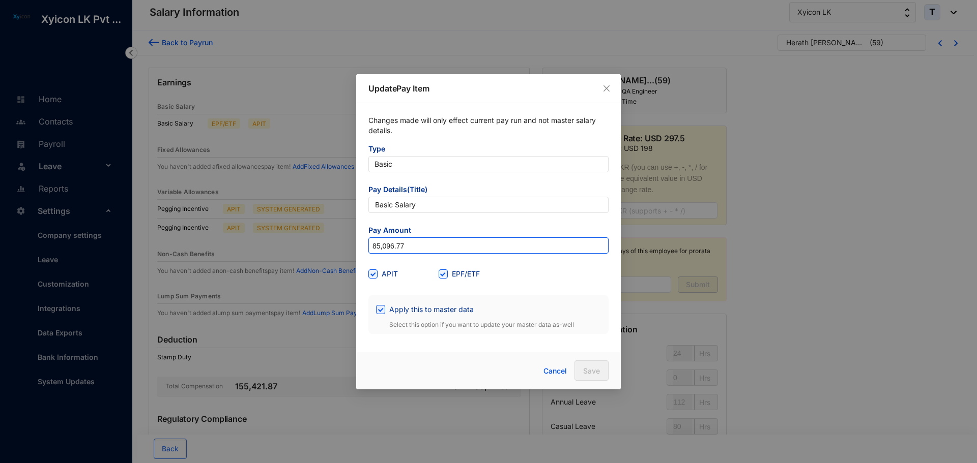
click at [403, 247] on input "85,096.77" at bounding box center [488, 246] width 239 height 16
click at [404, 247] on input "85,096.77" at bounding box center [488, 246] width 239 height 16
type input "70,000"
click at [377, 310] on input "Apply this to master data" at bounding box center [379, 308] width 7 height 7
checkbox input "false"
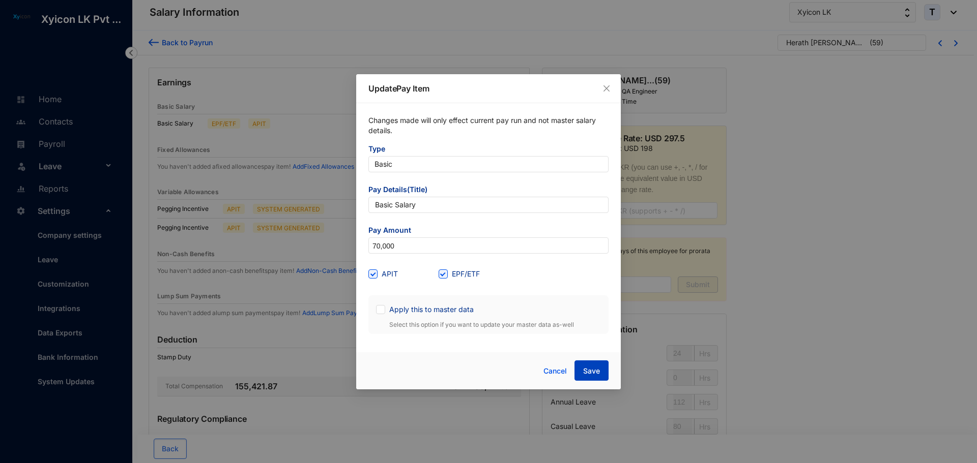
click at [589, 370] on span "Save" at bounding box center [591, 371] width 17 height 10
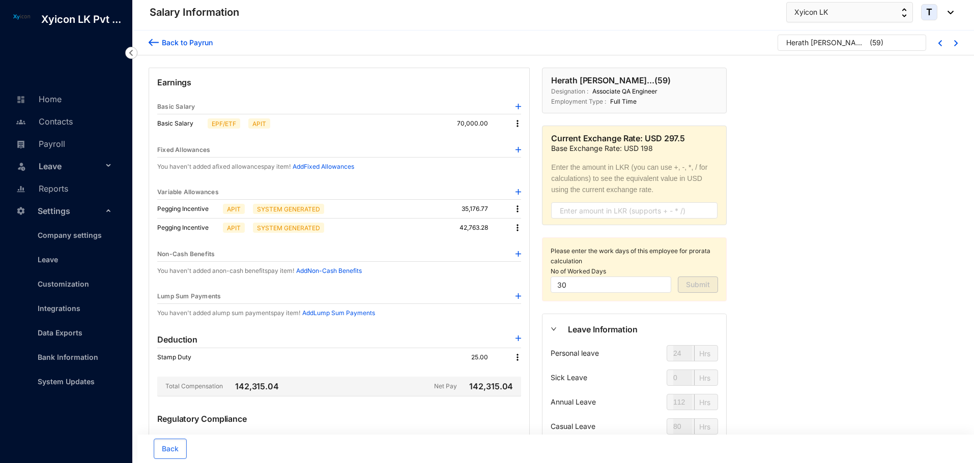
click at [517, 208] on img at bounding box center [517, 209] width 10 height 10
click at [532, 243] on p "Delete" at bounding box center [530, 242] width 21 height 10
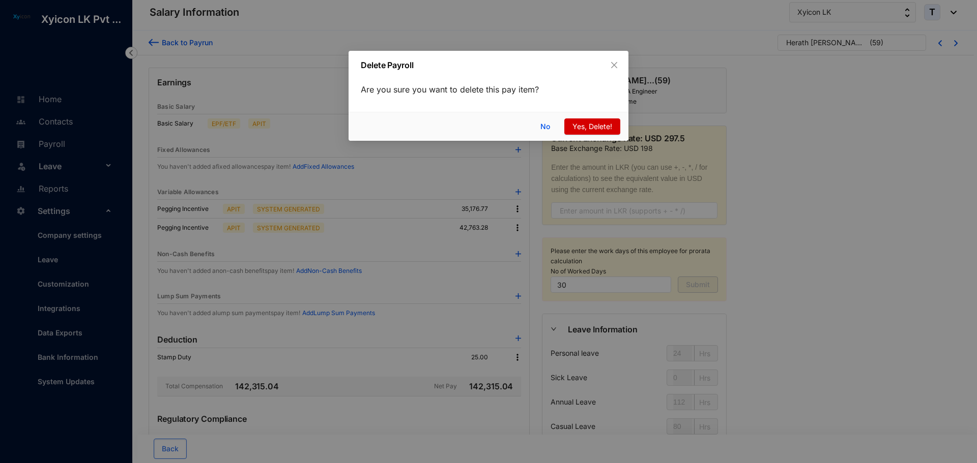
click at [586, 126] on span "Yes, Delete!" at bounding box center [592, 126] width 40 height 11
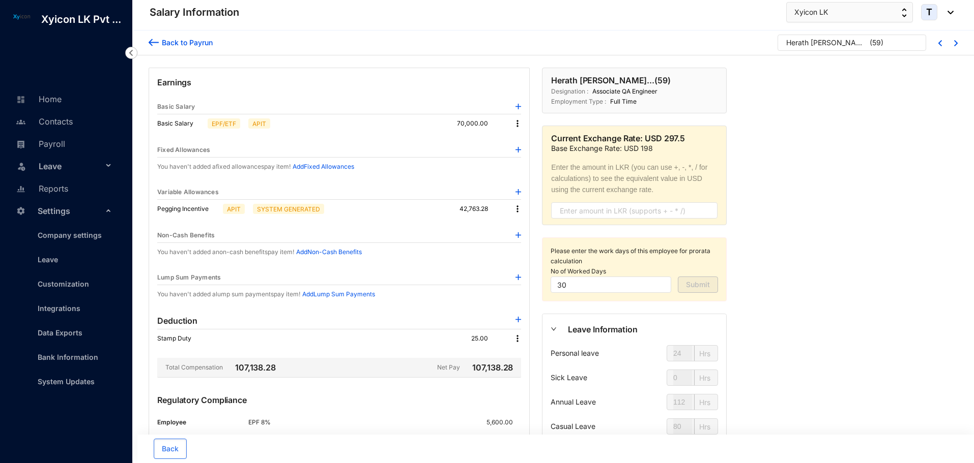
click at [515, 209] on img at bounding box center [517, 209] width 10 height 10
click at [522, 224] on span "Edit" at bounding box center [530, 226] width 21 height 11
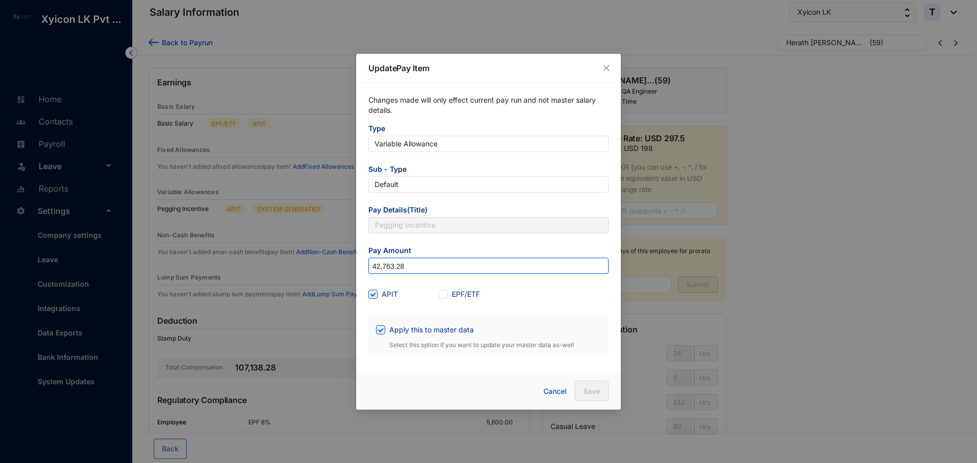
click at [405, 264] on input "42,763.28" at bounding box center [488, 266] width 239 height 16
type input "35,716.77"
click at [552, 293] on div "APIT EPF/ETF" at bounding box center [488, 294] width 240 height 16
click at [382, 331] on input "Apply this to master data" at bounding box center [379, 329] width 7 height 7
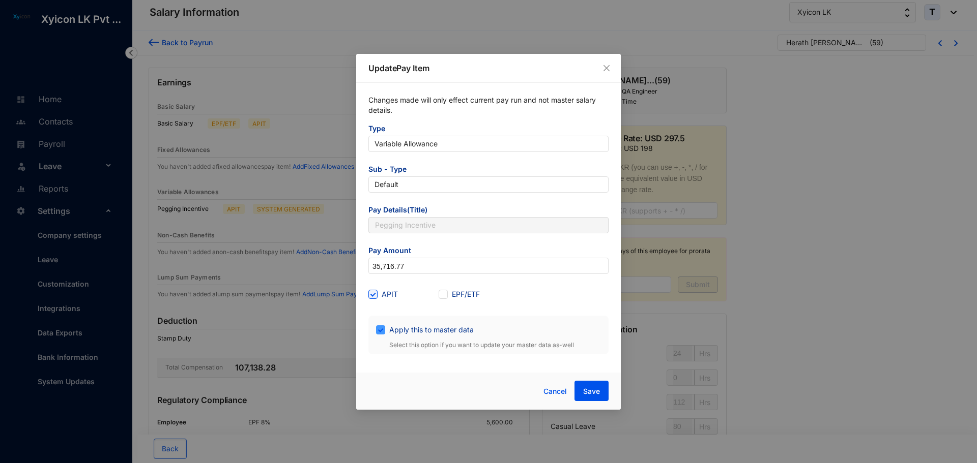
checkbox input "false"
click at [590, 387] on span "Save" at bounding box center [591, 392] width 17 height 10
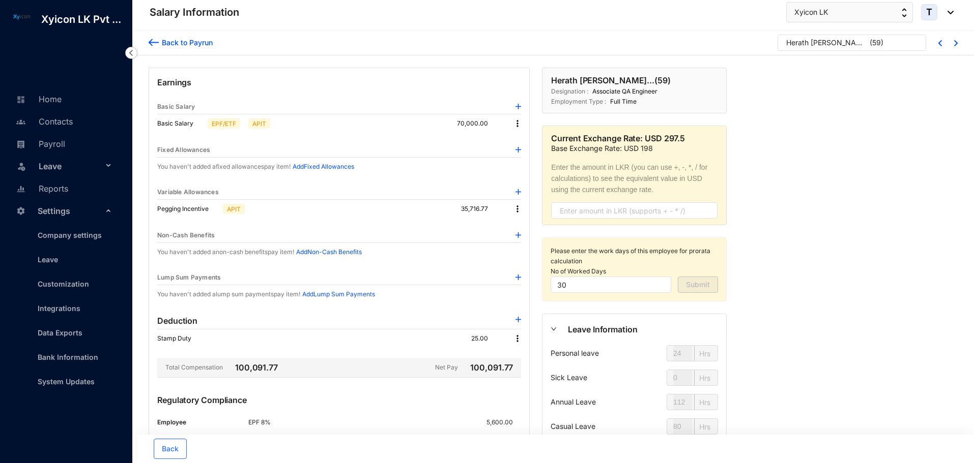
click at [517, 208] on img at bounding box center [517, 209] width 10 height 10
click at [532, 229] on span "Edit" at bounding box center [530, 226] width 21 height 11
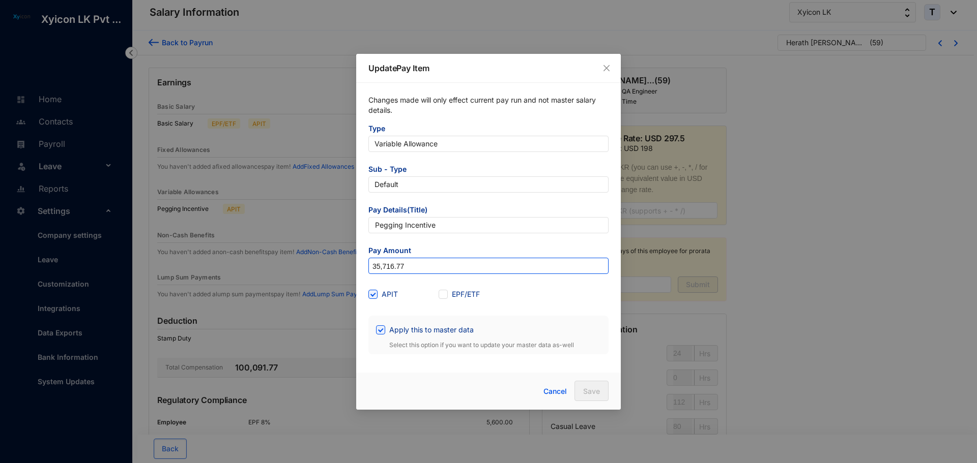
click at [409, 266] on input "35,716.77" at bounding box center [488, 266] width 239 height 16
click at [408, 266] on input "35,716.77" at bounding box center [488, 266] width 239 height 16
type input "35,176.77"
click at [523, 310] on form "Type Variable Allowance Sub - Type Default Pay Details(Title) Pegging Incentive…" at bounding box center [488, 239] width 240 height 231
click at [586, 392] on span "Save" at bounding box center [591, 392] width 17 height 10
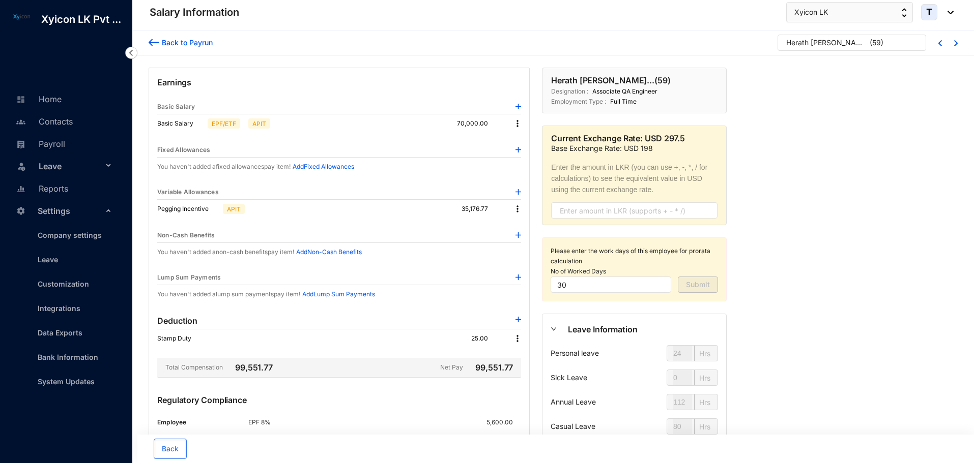
click at [148, 44] on div "Back to Payrun Herath Mudiyanselage Gayash... ( 59 )" at bounding box center [552, 43] width 841 height 25
click at [155, 43] on img at bounding box center [154, 42] width 10 height 11
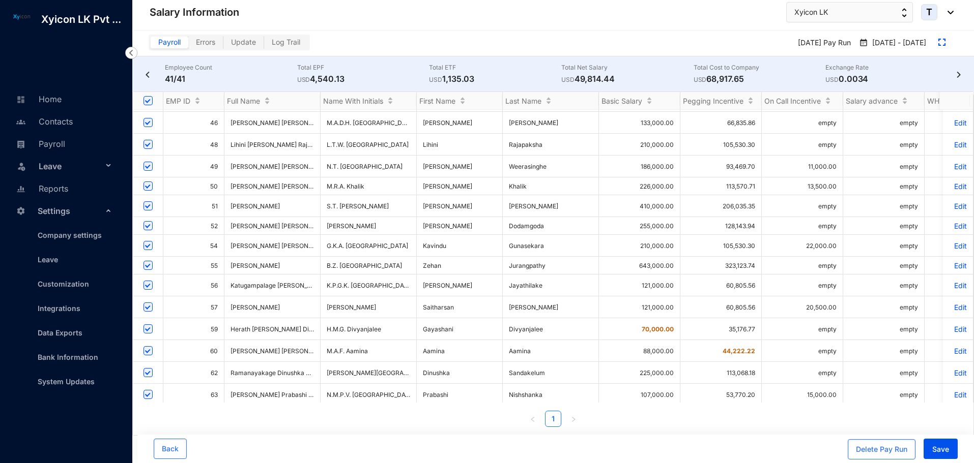
scroll to position [407, 0]
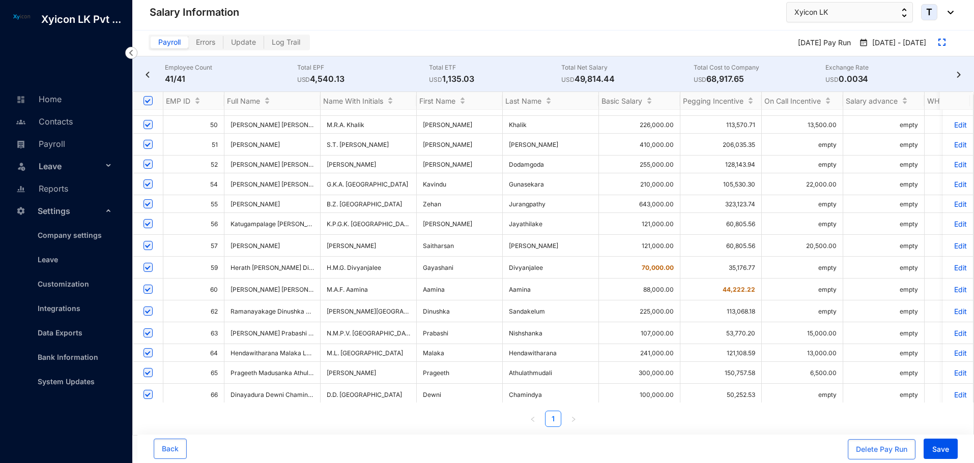
click at [953, 285] on p "Edit" at bounding box center [958, 289] width 18 height 9
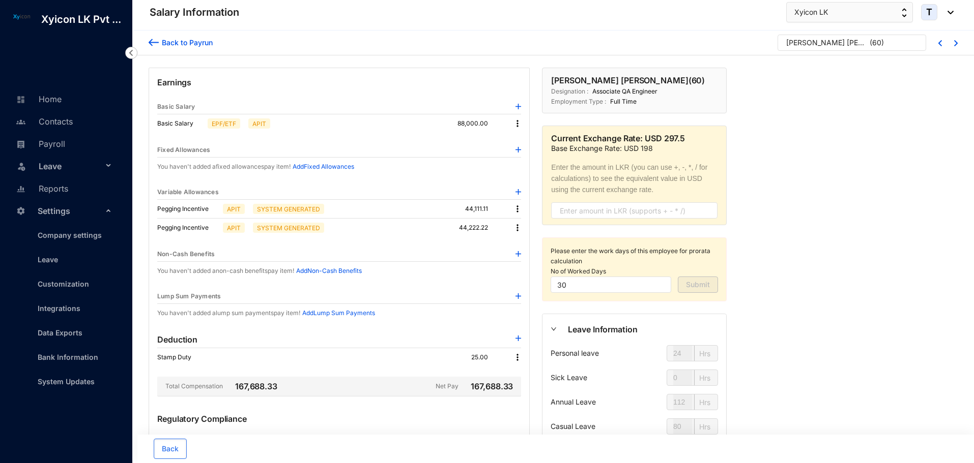
click at [516, 123] on img at bounding box center [517, 124] width 10 height 10
click at [526, 135] on span "Edit" at bounding box center [526, 140] width 13 height 11
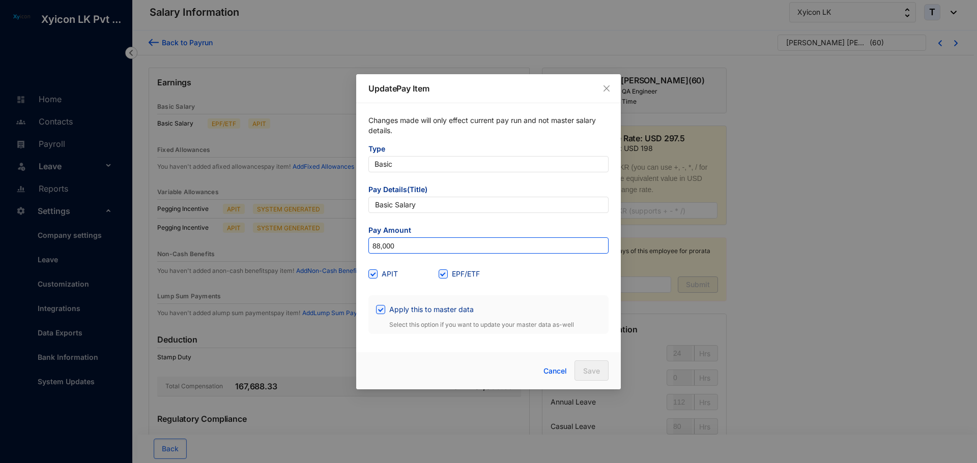
click at [399, 250] on input "88,000" at bounding box center [488, 246] width 239 height 16
type input "70,000"
drag, startPoint x: 378, startPoint y: 311, endPoint x: 448, endPoint y: 324, distance: 70.9
click at [379, 311] on input "Apply this to master data" at bounding box center [379, 308] width 7 height 7
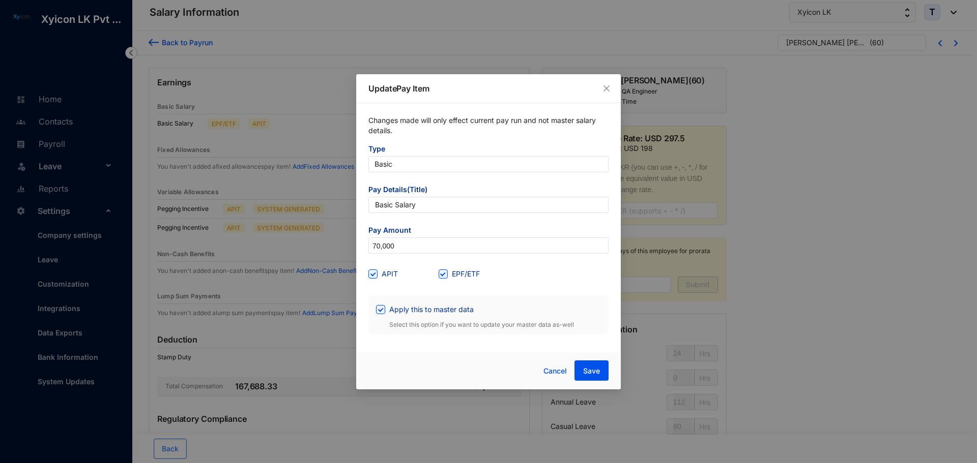
checkbox input "false"
click at [595, 375] on span "Save" at bounding box center [591, 371] width 17 height 10
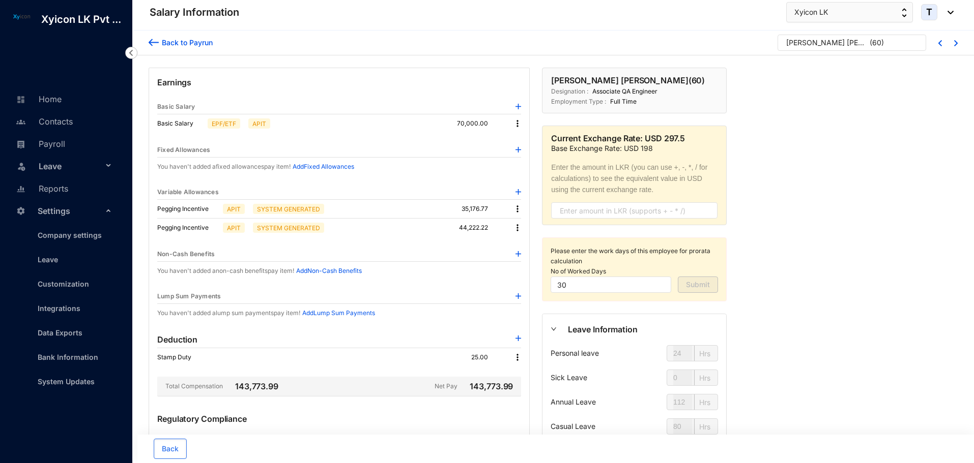
click at [517, 228] on img at bounding box center [517, 228] width 10 height 10
click at [525, 257] on p "Delete" at bounding box center [530, 261] width 21 height 10
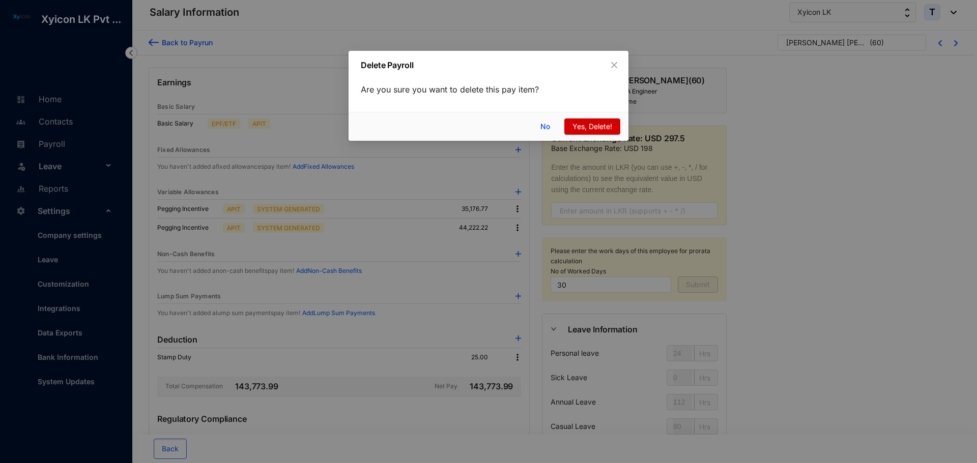
click at [592, 126] on span "Yes, Delete!" at bounding box center [592, 126] width 40 height 11
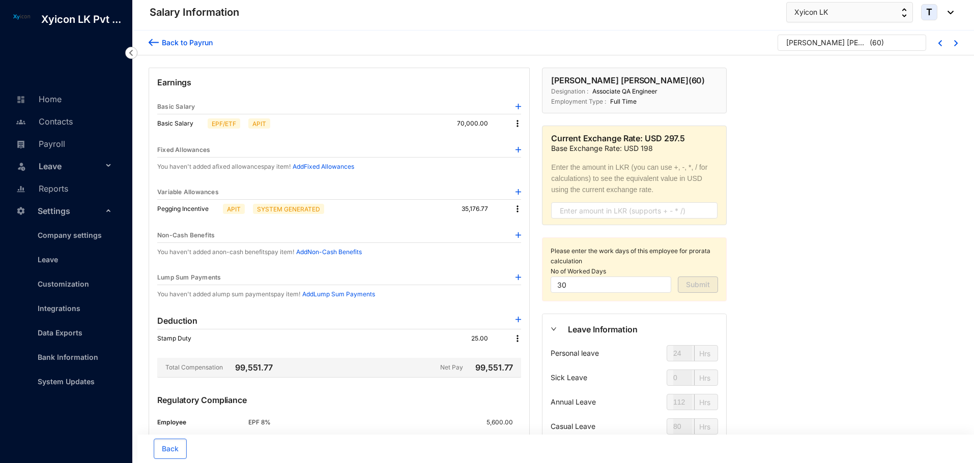
click at [150, 39] on img at bounding box center [154, 42] width 10 height 11
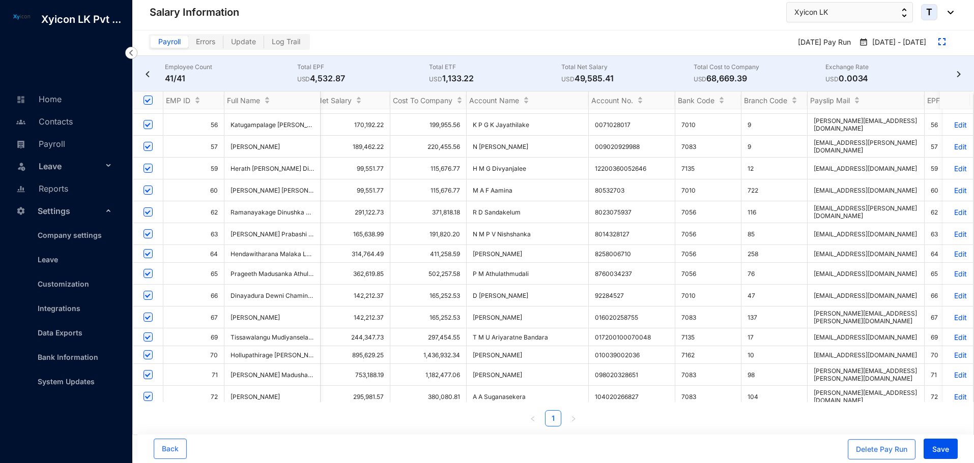
scroll to position [0, 1178]
click at [951, 351] on p "Edit" at bounding box center [958, 355] width 18 height 9
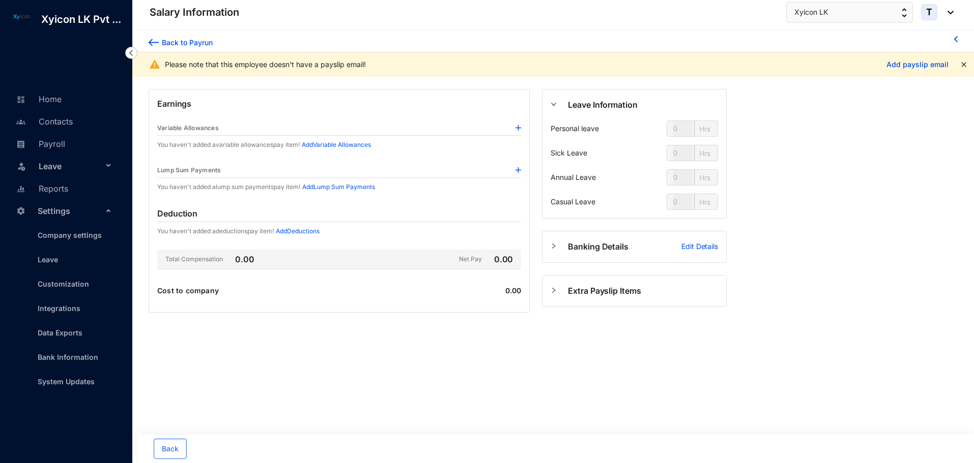
type input "24"
type input "112"
type input "80"
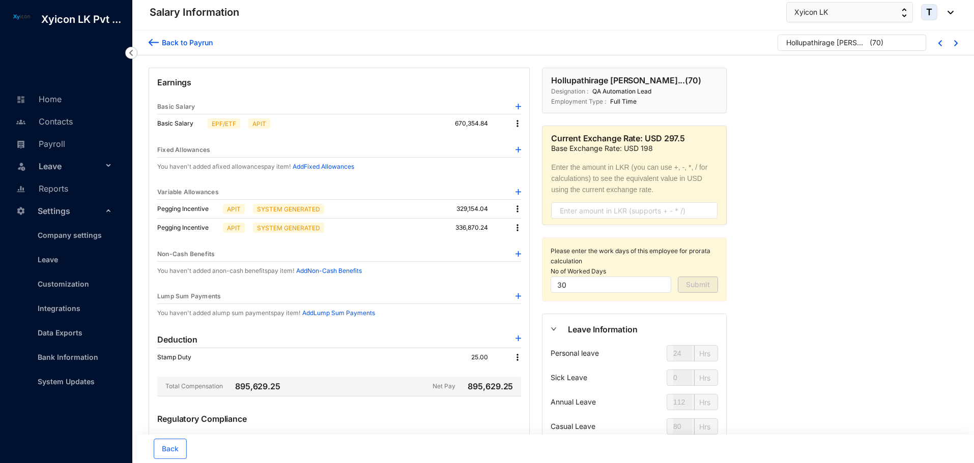
click at [519, 123] on img at bounding box center [517, 124] width 10 height 10
click at [525, 144] on span "Edit" at bounding box center [526, 140] width 13 height 11
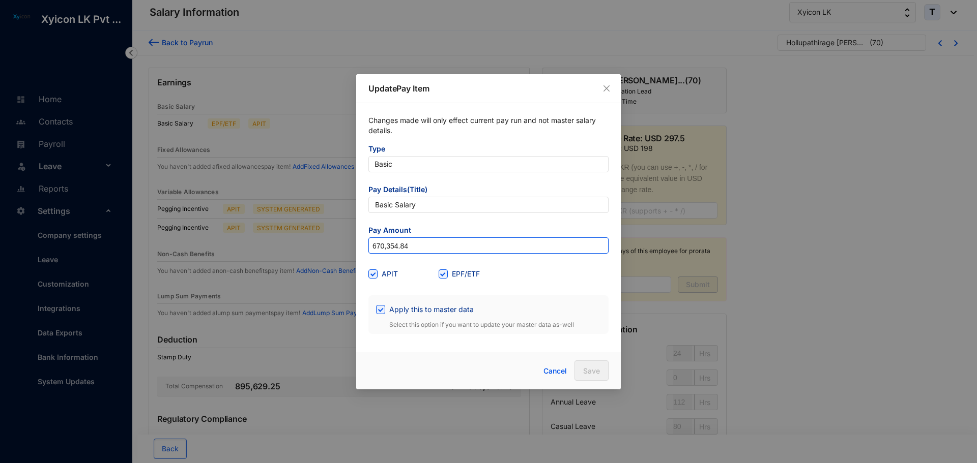
click at [415, 246] on input "670,354.84" at bounding box center [488, 246] width 239 height 16
type input "655,000"
drag, startPoint x: 555, startPoint y: 289, endPoint x: 518, endPoint y: 292, distance: 36.7
click at [555, 289] on form "Type Basic Pay Details(Title) Basic Salary Pay Amount 655,000 APIT EPF/ETF Appl…" at bounding box center [488, 239] width 240 height 190
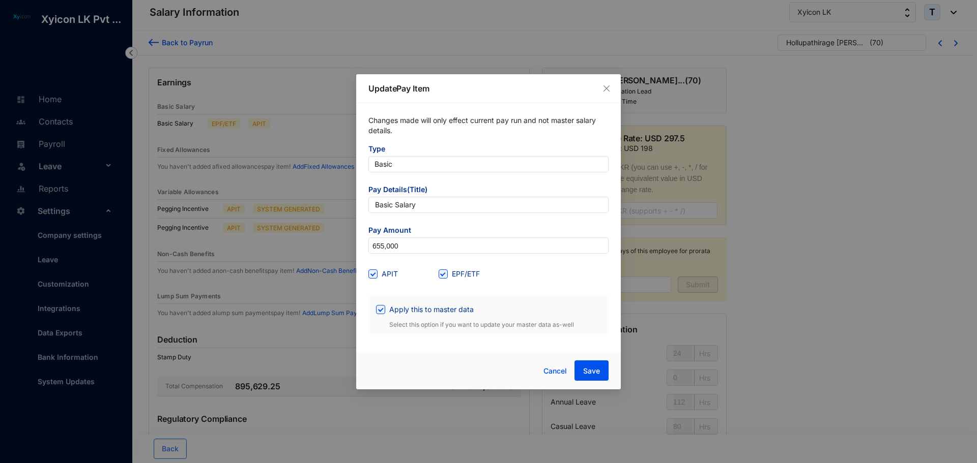
click at [373, 310] on div "Apply this to master data Select this option if you want to update your master …" at bounding box center [488, 315] width 240 height 39
drag, startPoint x: 383, startPoint y: 309, endPoint x: 421, endPoint y: 324, distance: 41.1
click at [383, 309] on span at bounding box center [380, 309] width 9 height 9
click at [383, 309] on input "Apply this to master data" at bounding box center [379, 308] width 7 height 7
checkbox input "false"
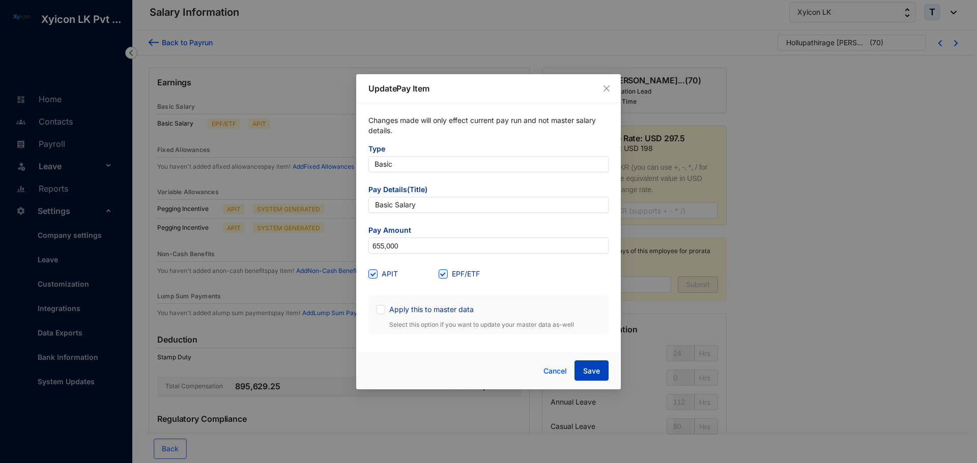
click at [597, 374] on span "Save" at bounding box center [591, 371] width 17 height 10
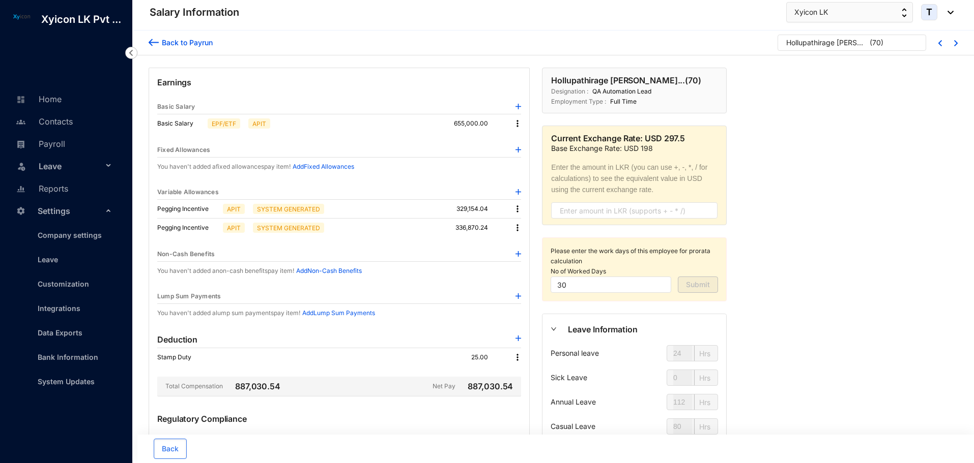
click at [519, 225] on img at bounding box center [517, 228] width 10 height 10
click at [529, 258] on p "Delete" at bounding box center [530, 261] width 21 height 10
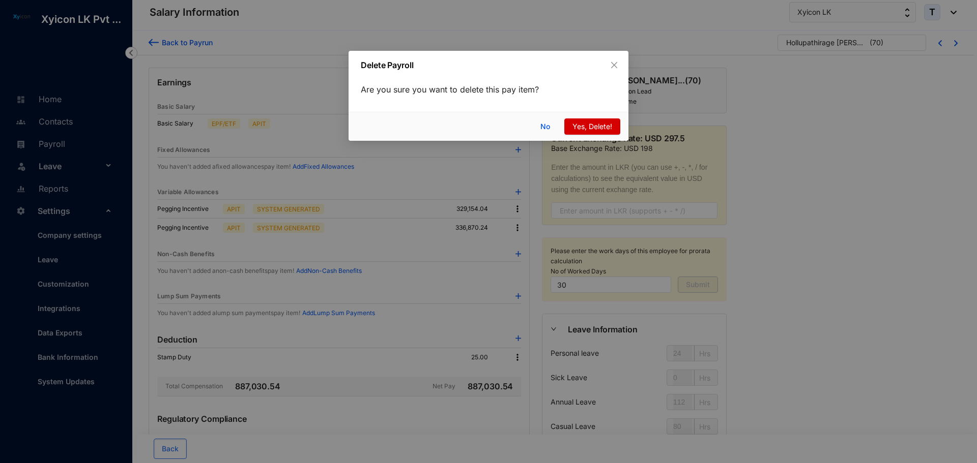
click at [587, 127] on span "Yes, Delete!" at bounding box center [592, 126] width 40 height 11
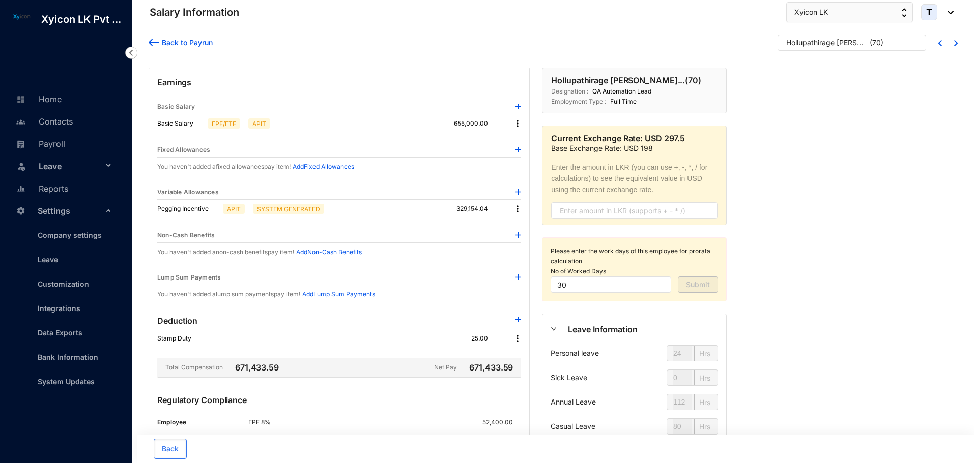
click at [154, 44] on img at bounding box center [154, 42] width 10 height 11
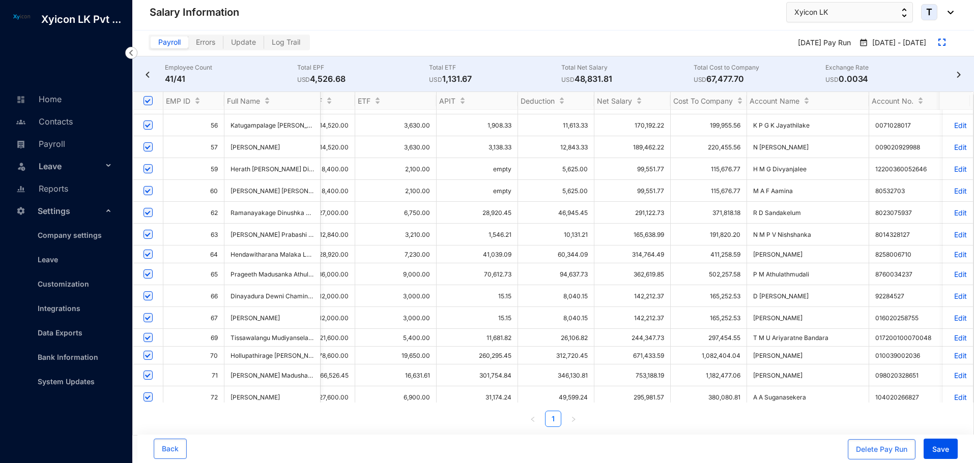
scroll to position [1, 0]
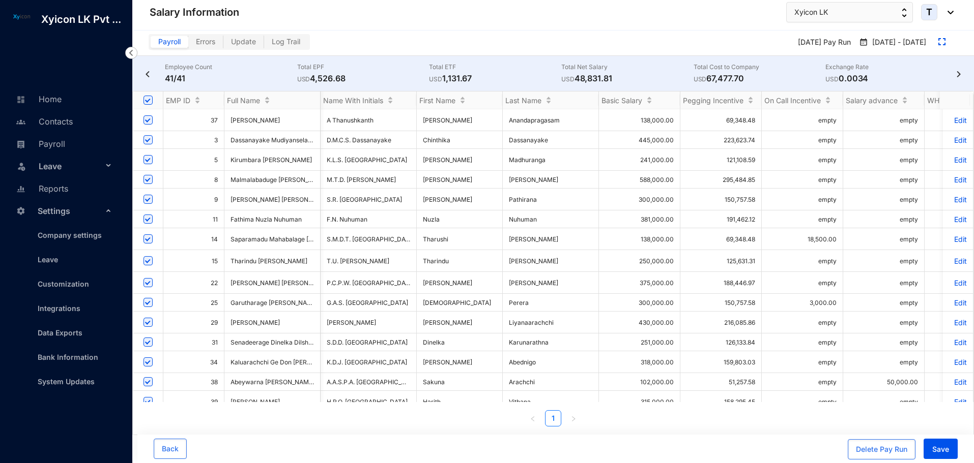
scroll to position [506, 895]
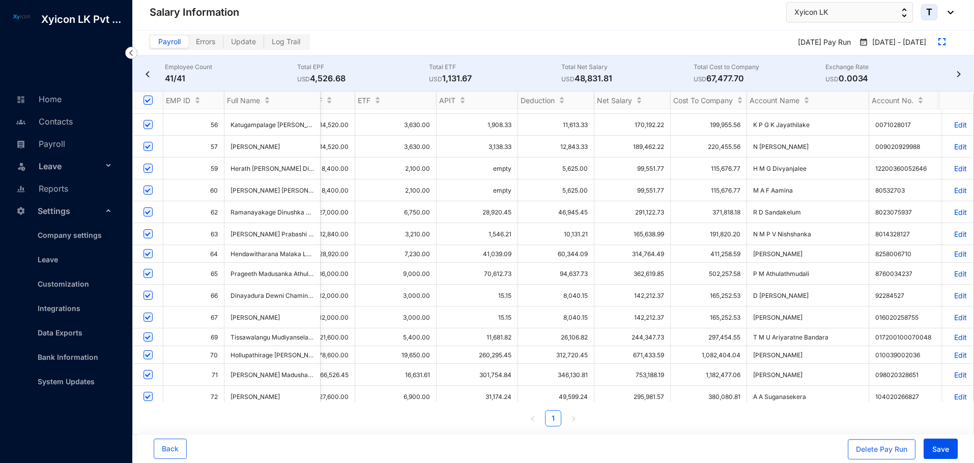
click at [953, 371] on p "Edit" at bounding box center [958, 375] width 18 height 9
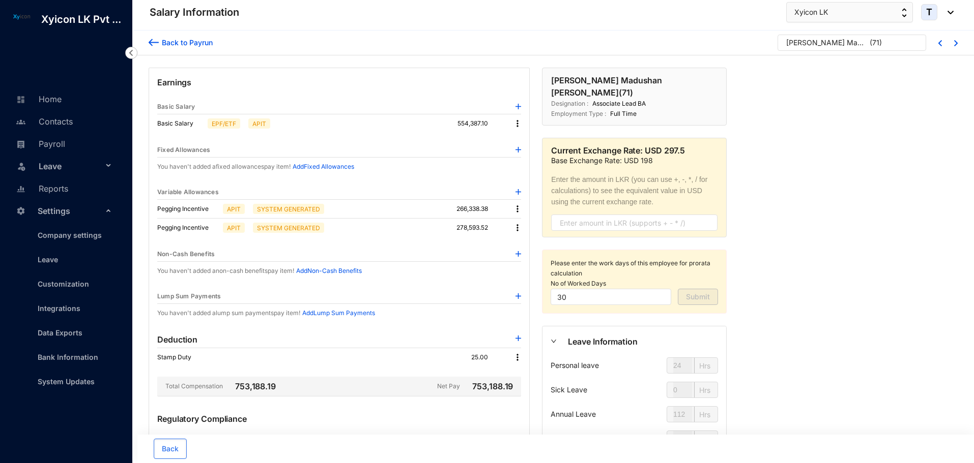
click at [518, 127] on img at bounding box center [517, 124] width 10 height 10
click at [528, 141] on span "Edit" at bounding box center [526, 140] width 13 height 11
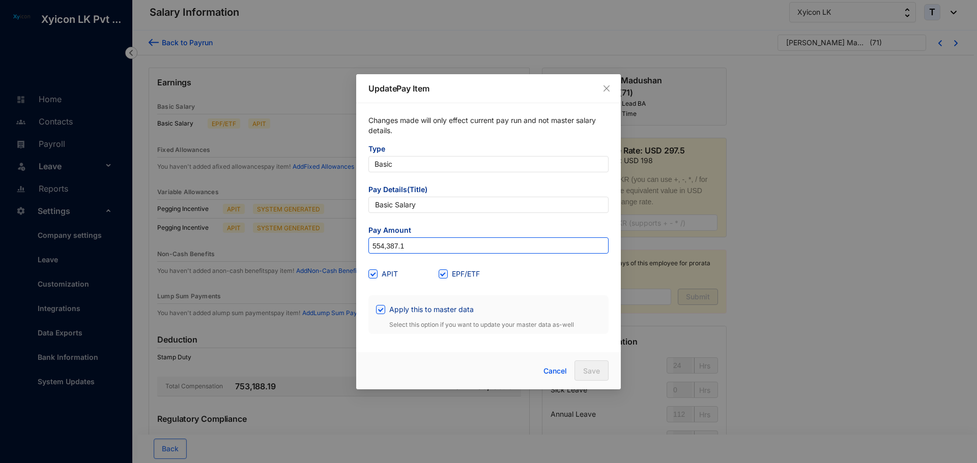
click at [418, 239] on input "554,387.1" at bounding box center [488, 246] width 239 height 16
type input "530,000"
click at [415, 312] on span "Apply this to master data" at bounding box center [431, 309] width 93 height 11
click at [383, 312] on input "Apply this to master data" at bounding box center [379, 308] width 7 height 7
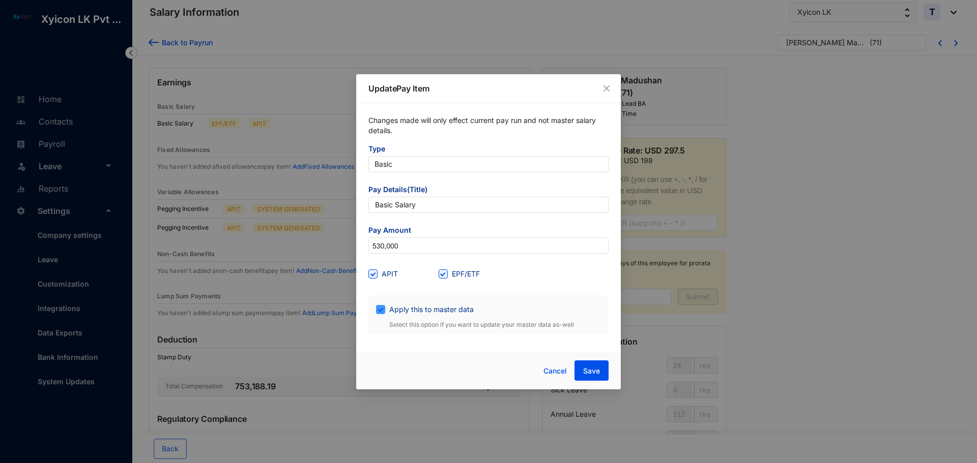
checkbox input "false"
click at [585, 373] on span "Save" at bounding box center [591, 371] width 17 height 10
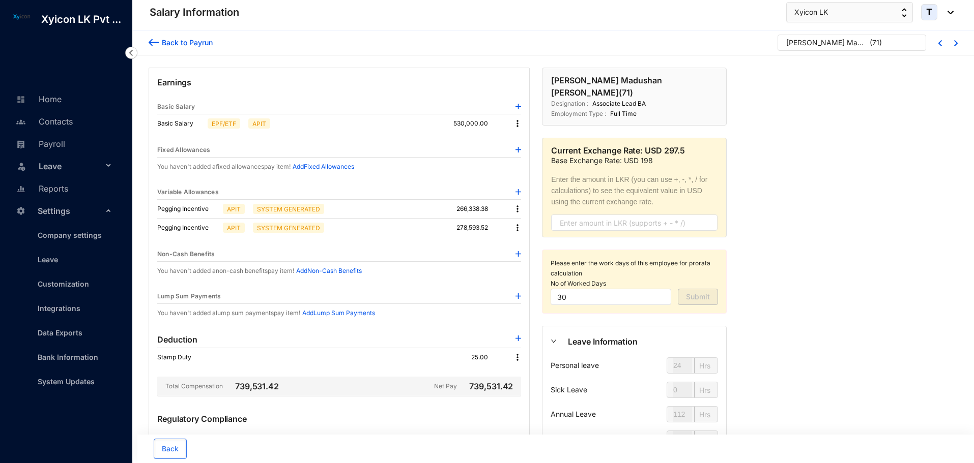
drag, startPoint x: 516, startPoint y: 226, endPoint x: 521, endPoint y: 230, distance: 6.5
click at [517, 226] on img at bounding box center [517, 228] width 10 height 10
click at [530, 261] on p "Delete" at bounding box center [530, 261] width 21 height 10
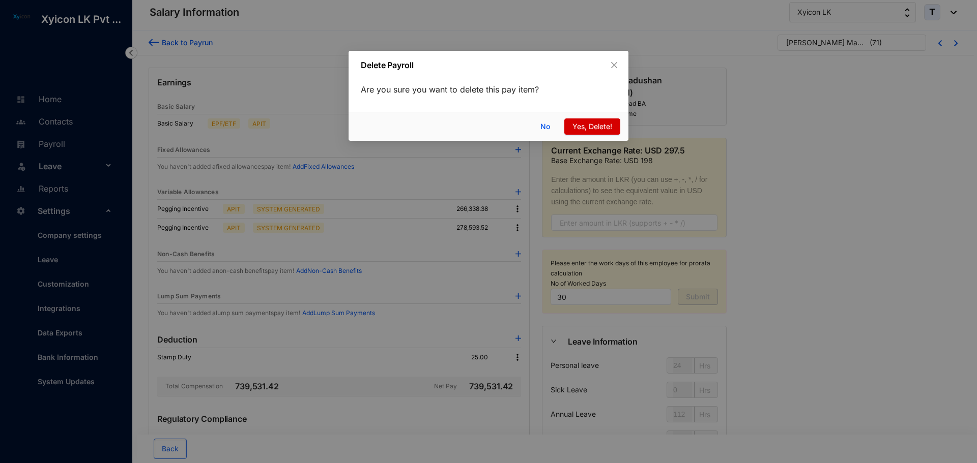
click at [586, 127] on span "Yes, Delete!" at bounding box center [592, 126] width 40 height 11
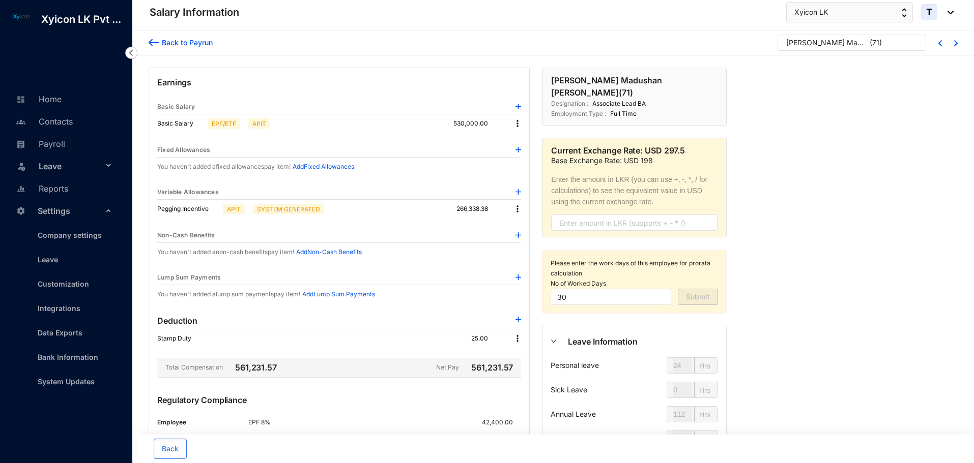
click at [152, 39] on img at bounding box center [154, 42] width 10 height 11
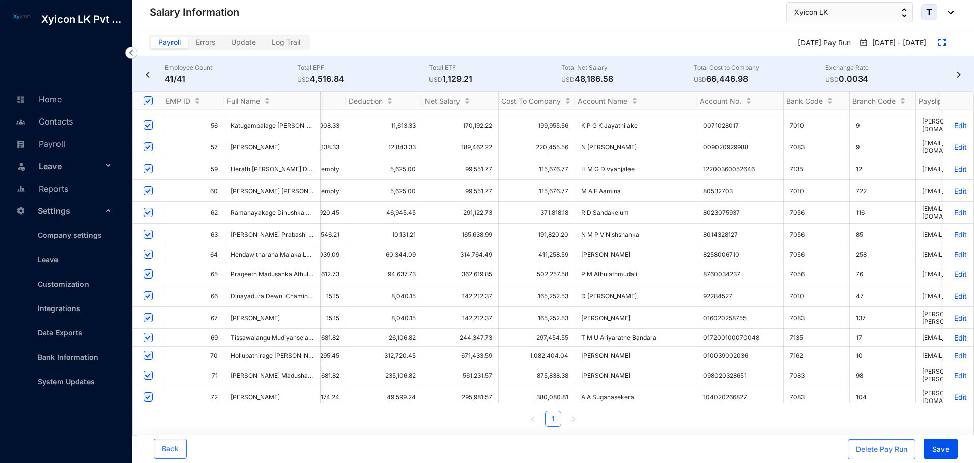
scroll to position [0, 1054]
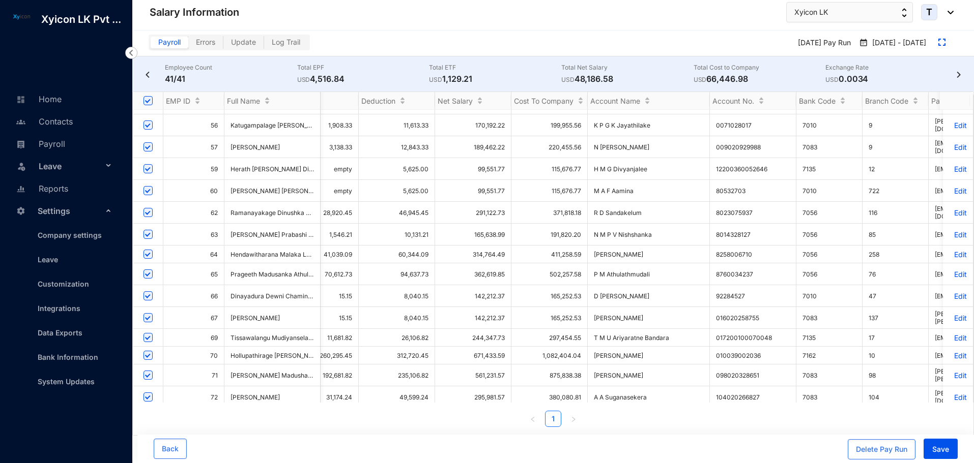
click at [146, 434] on input "checkbox" at bounding box center [147, 438] width 9 height 9
checkbox input "false"
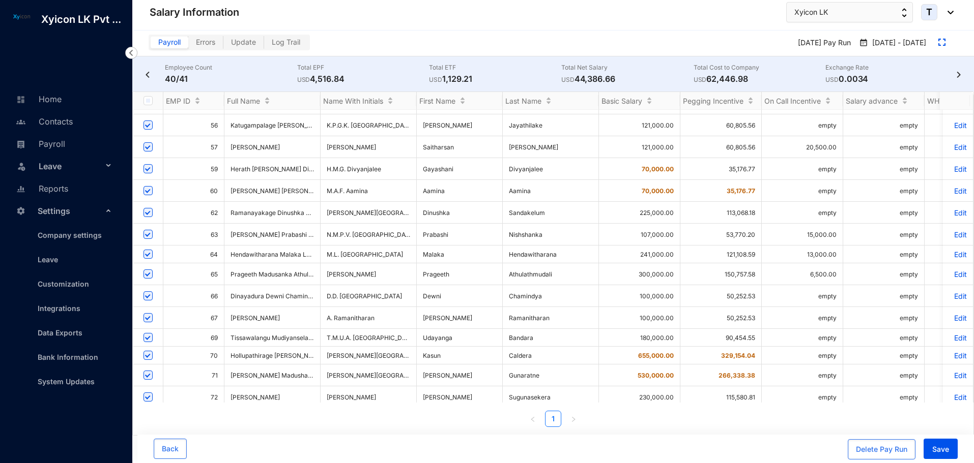
click at [957, 76] on img at bounding box center [958, 75] width 10 height 6
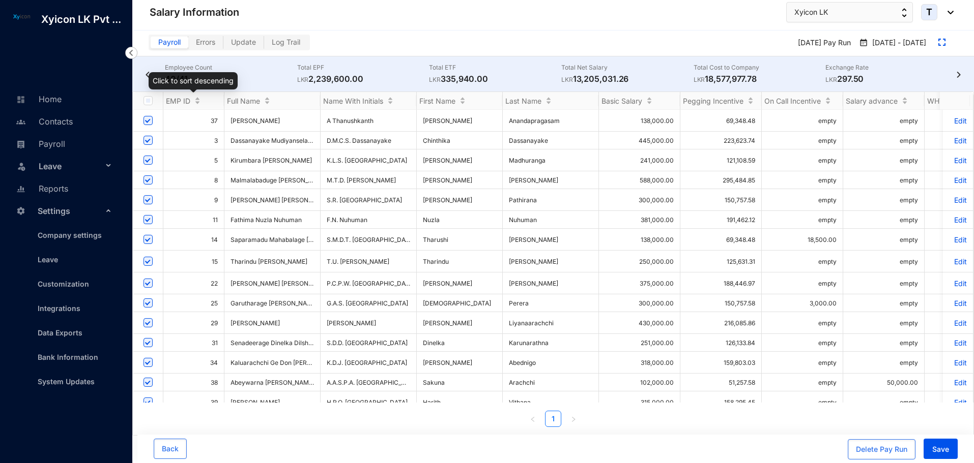
click at [197, 101] on div "EMP ID" at bounding box center [193, 101] width 61 height 10
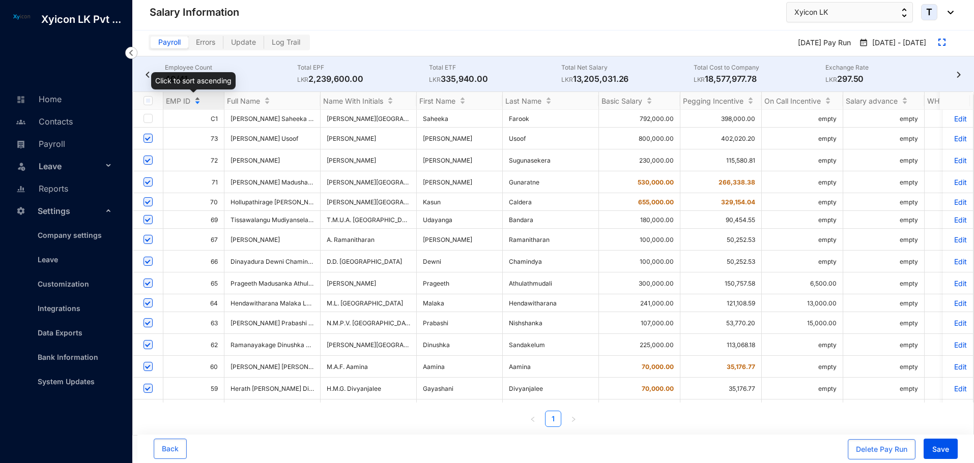
click at [195, 103] on div "EMP ID" at bounding box center [193, 101] width 61 height 10
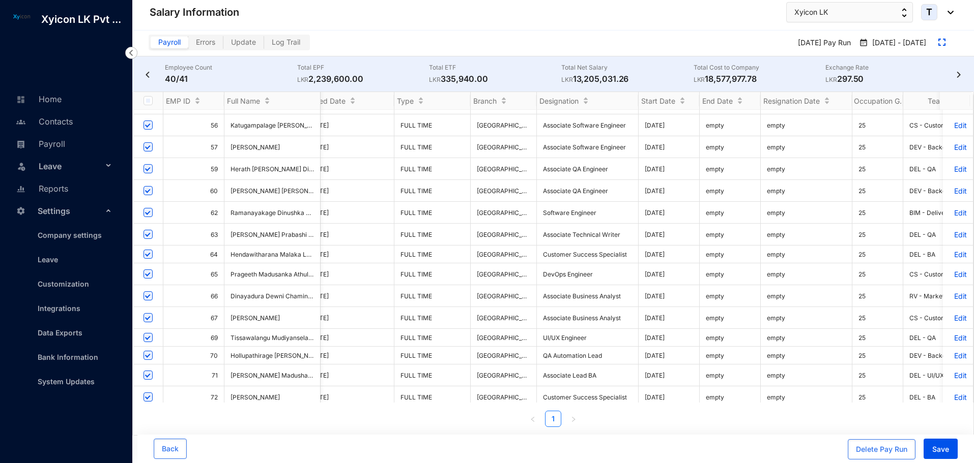
copy tbody "3 Dassanayake Mudiyanselage Chinthika Sanjeevanie Dassanayake D.M.C.S. Dassanay…"
click at [362, 441] on div "Back" at bounding box center [355, 449] width 402 height 21
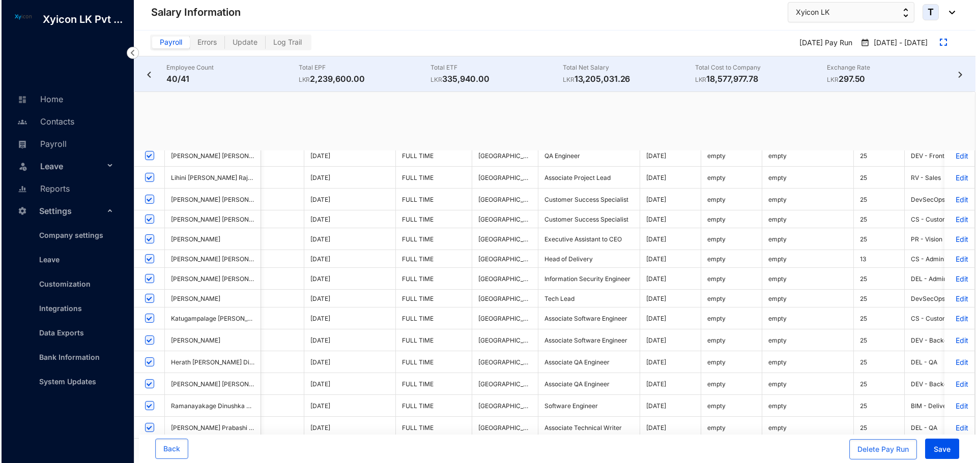
scroll to position [0, 16]
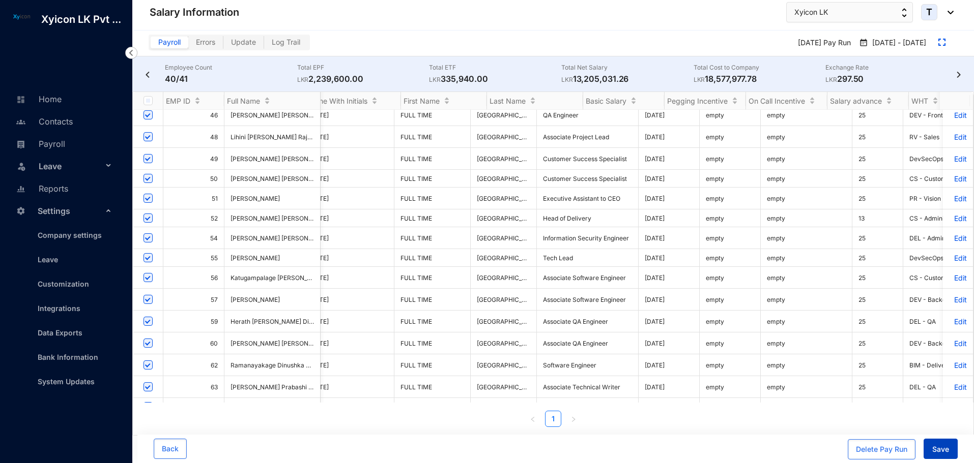
click at [941, 451] on span "Save" at bounding box center [940, 450] width 17 height 10
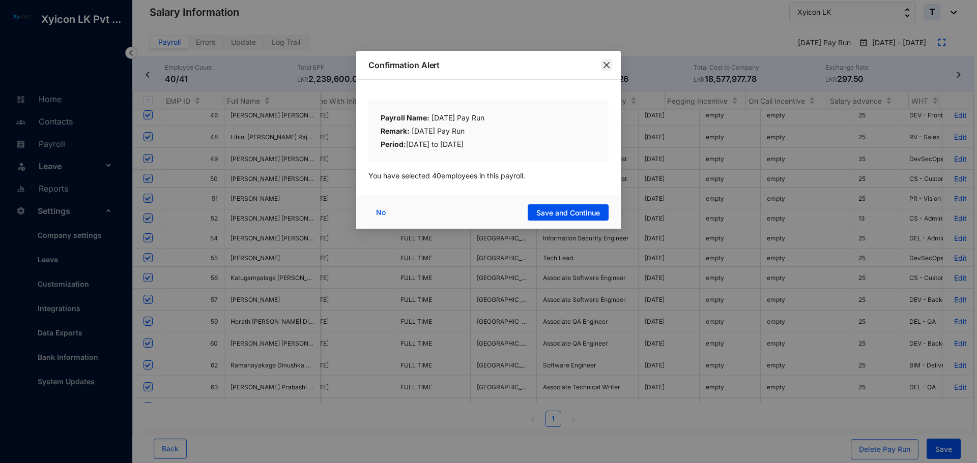
click at [604, 62] on icon "close" at bounding box center [606, 65] width 8 height 8
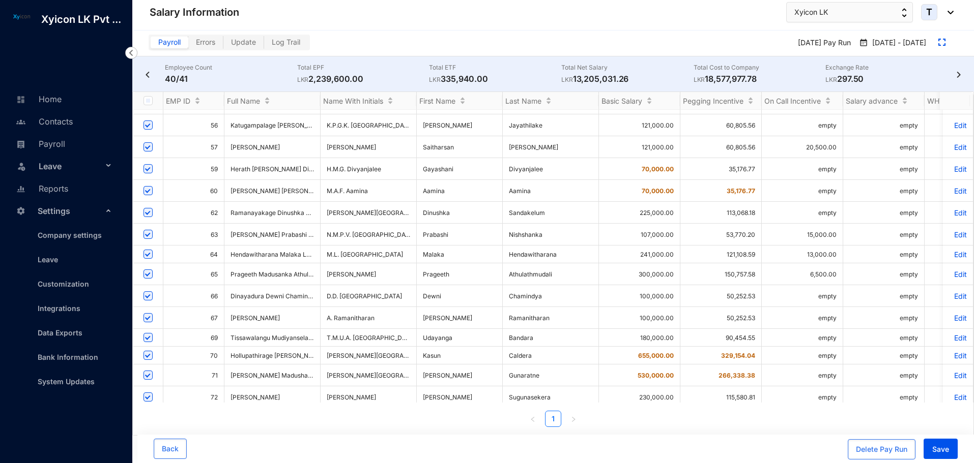
scroll to position [0, 0]
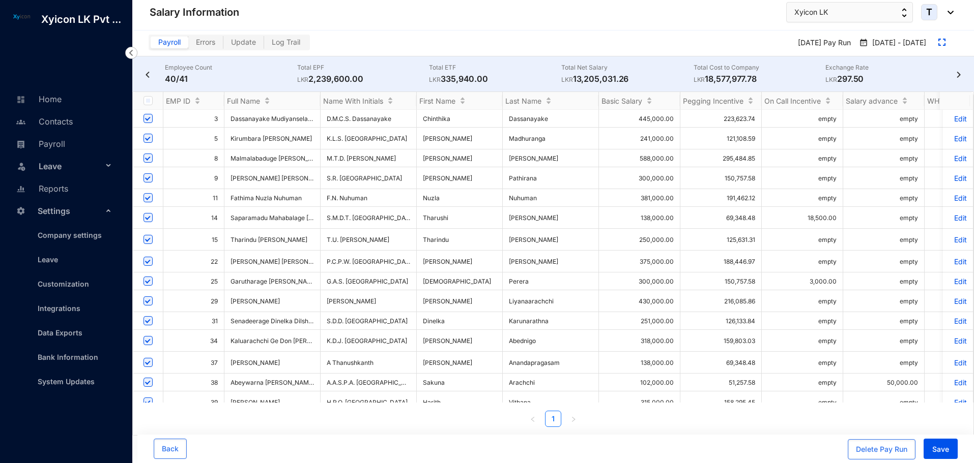
click at [142, 76] on div "Employee Count 40/41 Total EPF LKR 2,239,600.00 Total ETF LKR 335,940.00 Total …" at bounding box center [552, 73] width 841 height 35
click at [177, 455] on button "Back" at bounding box center [170, 449] width 33 height 20
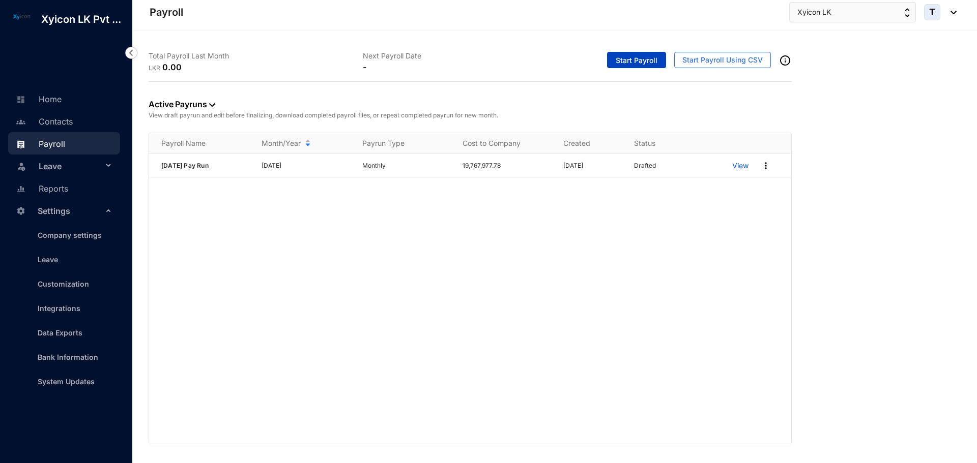
click at [635, 59] on span "Start Payroll" at bounding box center [637, 60] width 42 height 10
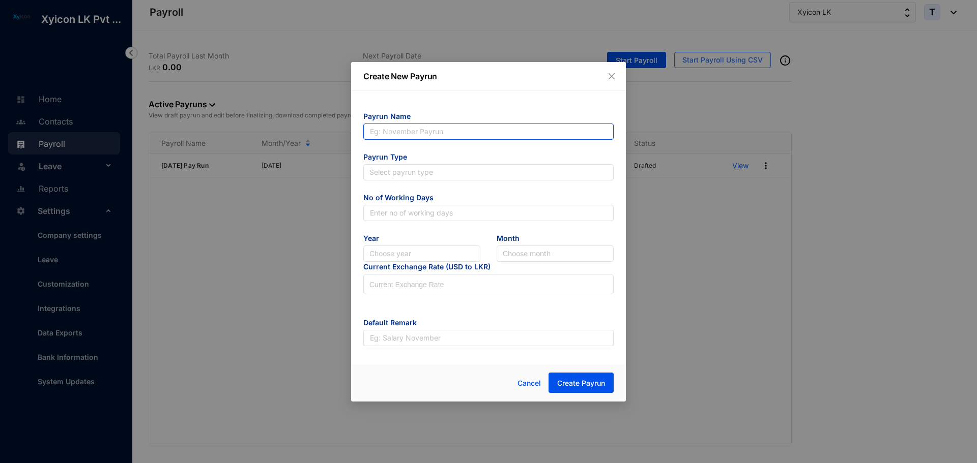
click at [421, 131] on input "text" at bounding box center [488, 132] width 250 height 16
type input "[DATE] Pay Run"
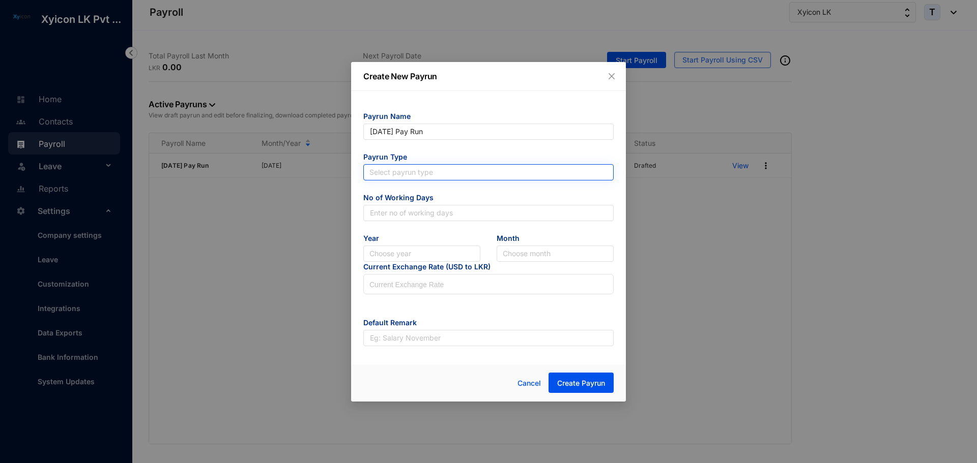
type input "[DATE] Pay Run"
click at [392, 168] on input "search" at bounding box center [488, 172] width 238 height 15
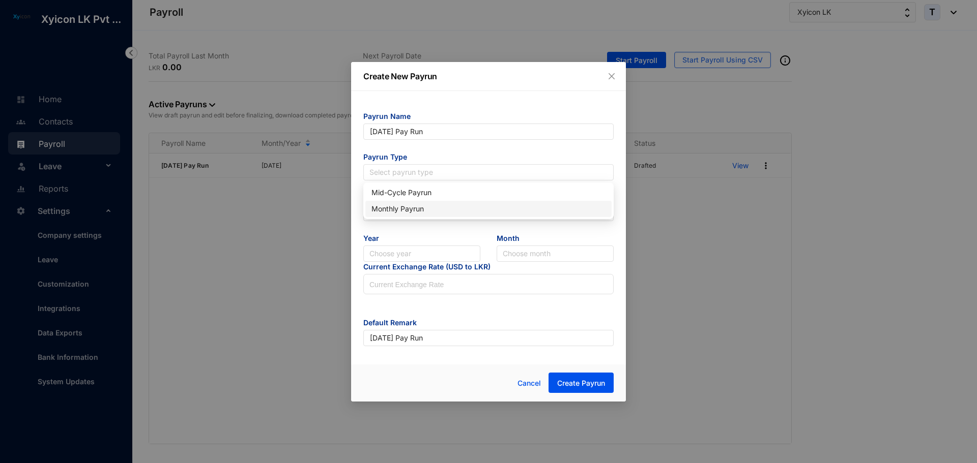
click at [401, 210] on div "Monthly Payrun" at bounding box center [488, 208] width 234 height 11
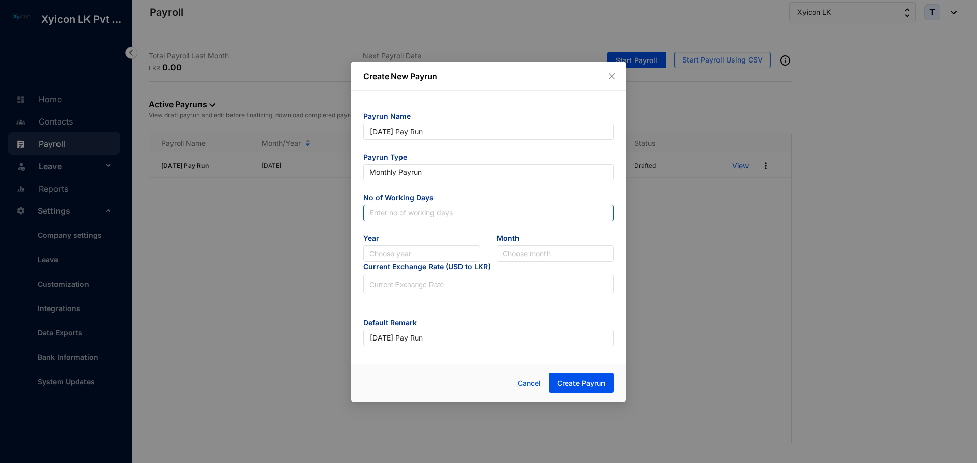
click at [392, 217] on input "text" at bounding box center [488, 213] width 250 height 16
type input "31"
click at [394, 255] on input "search" at bounding box center [421, 253] width 105 height 15
click at [396, 290] on div "2025" at bounding box center [421, 290] width 101 height 11
click at [542, 257] on input "search" at bounding box center [555, 253] width 105 height 15
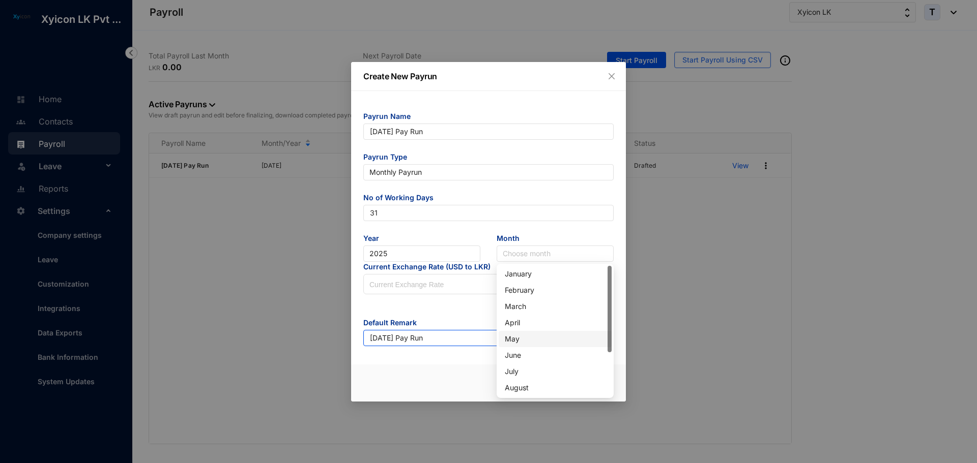
click at [515, 340] on div "May" at bounding box center [555, 339] width 101 height 11
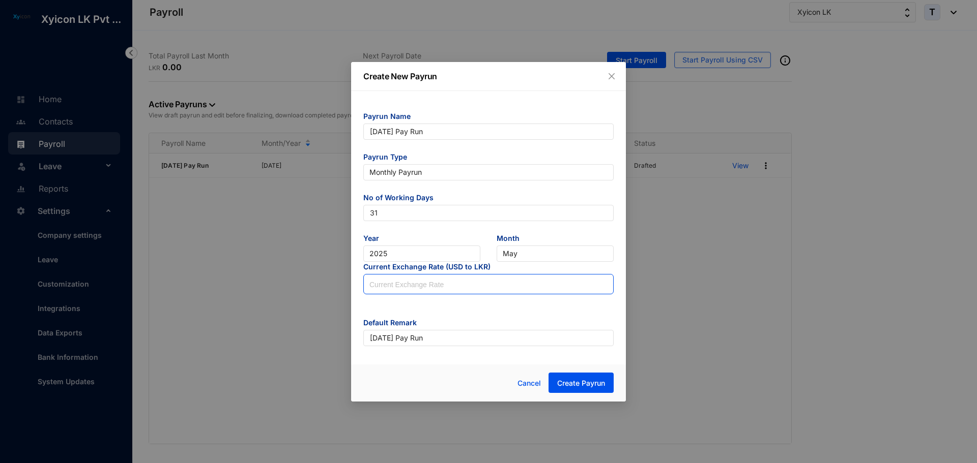
click at [402, 290] on input at bounding box center [488, 285] width 249 height 20
click at [413, 284] on input at bounding box center [488, 285] width 249 height 20
type input "297.25"
click at [442, 305] on form "Payrun Name [DATE] Pay Run Payrun Type Monthly Payrun No of Working Days 31 Yea…" at bounding box center [488, 228] width 250 height 235
click at [570, 376] on button "Create Payrun" at bounding box center [580, 383] width 65 height 20
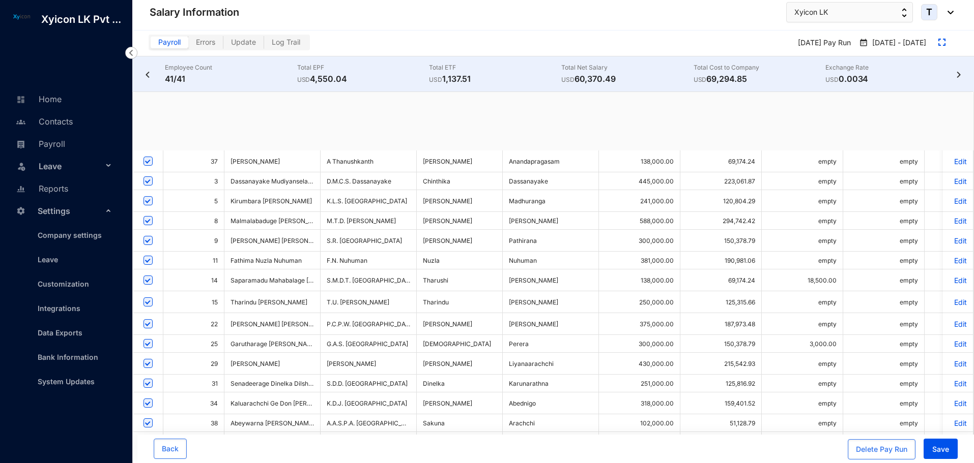
checkbox input "true"
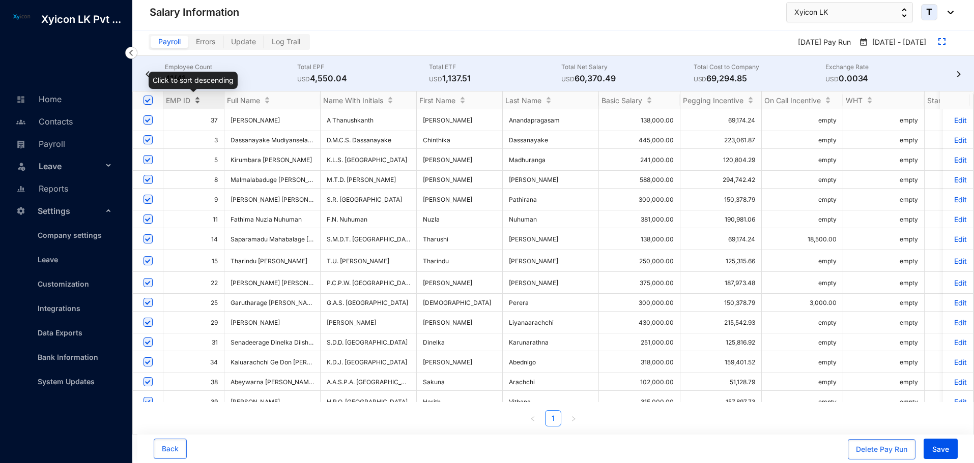
click at [196, 104] on div "EMP ID" at bounding box center [193, 100] width 61 height 10
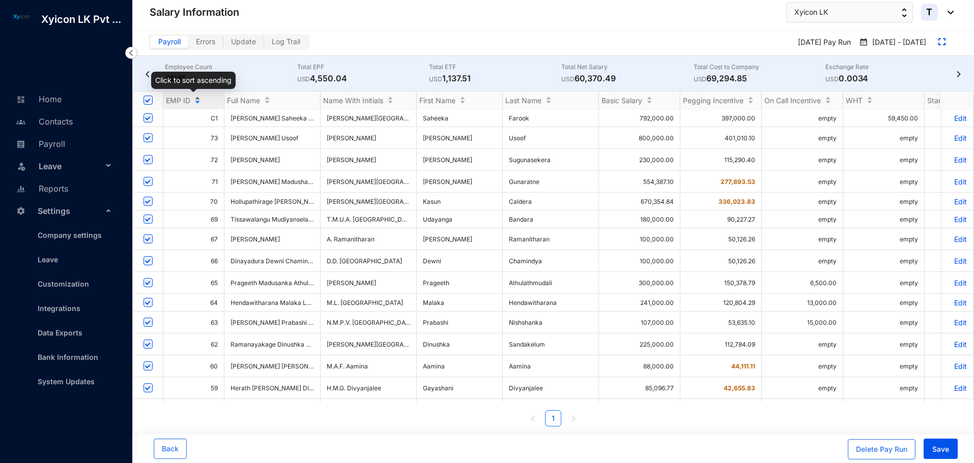
click at [195, 102] on div "EMP ID" at bounding box center [193, 100] width 61 height 10
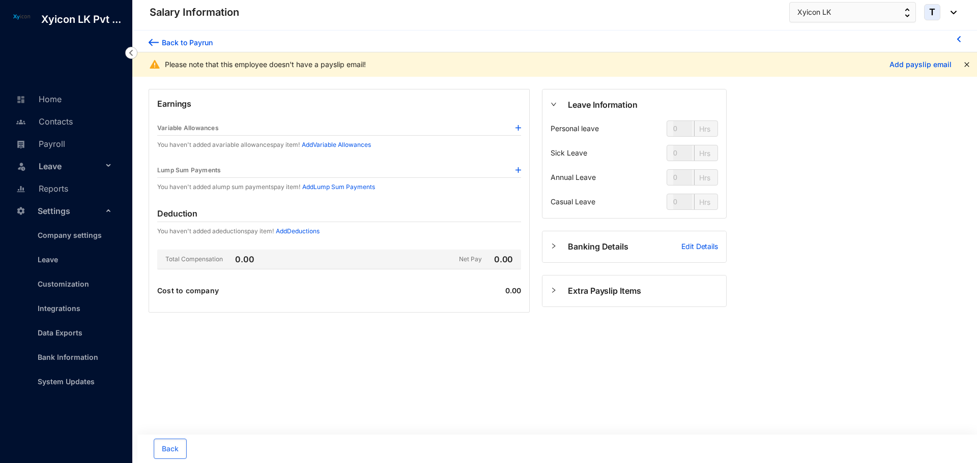
type input "24"
type input "112"
type input "80"
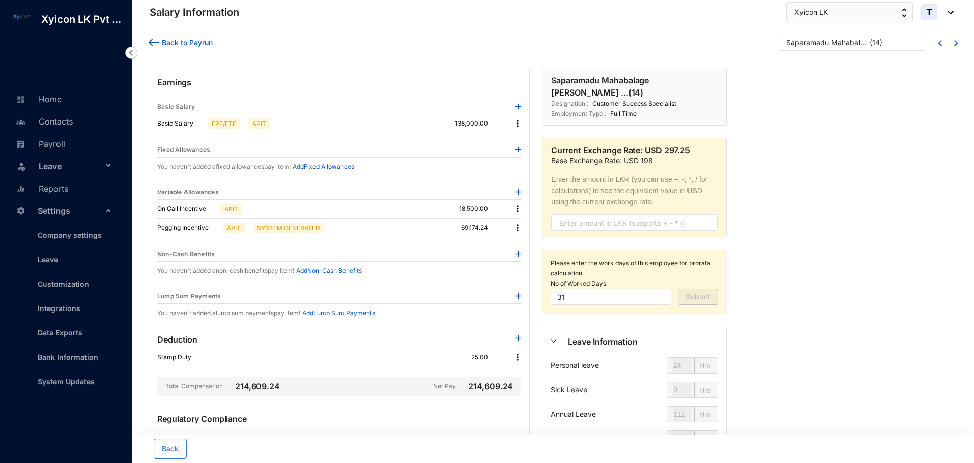
click at [519, 208] on img at bounding box center [517, 209] width 10 height 10
click at [526, 227] on span "Edit" at bounding box center [530, 226] width 21 height 11
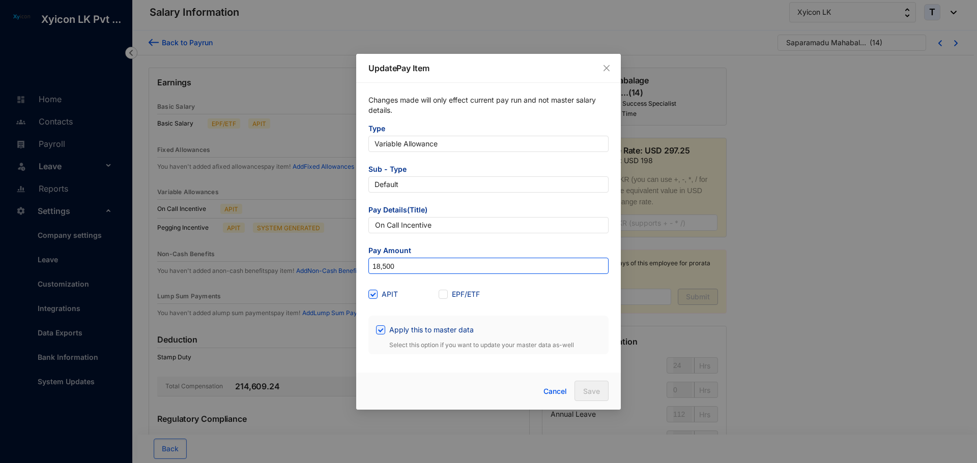
click at [410, 267] on input "18,500" at bounding box center [488, 266] width 239 height 16
type input "10,000"
click at [555, 308] on form "Type Variable Allowance Sub - Type Default Pay Details(Title) On Call Incentive…" at bounding box center [488, 239] width 240 height 231
drag, startPoint x: 379, startPoint y: 328, endPoint x: 385, endPoint y: 334, distance: 8.6
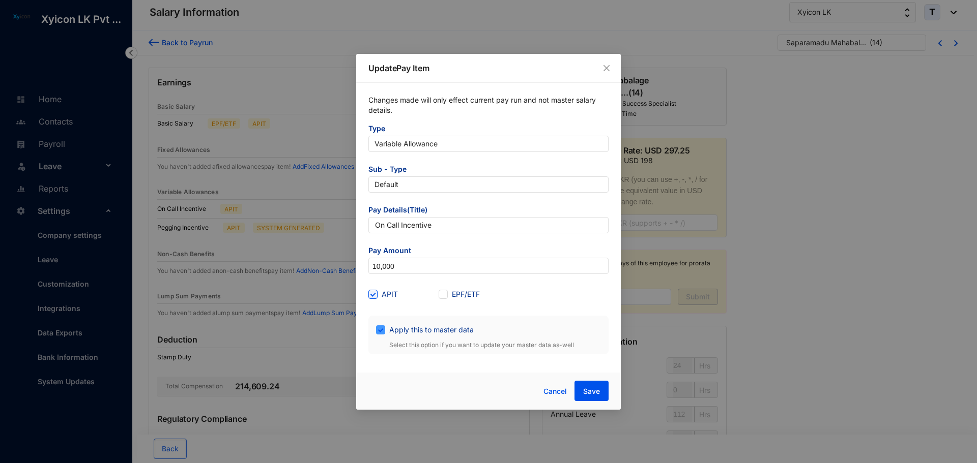
click at [379, 329] on input "Apply this to master data" at bounding box center [379, 329] width 7 height 7
checkbox input "false"
click at [590, 388] on span "Save" at bounding box center [591, 392] width 17 height 10
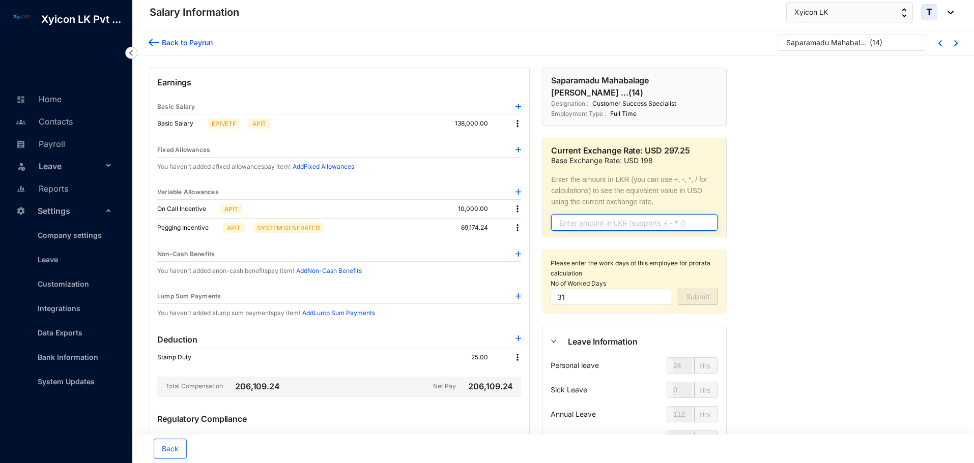
click at [577, 215] on input "text" at bounding box center [634, 223] width 166 height 16
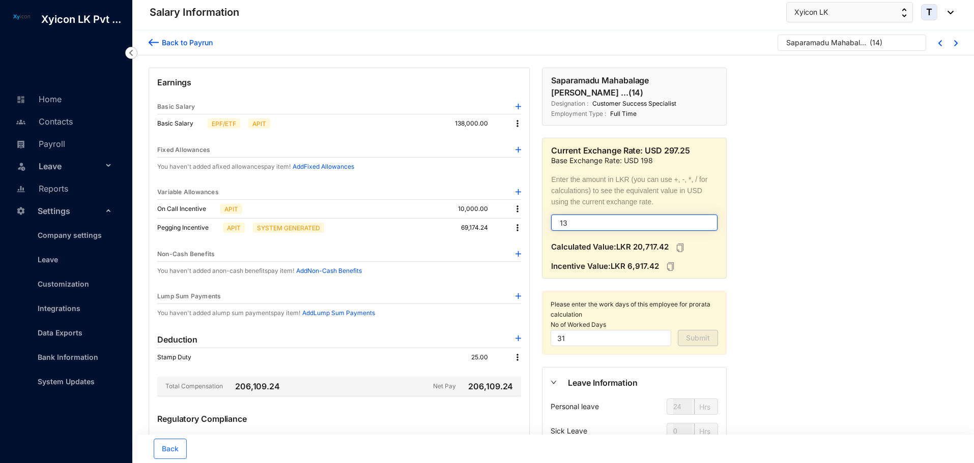
type input "1"
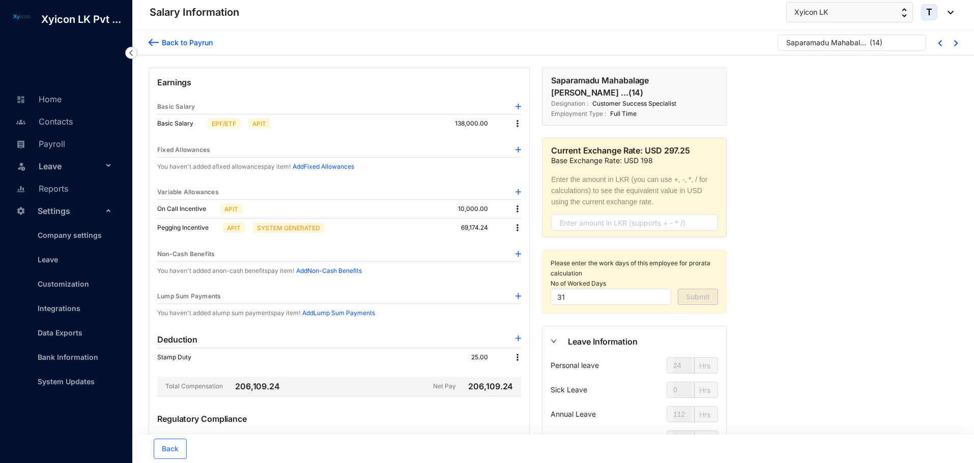
click at [155, 46] on img at bounding box center [154, 42] width 10 height 11
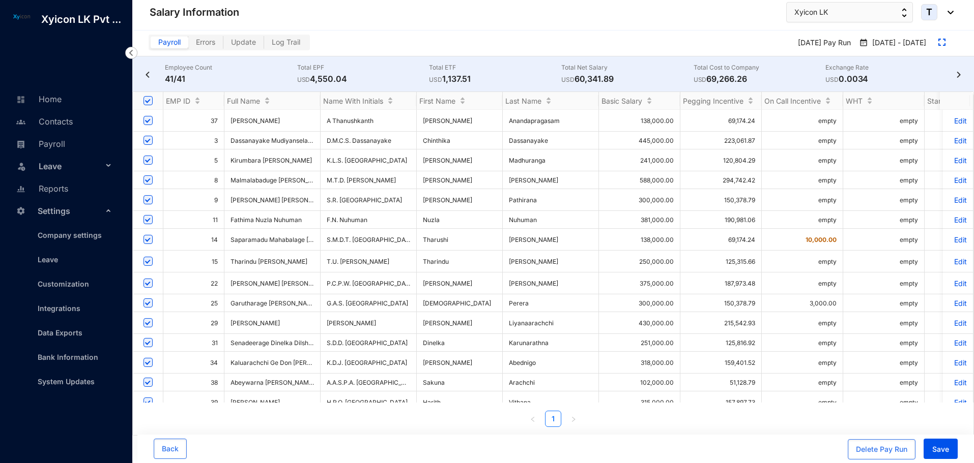
scroll to position [51, 0]
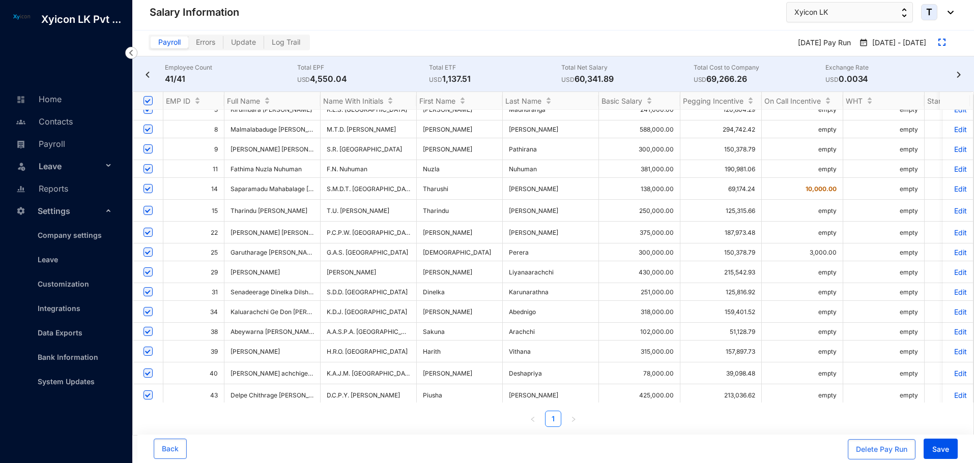
click at [954, 248] on p "Edit" at bounding box center [958, 252] width 18 height 9
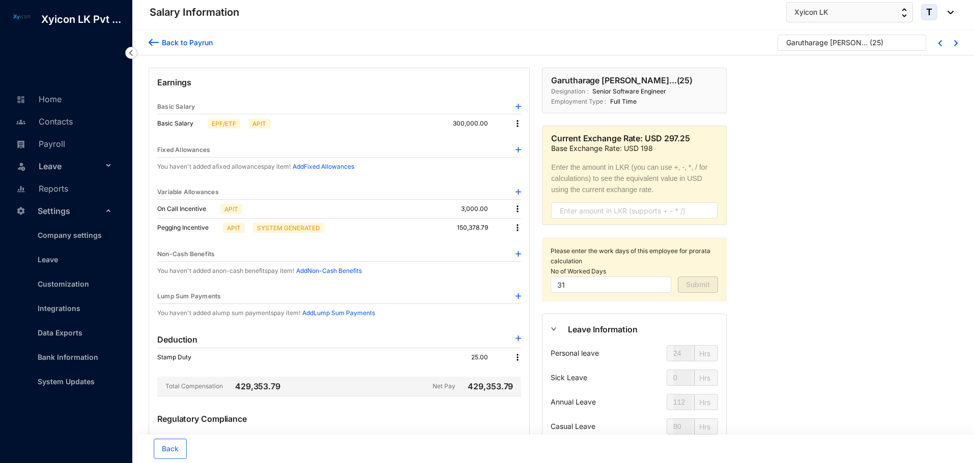
click at [153, 41] on img at bounding box center [154, 42] width 10 height 11
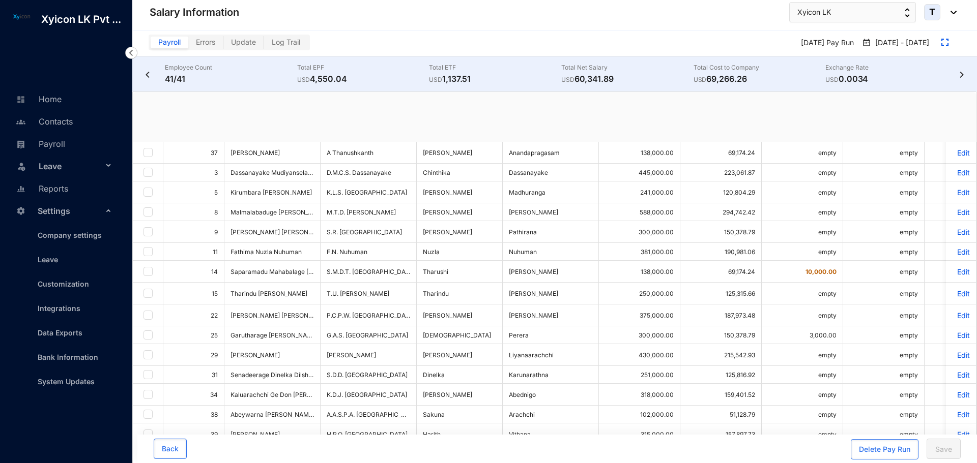
checkbox input "true"
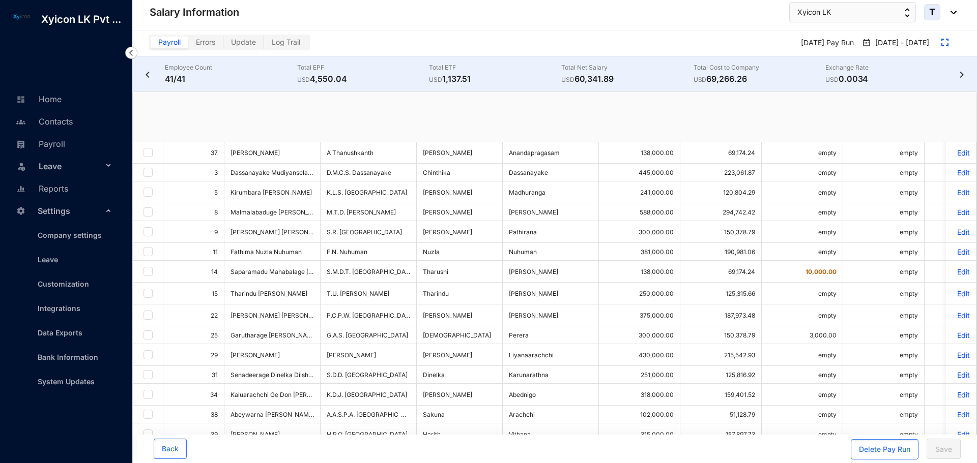
checkbox input "true"
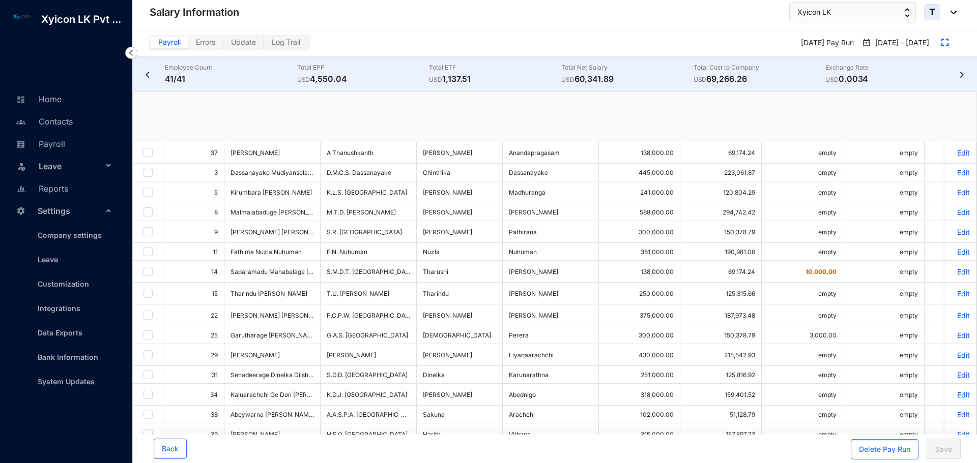
checkbox input "true"
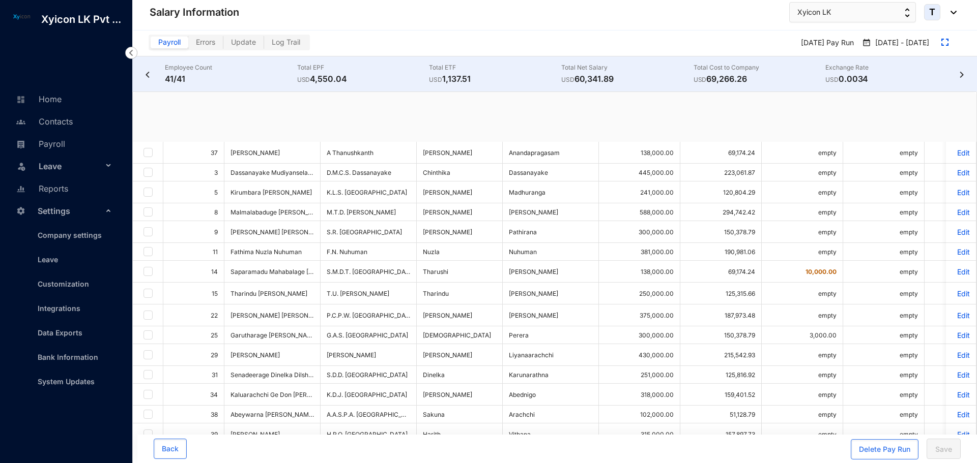
checkbox input "true"
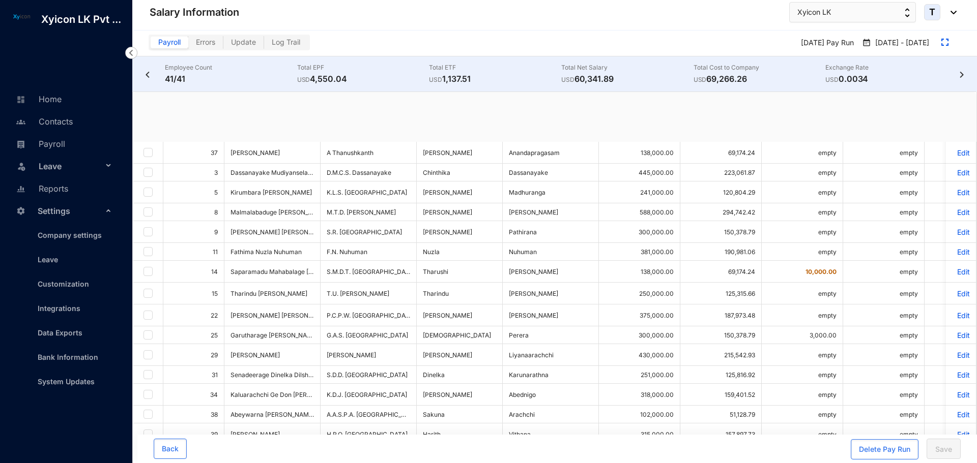
checkbox input "true"
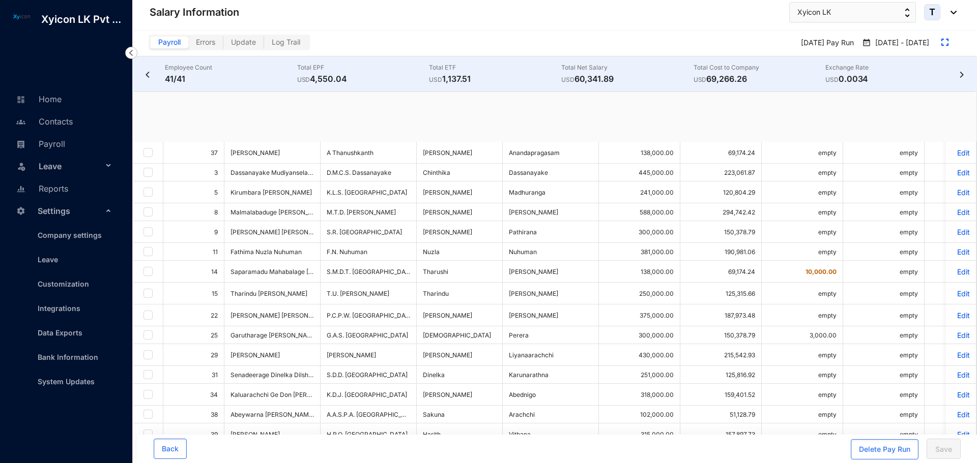
checkbox input "true"
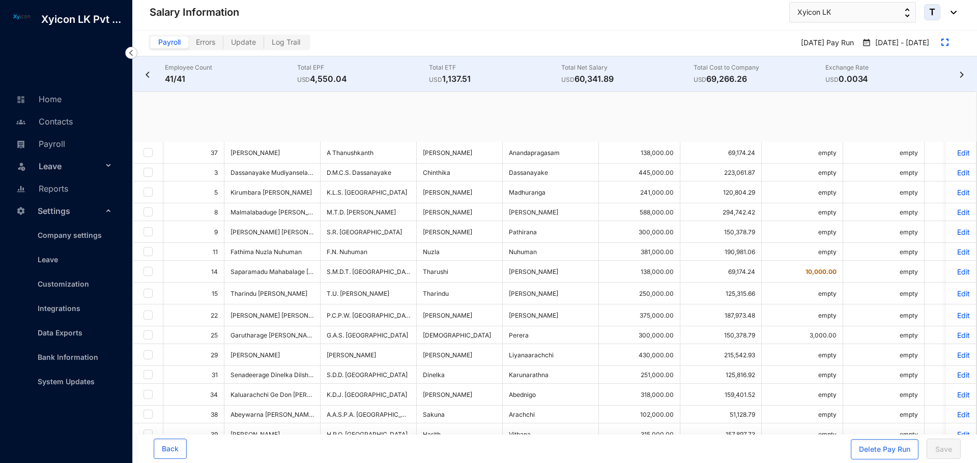
checkbox input "true"
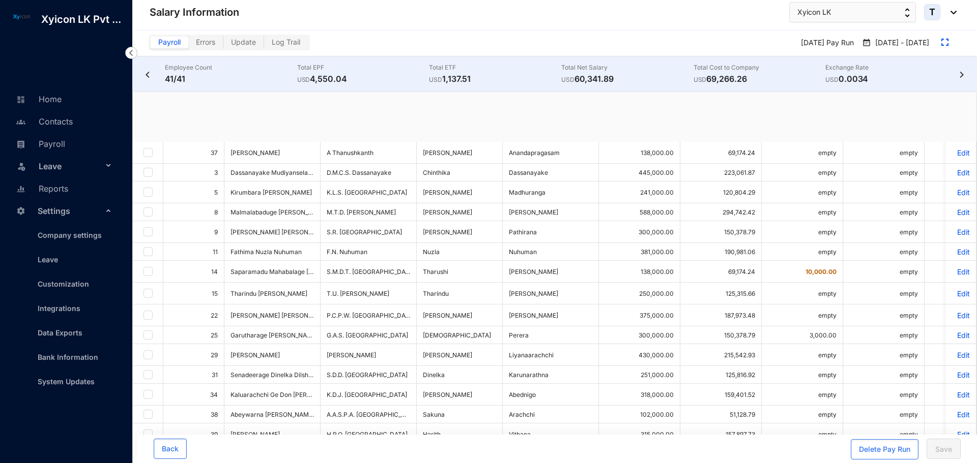
checkbox input "true"
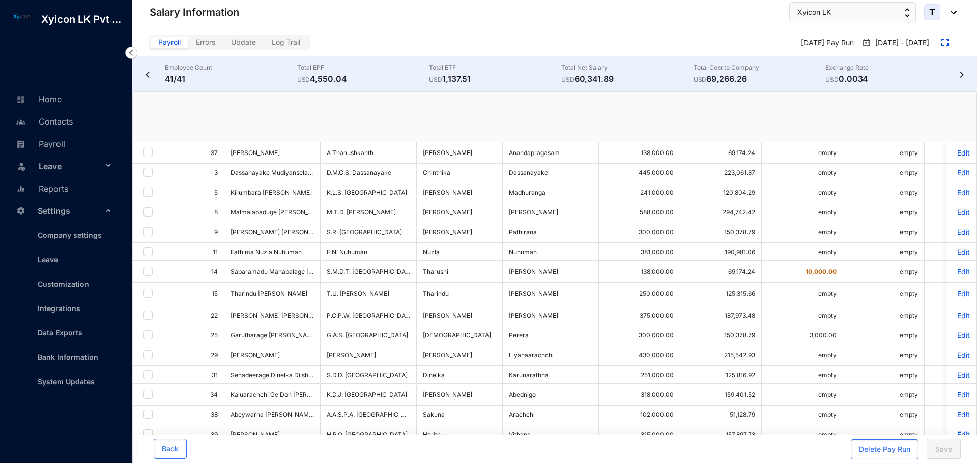
checkbox input "true"
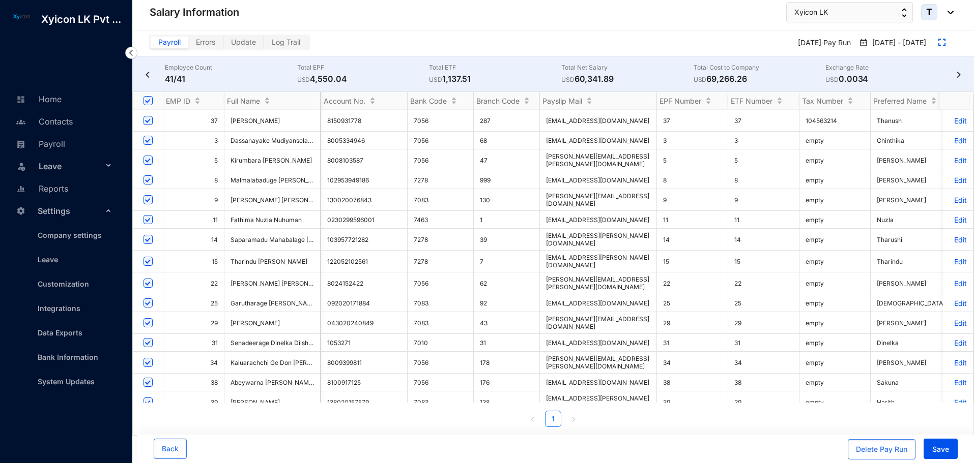
scroll to position [0, 1229]
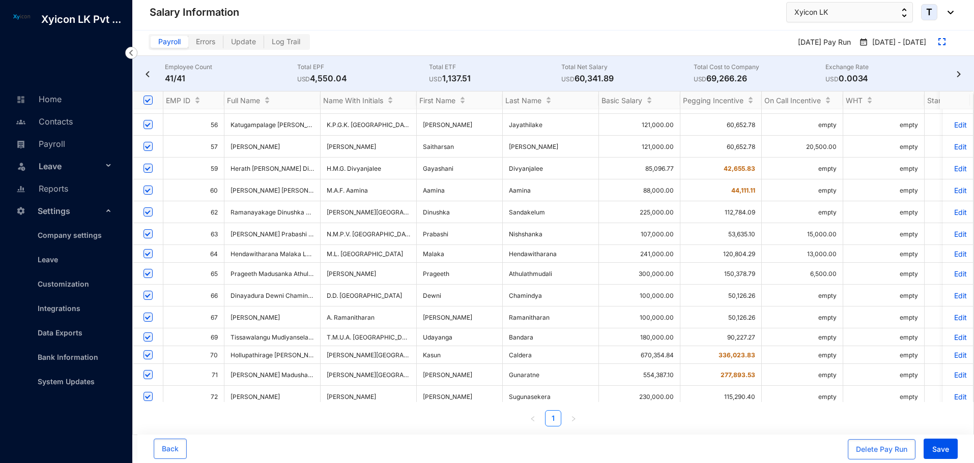
click at [951, 415] on p "Edit" at bounding box center [958, 419] width 18 height 9
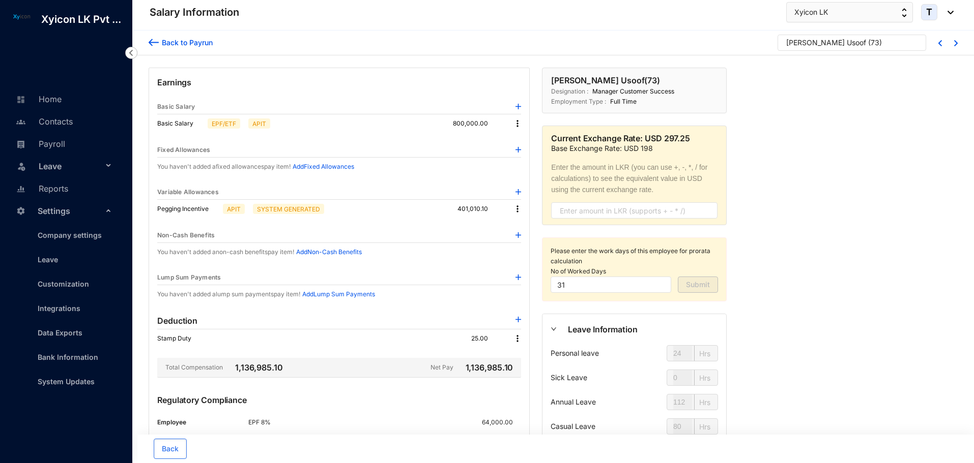
click at [151, 45] on img at bounding box center [154, 42] width 10 height 11
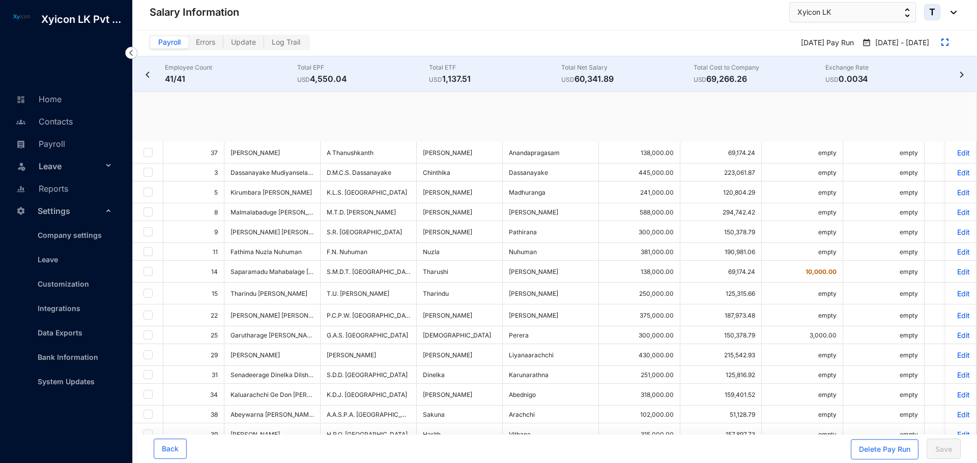
checkbox input "true"
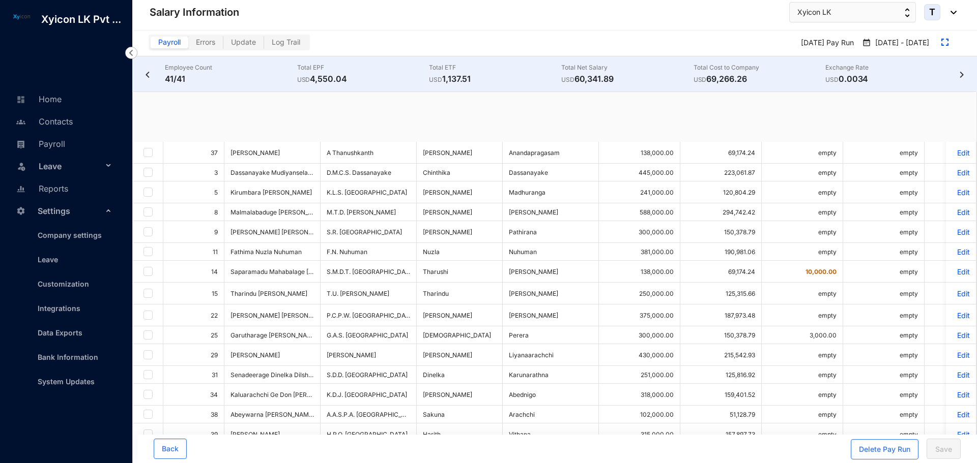
checkbox input "true"
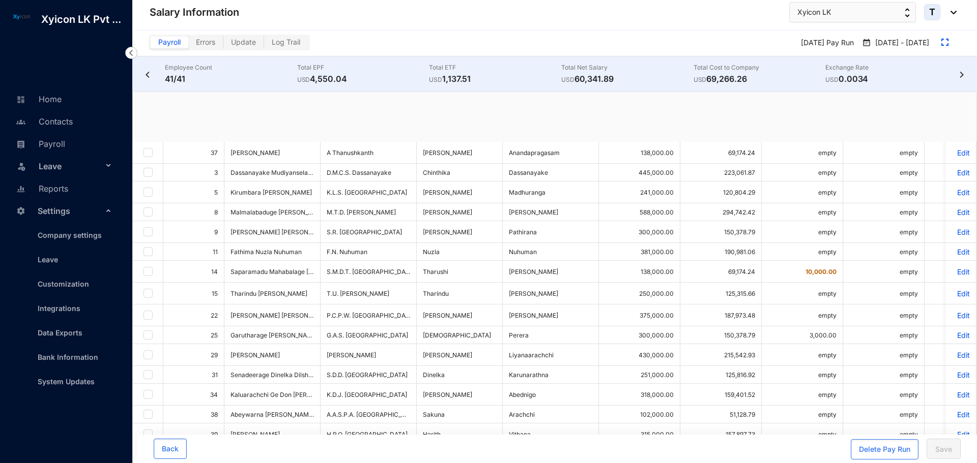
checkbox input "true"
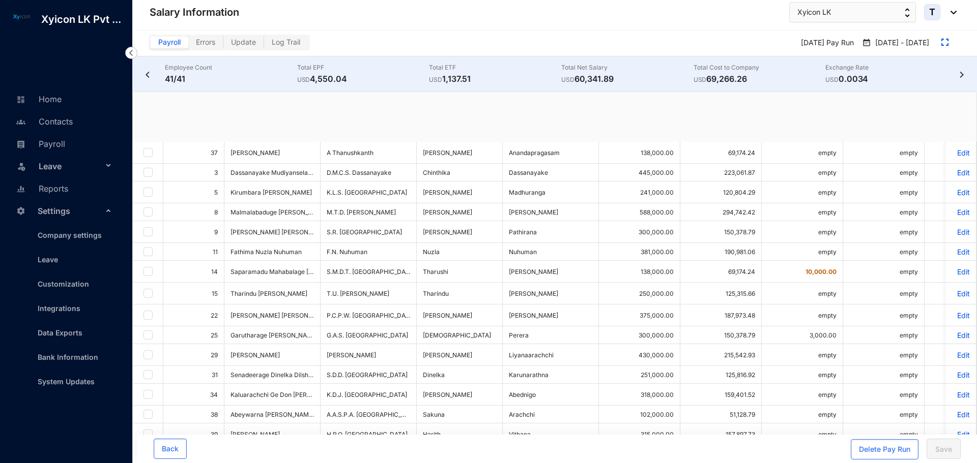
checkbox input "true"
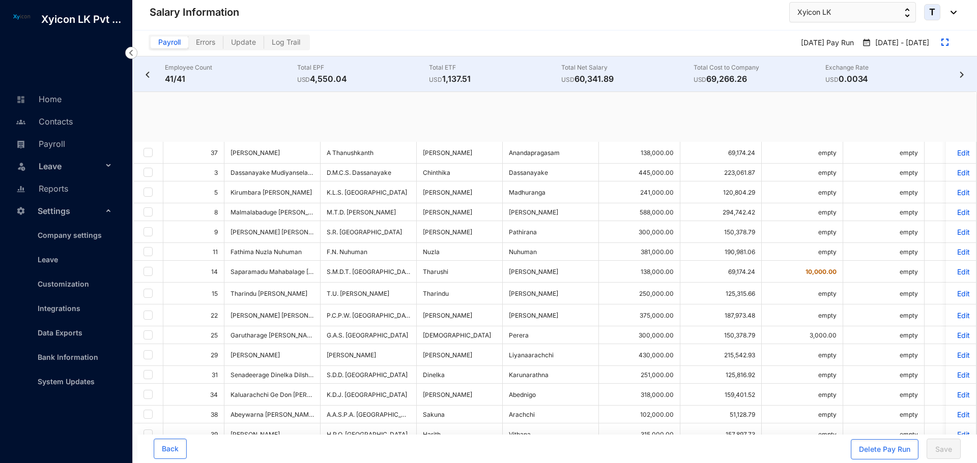
checkbox input "true"
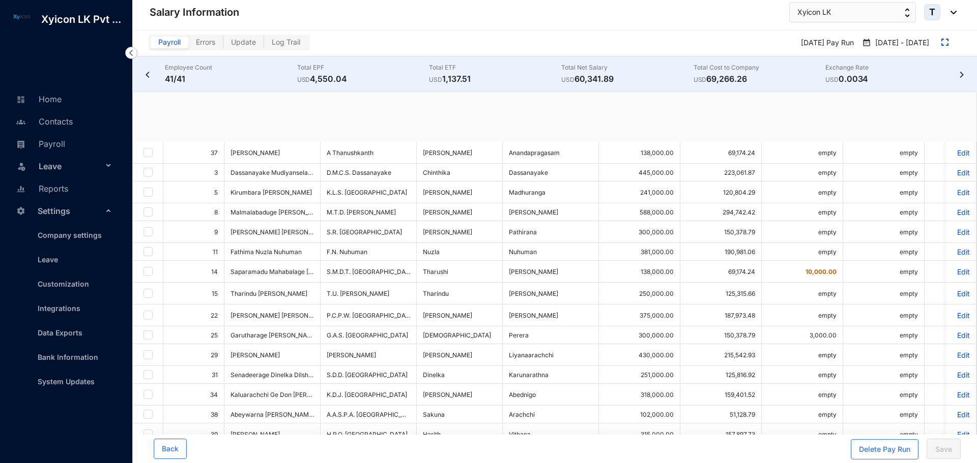
checkbox input "true"
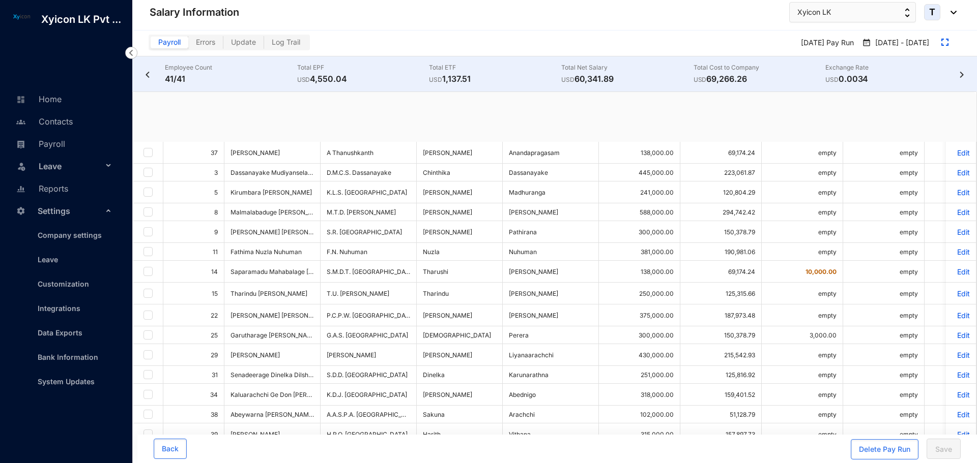
checkbox input "true"
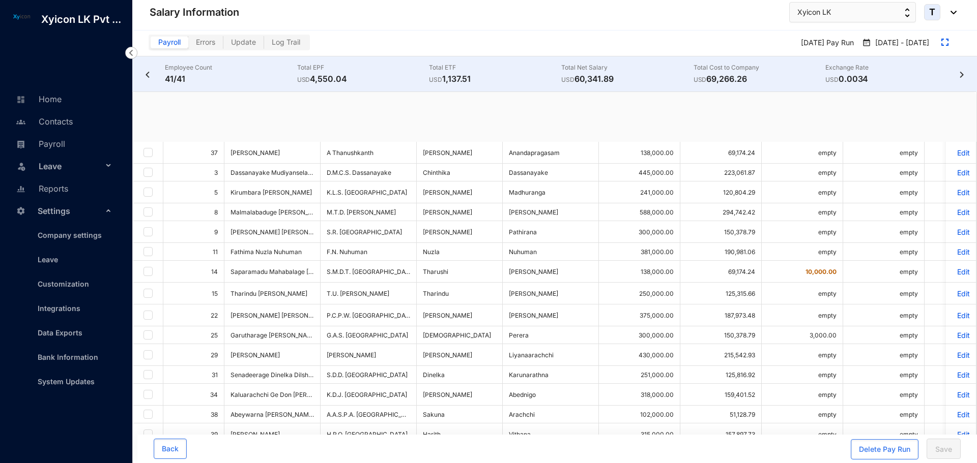
checkbox input "true"
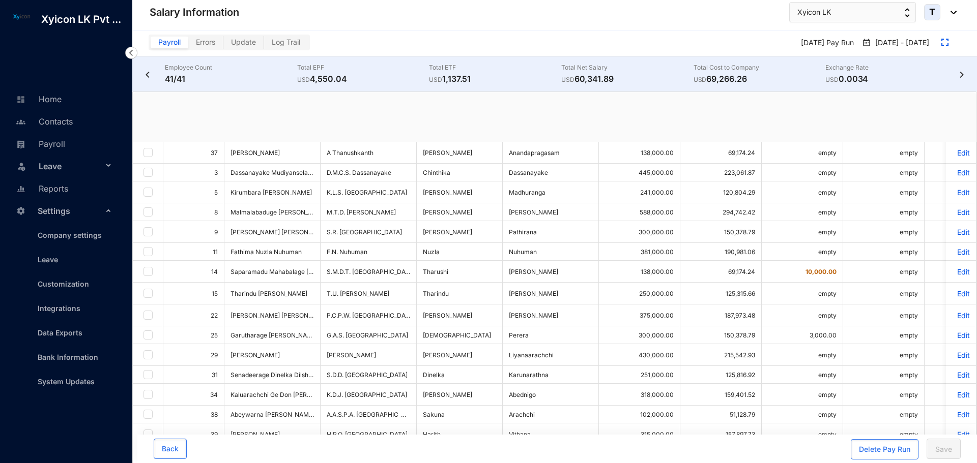
checkbox input "true"
